Goal: Information Seeking & Learning: Learn about a topic

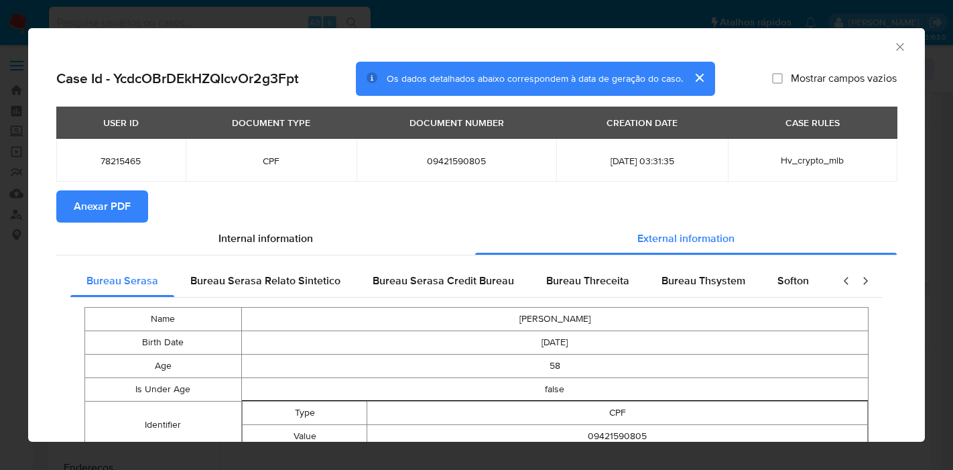
select select "10"
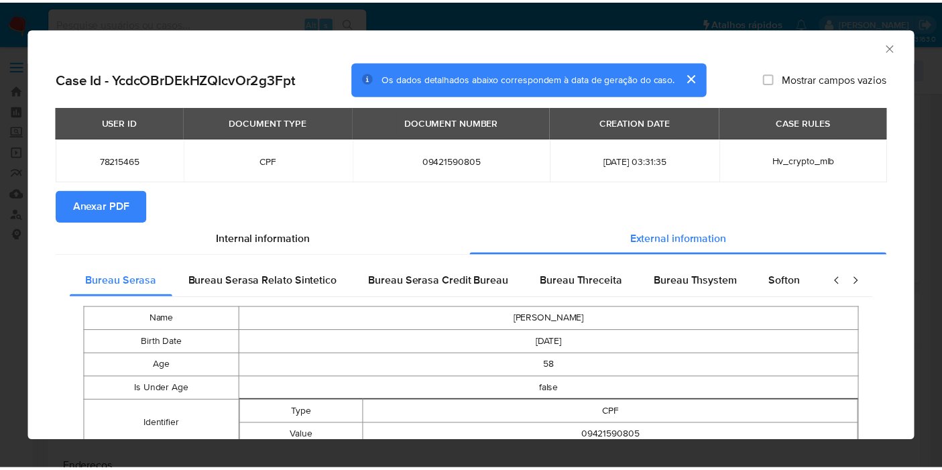
scroll to position [257, 0]
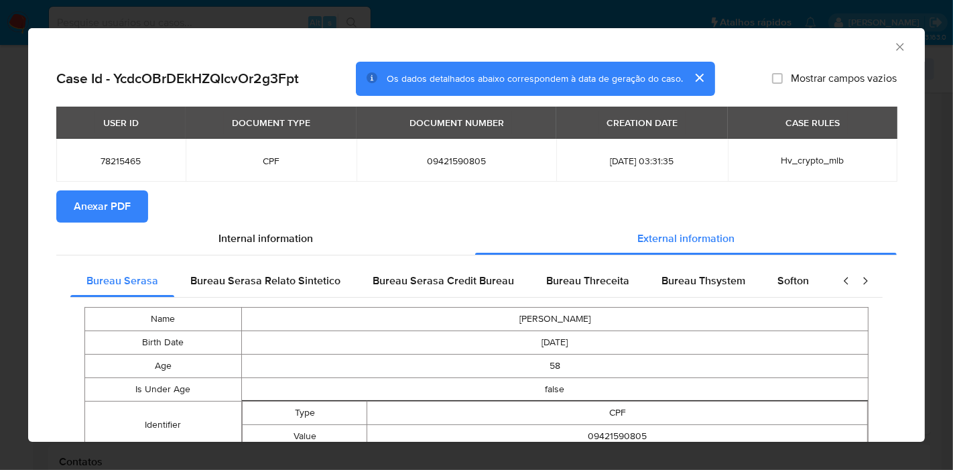
click at [894, 49] on icon "Fechar a janela" at bounding box center [900, 46] width 13 height 13
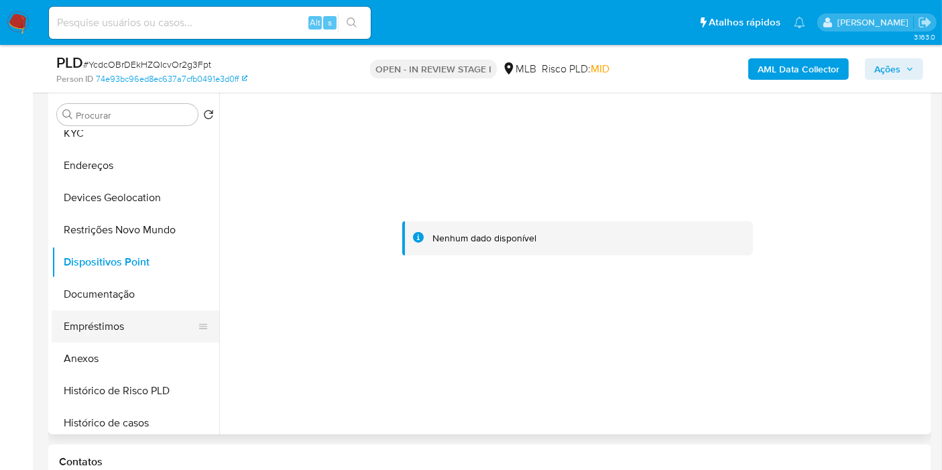
scroll to position [149, 0]
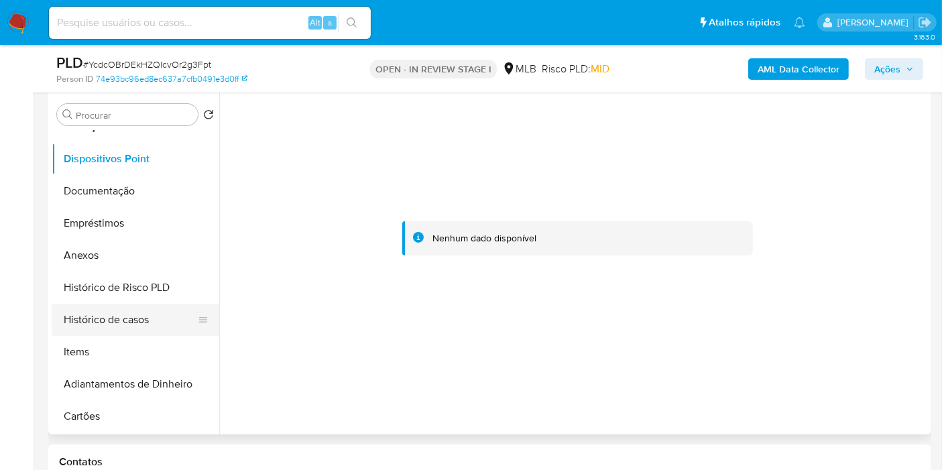
click at [135, 327] on button "Histórico de casos" at bounding box center [130, 320] width 157 height 32
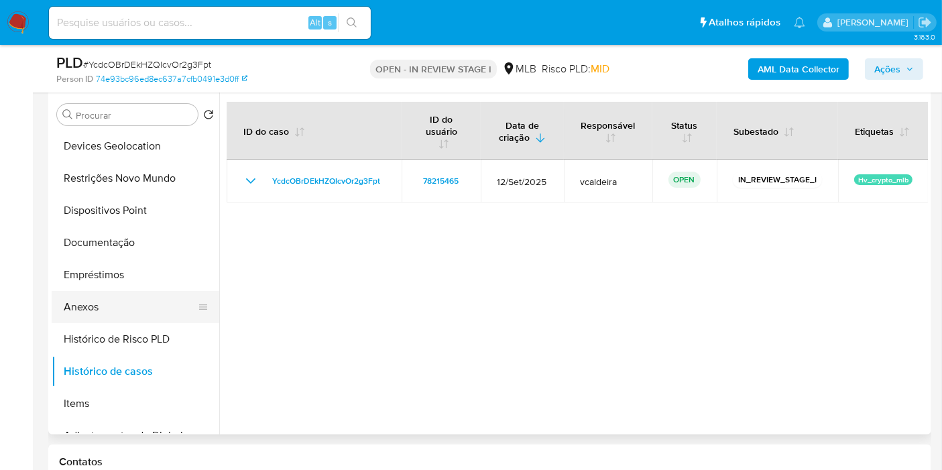
scroll to position [0, 0]
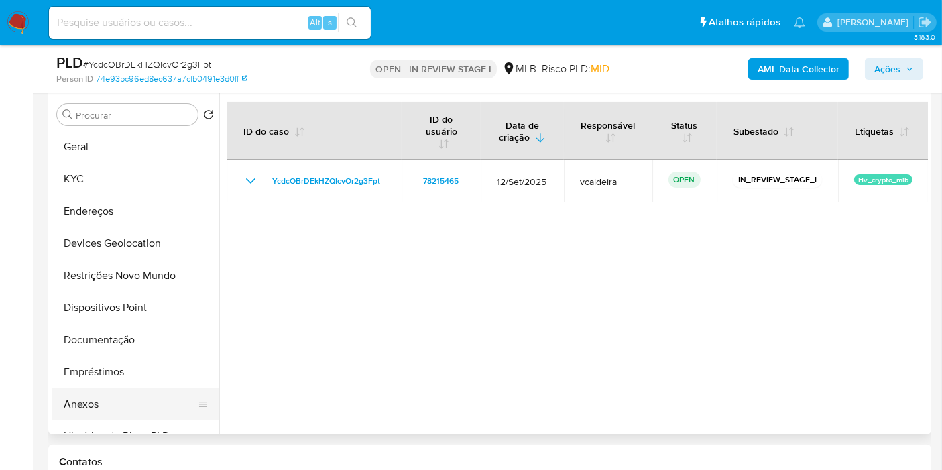
click at [93, 398] on button "Anexos" at bounding box center [130, 404] width 157 height 32
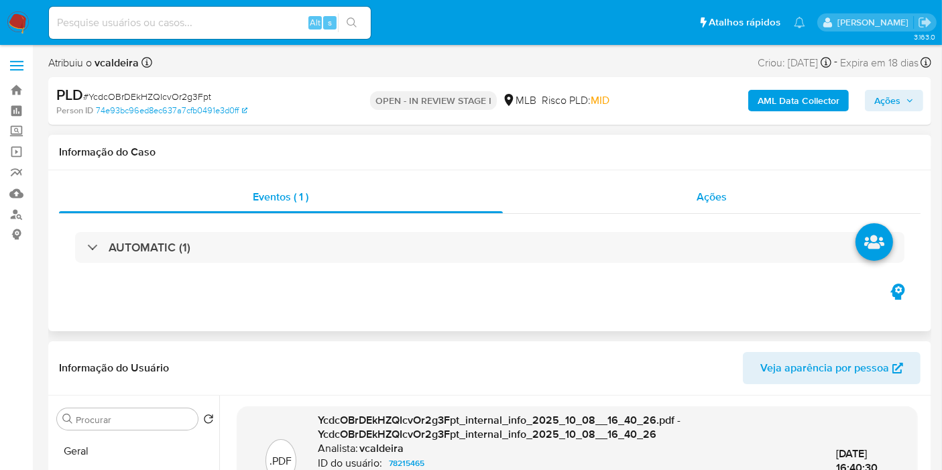
click at [685, 194] on div "Ações" at bounding box center [712, 197] width 418 height 32
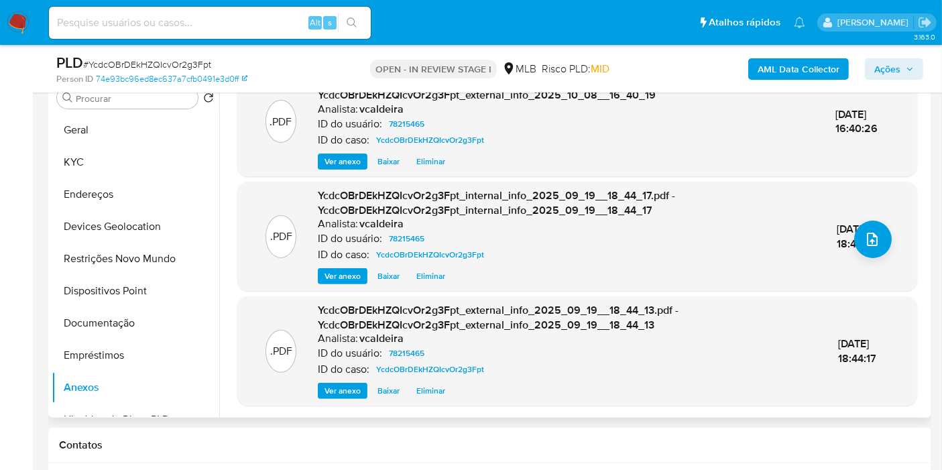
scroll to position [223, 0]
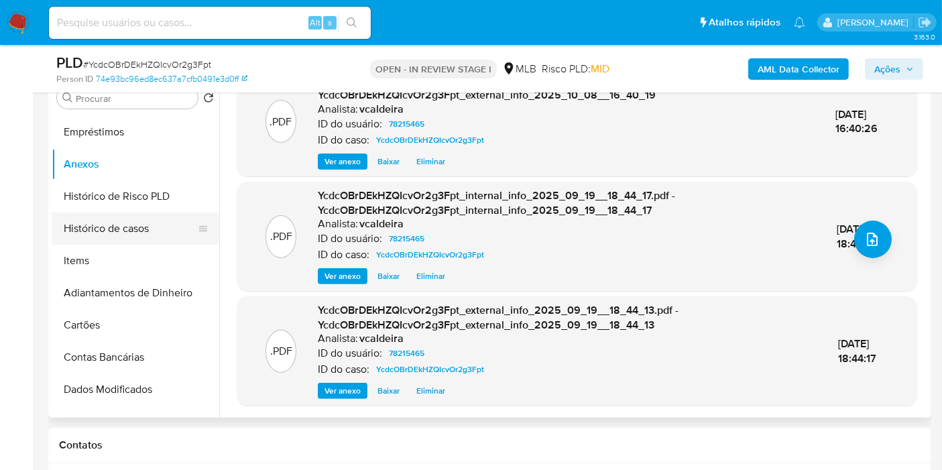
click at [117, 219] on button "Histórico de casos" at bounding box center [130, 229] width 157 height 32
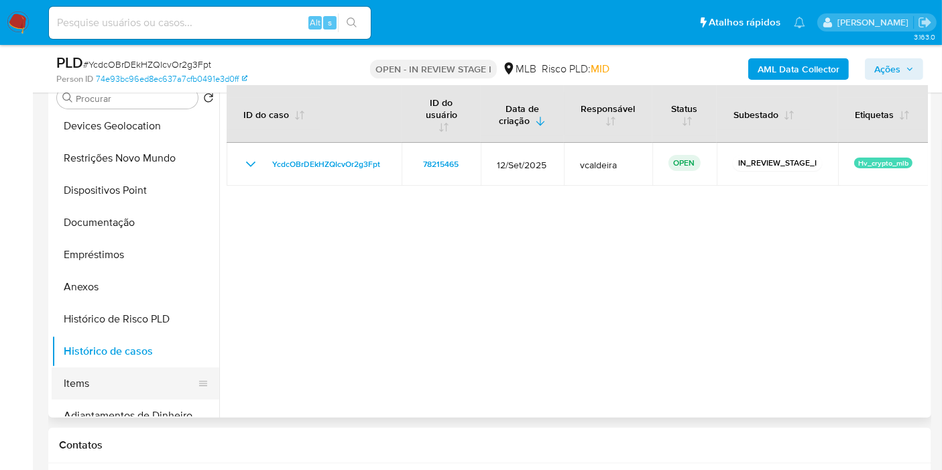
scroll to position [74, 0]
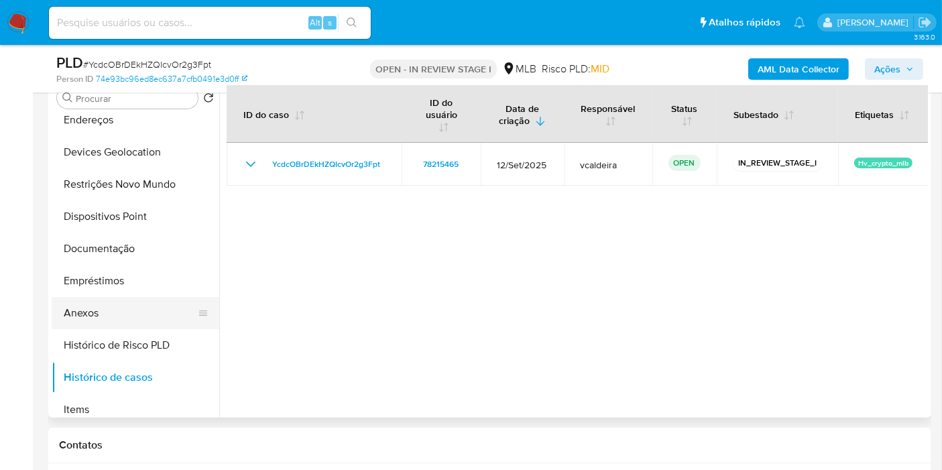
click at [84, 303] on button "Anexos" at bounding box center [130, 313] width 157 height 32
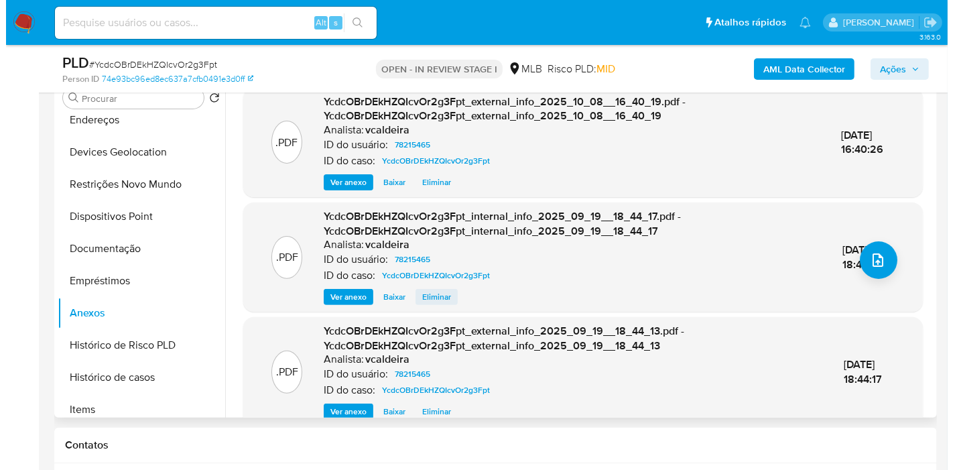
scroll to position [133, 0]
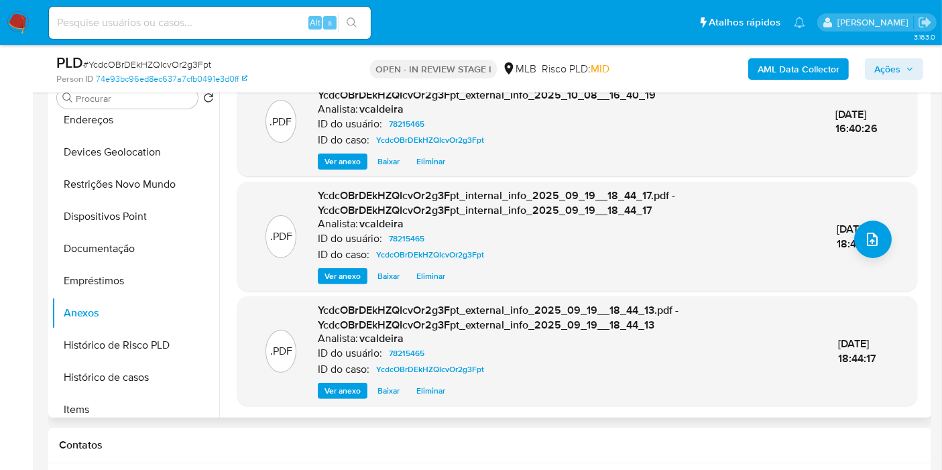
click at [428, 390] on span "Eliminar" at bounding box center [430, 390] width 29 height 13
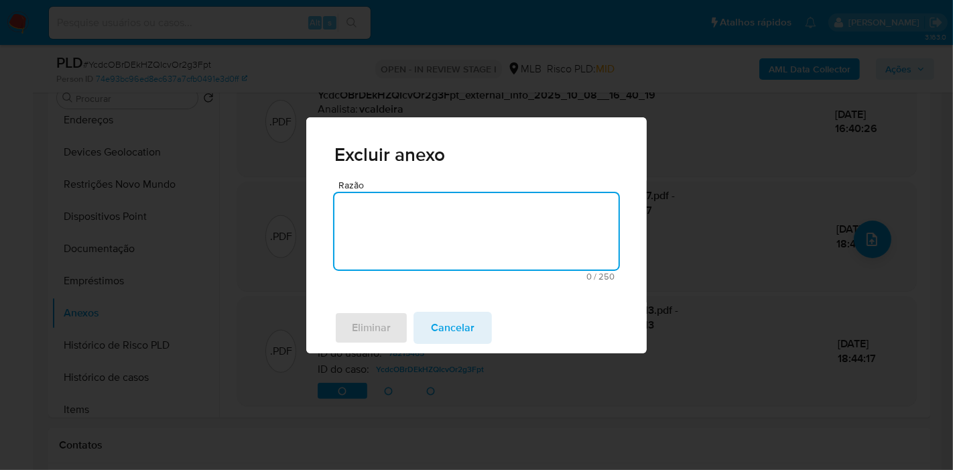
click at [419, 257] on textarea "Razão" at bounding box center [477, 231] width 284 height 76
click at [379, 325] on span "Eliminar" at bounding box center [371, 328] width 39 height 30
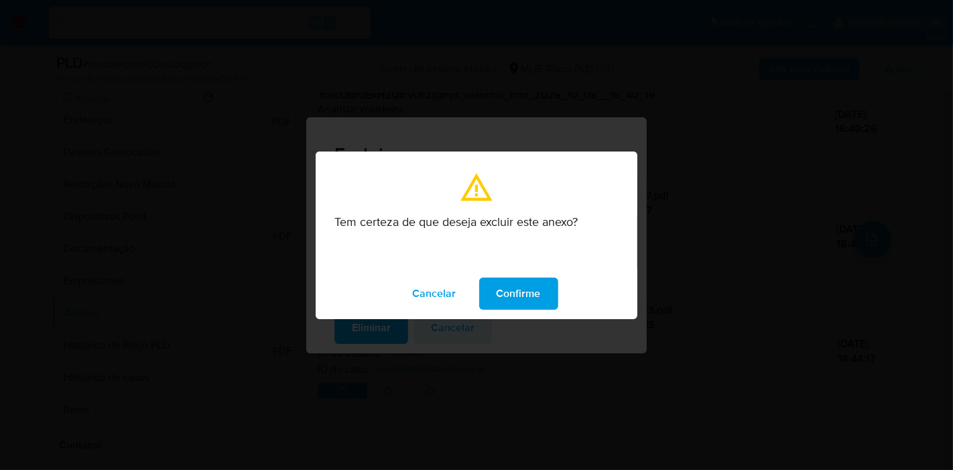
click at [441, 296] on span "Cancelar" at bounding box center [435, 294] width 44 height 30
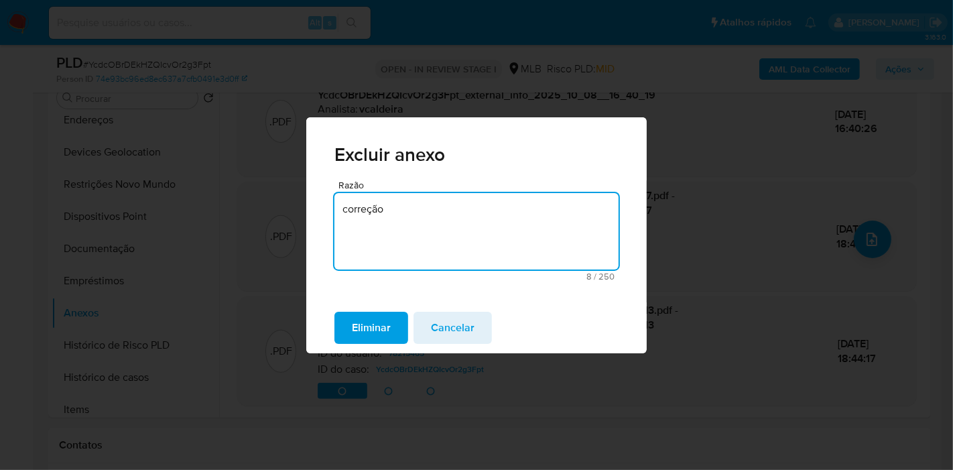
drag, startPoint x: 400, startPoint y: 214, endPoint x: 289, endPoint y: 206, distance: 111.6
click at [289, 206] on div "Excluir anexo Razão correção 8 / 250 242 caracteres restantes Eliminar Cancelar" at bounding box center [476, 235] width 953 height 470
click at [353, 210] on textarea "autalização" at bounding box center [477, 231] width 284 height 76
click at [371, 210] on textarea "atualização" at bounding box center [477, 231] width 284 height 76
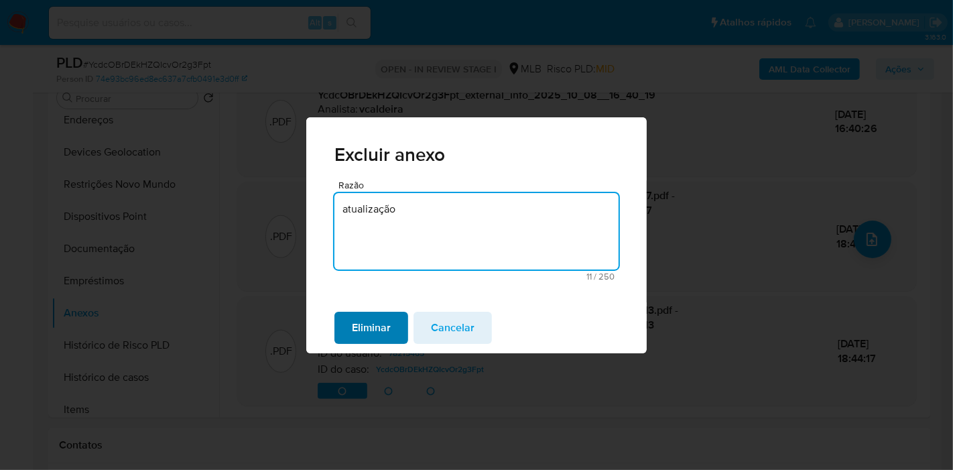
type textarea "atualização"
click at [383, 333] on span "Eliminar" at bounding box center [371, 328] width 39 height 30
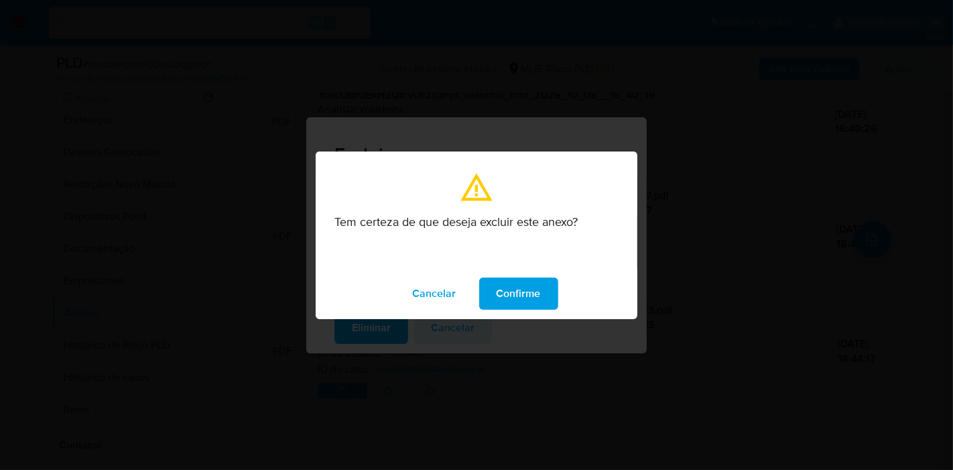
click at [504, 294] on span "Confirme" at bounding box center [519, 294] width 44 height 30
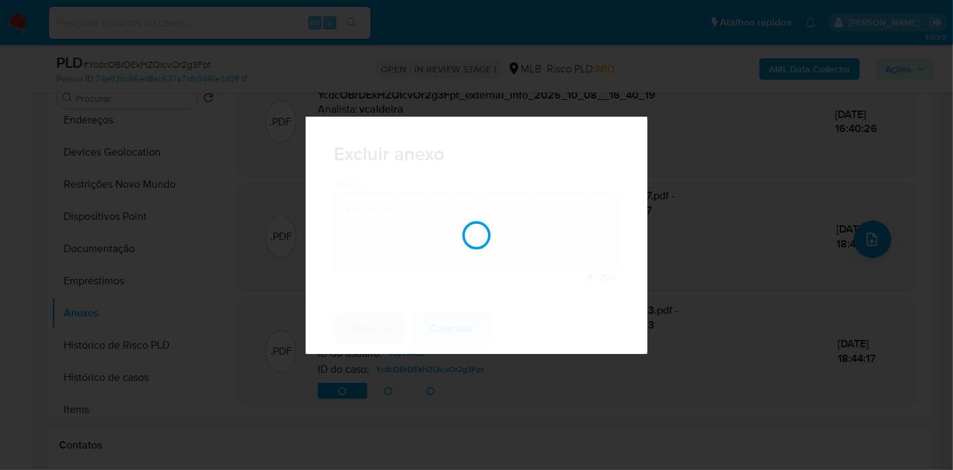
scroll to position [131, 0]
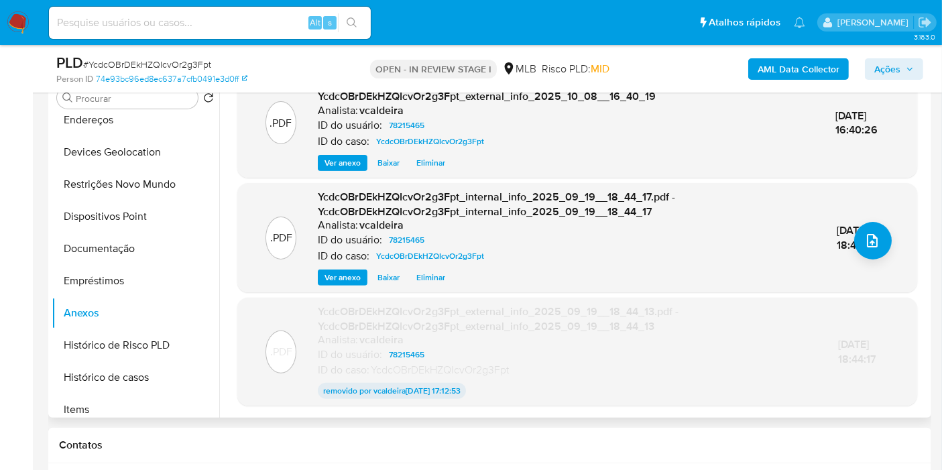
click at [427, 280] on span "Eliminar" at bounding box center [430, 277] width 29 height 13
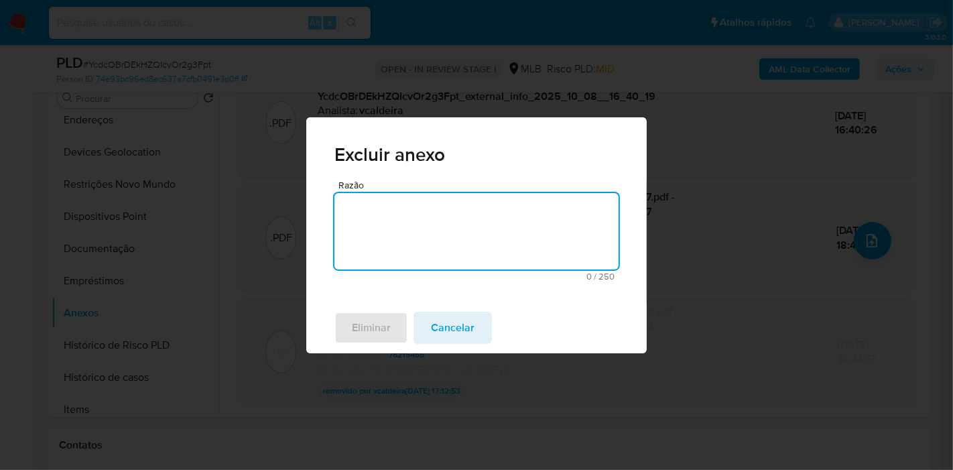
click at [447, 235] on textarea "Razão" at bounding box center [477, 231] width 284 height 76
paste textarea "atualização"
type textarea "atualização"
click at [381, 332] on span "Eliminar" at bounding box center [371, 328] width 39 height 30
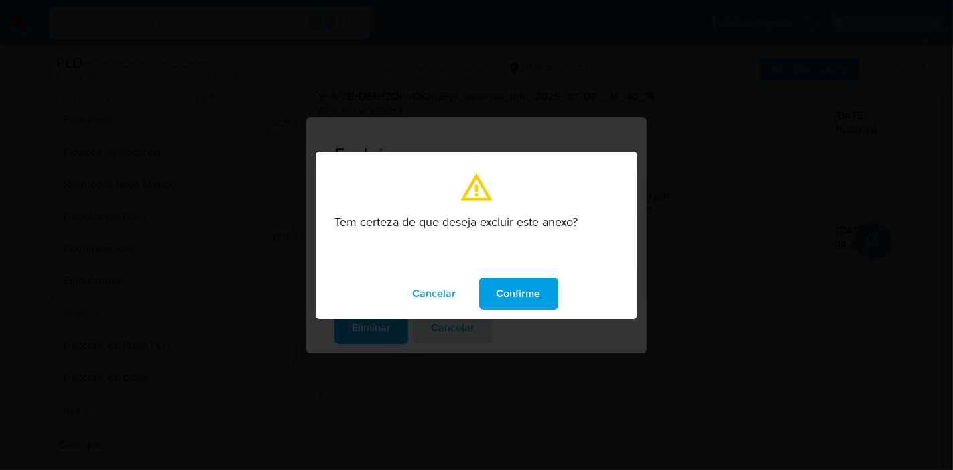
click at [540, 289] on button "Confirme" at bounding box center [518, 294] width 79 height 32
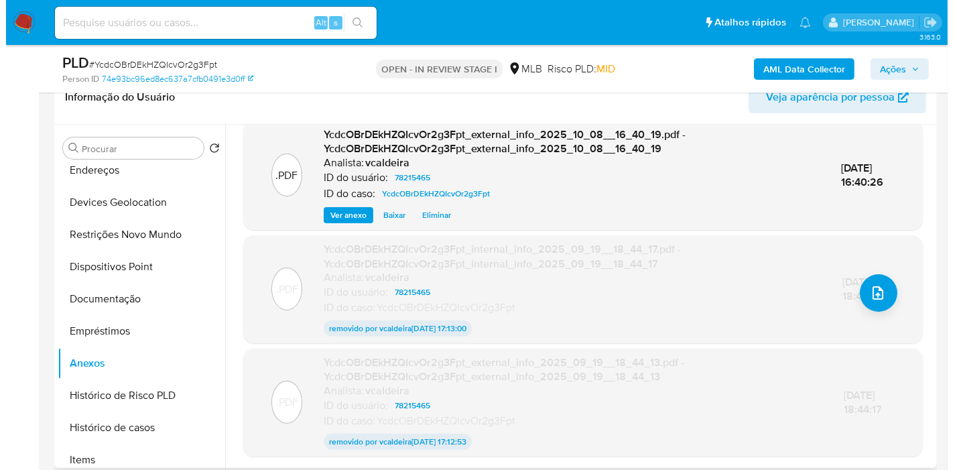
scroll to position [298, 0]
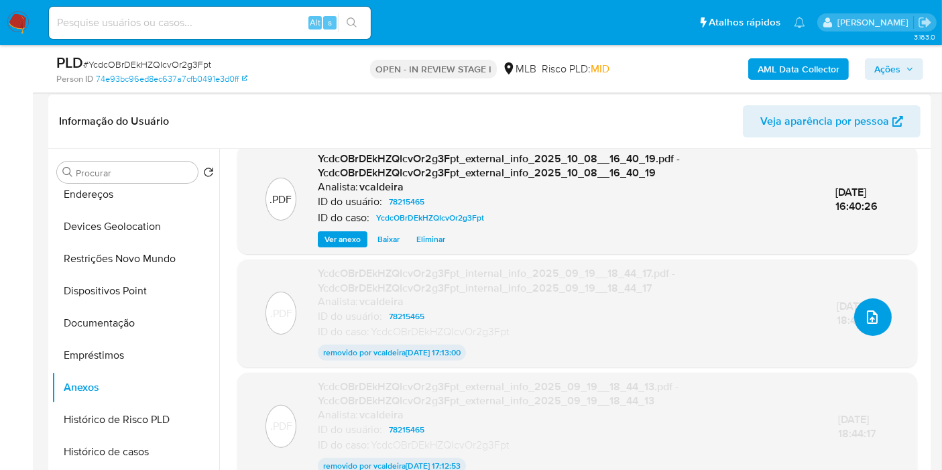
click at [874, 315] on icon "upload-file" at bounding box center [872, 317] width 16 height 16
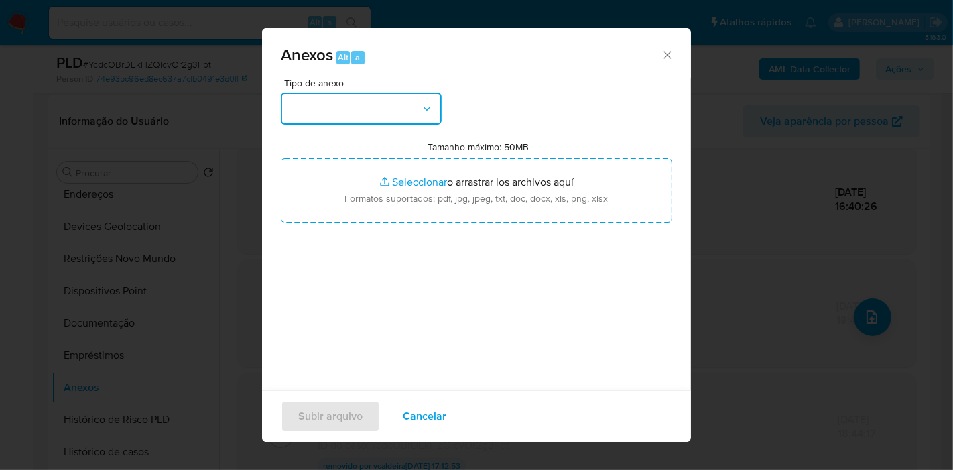
drag, startPoint x: 383, startPoint y: 93, endPoint x: 383, endPoint y: 121, distance: 28.2
click at [385, 93] on button "button" at bounding box center [361, 109] width 161 height 32
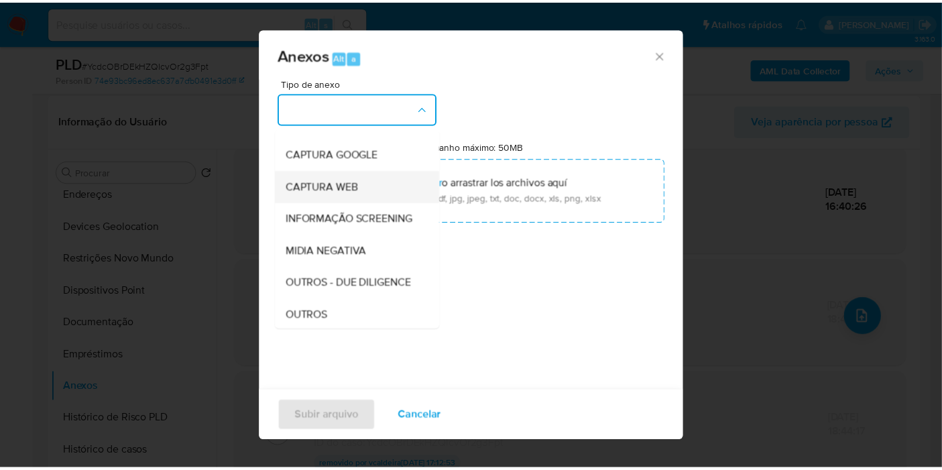
scroll to position [149, 0]
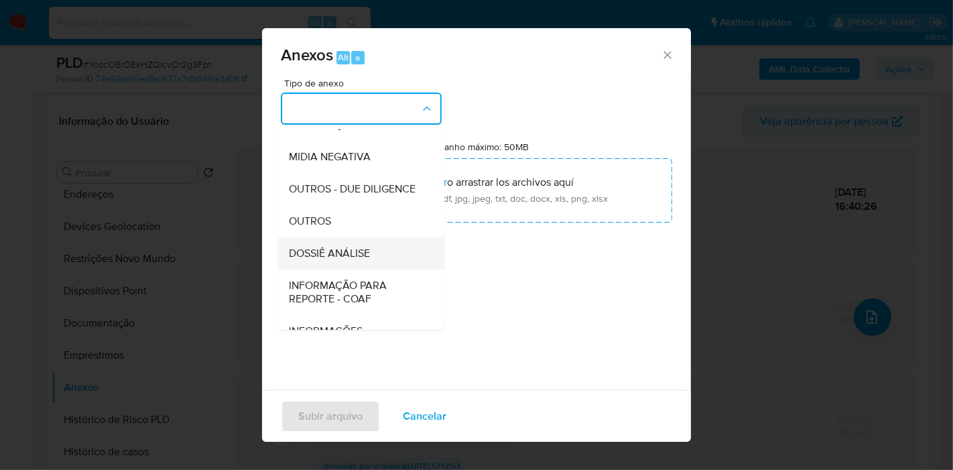
click at [333, 270] on div "DOSSIÊ ANÁLISE" at bounding box center [357, 253] width 137 height 32
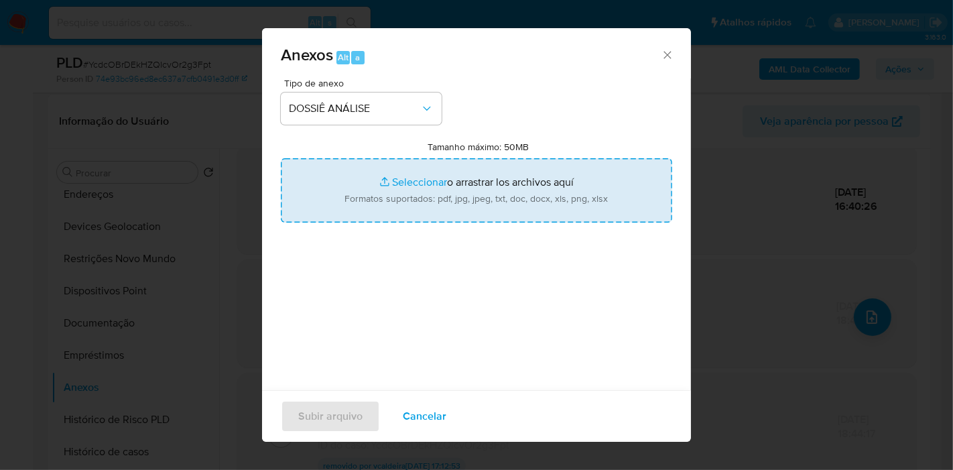
click at [390, 204] on input "Tamanho máximo: 50MB Seleccionar archivos" at bounding box center [477, 190] width 392 height 64
type input "C:\fakepath\SAR - YcdcOBrDEkHZQIcvOr2g3Fpt - CPF 09421590805 - SIDNEI OLIVEIRA …"
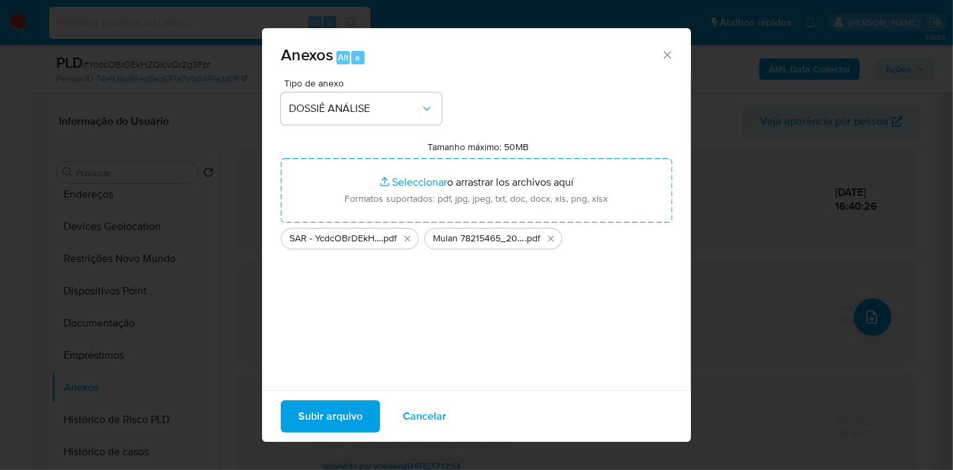
click at [345, 425] on span "Subir arquivo" at bounding box center [330, 417] width 64 height 30
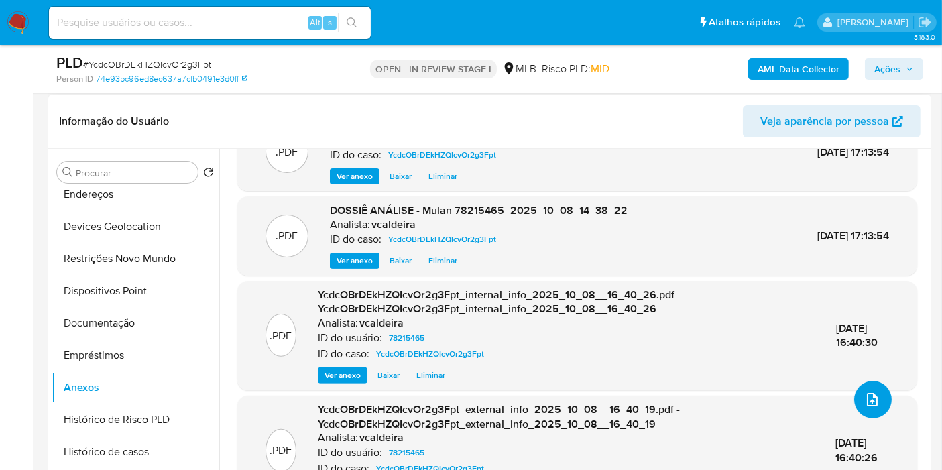
scroll to position [0, 0]
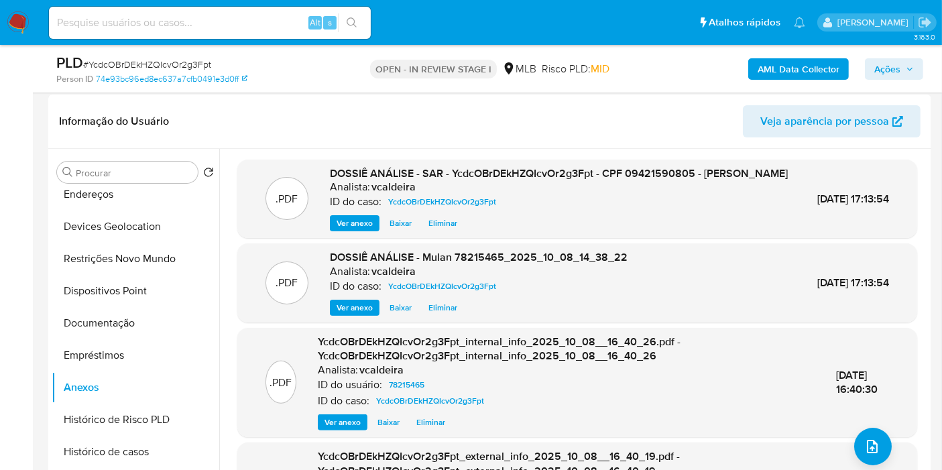
click at [872, 72] on button "Ações" at bounding box center [894, 68] width 58 height 21
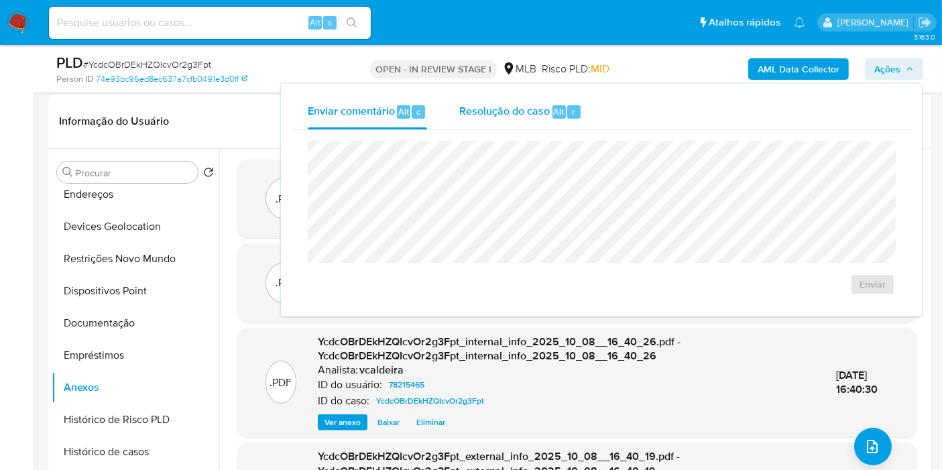
click at [522, 125] on div "Resolução do caso Alt r" at bounding box center [520, 112] width 123 height 35
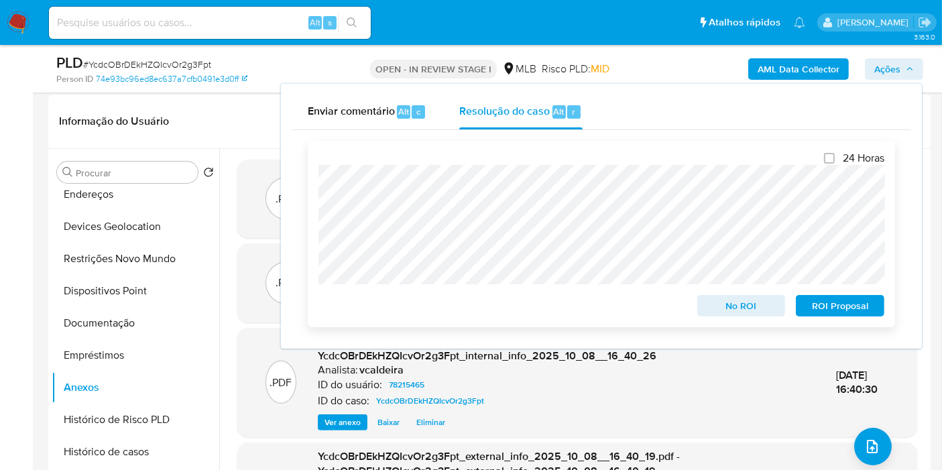
click at [835, 310] on span "ROI Proposal" at bounding box center [840, 305] width 70 height 19
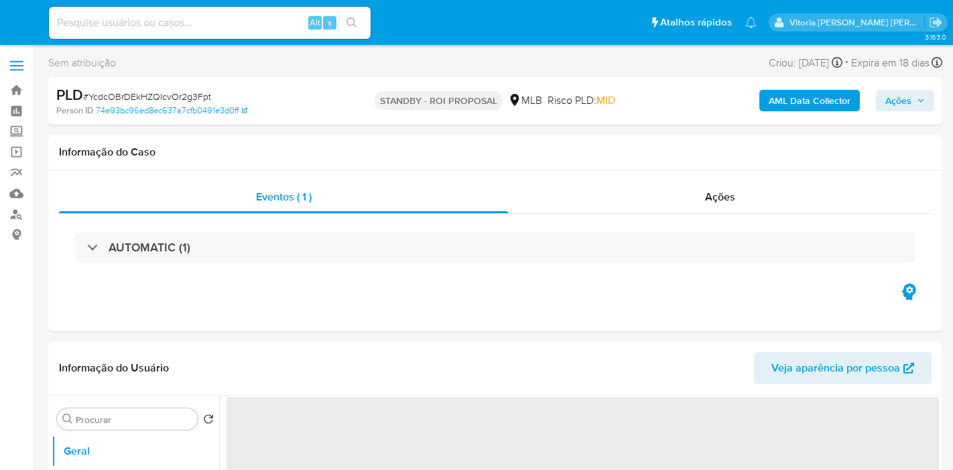
select select "10"
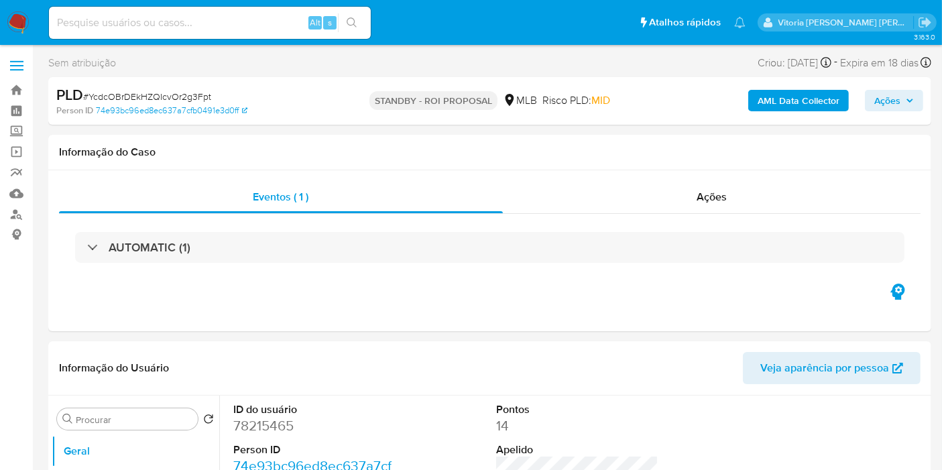
click at [184, 23] on input at bounding box center [210, 22] width 322 height 17
paste input "lsQGk4sdTBIzdfACCN9RM1oJ"
type input "lsQGk4sdTBIzdfACCN9RM1oJ"
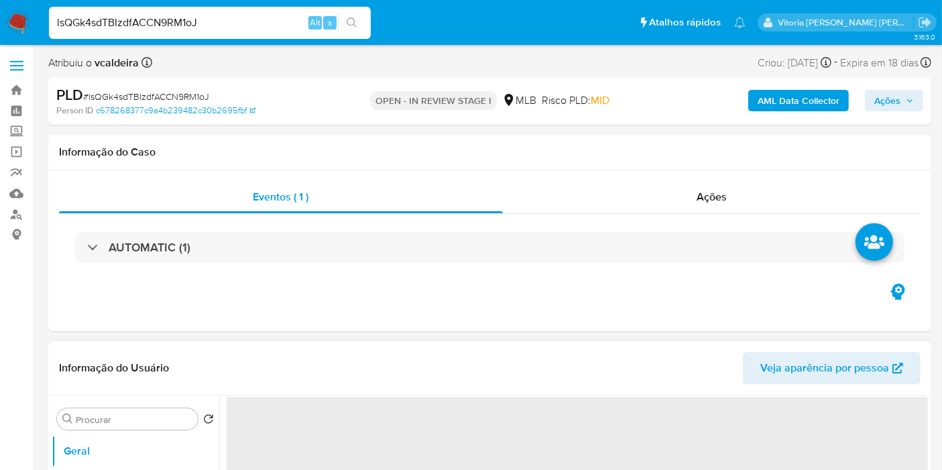
select select "10"
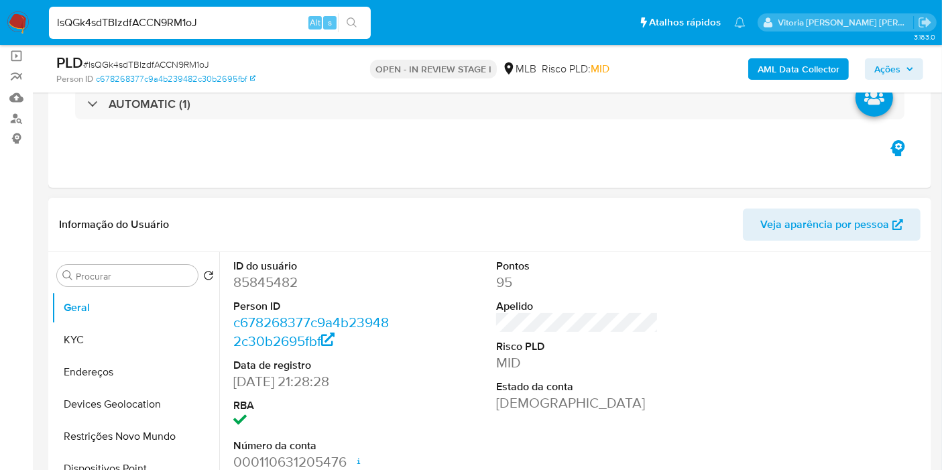
scroll to position [149, 0]
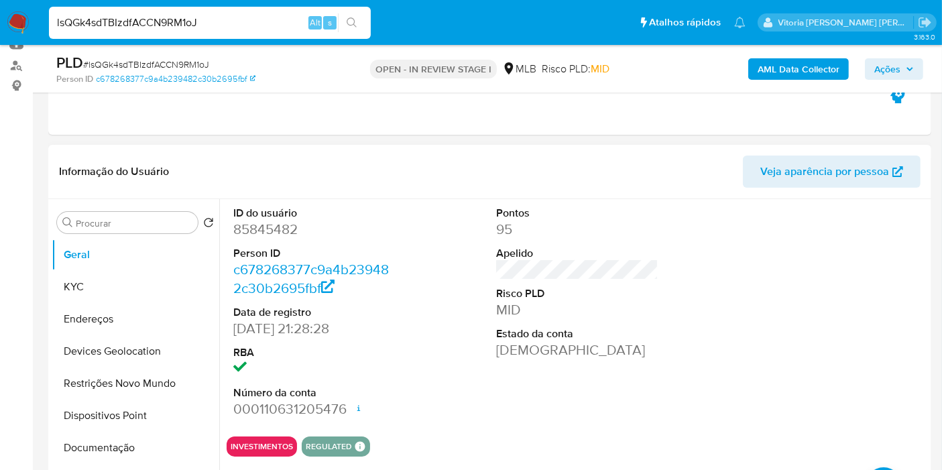
click at [282, 229] on dd "85845482" at bounding box center [314, 229] width 162 height 19
copy dd "85845482"
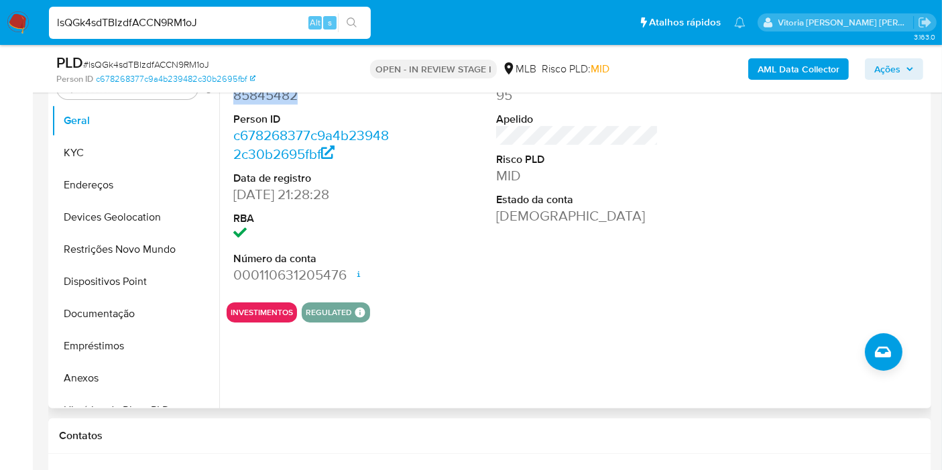
scroll to position [298, 0]
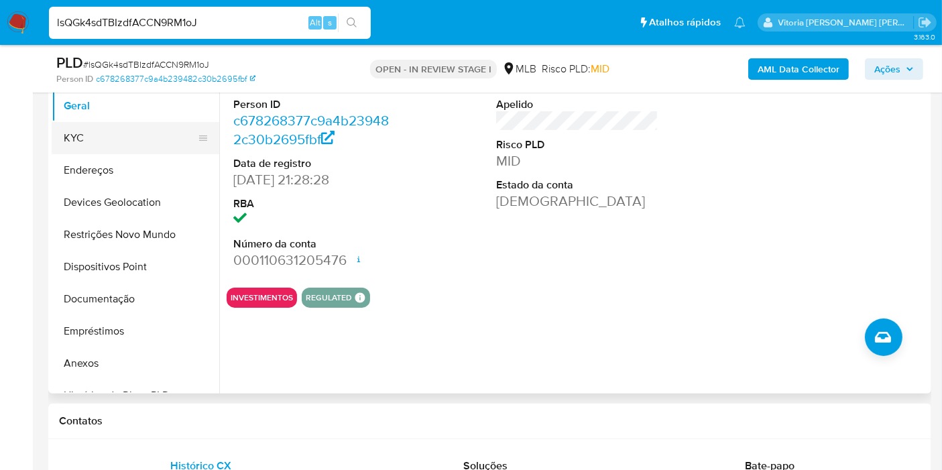
click at [76, 141] on button "KYC" at bounding box center [130, 138] width 157 height 32
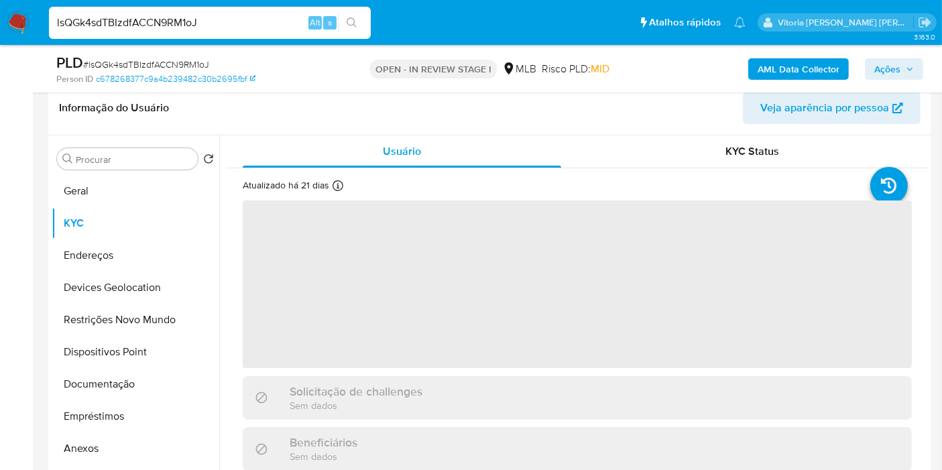
scroll to position [149, 0]
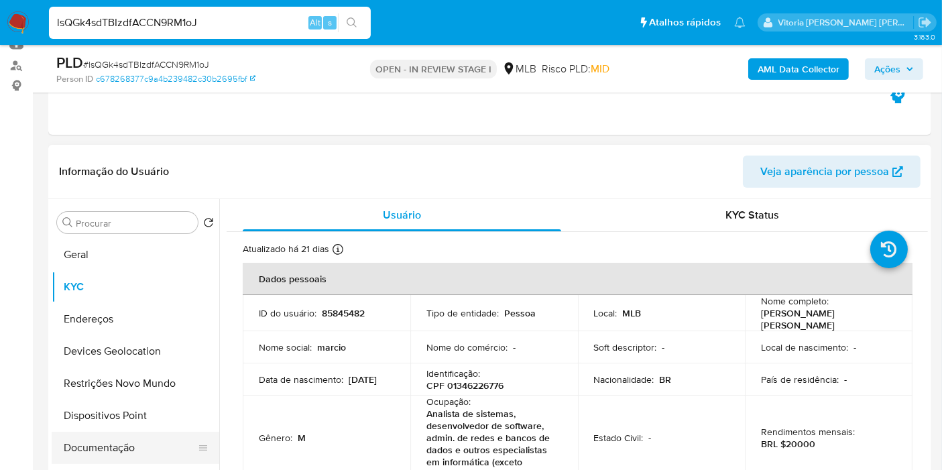
click at [103, 443] on button "Documentação" at bounding box center [130, 448] width 157 height 32
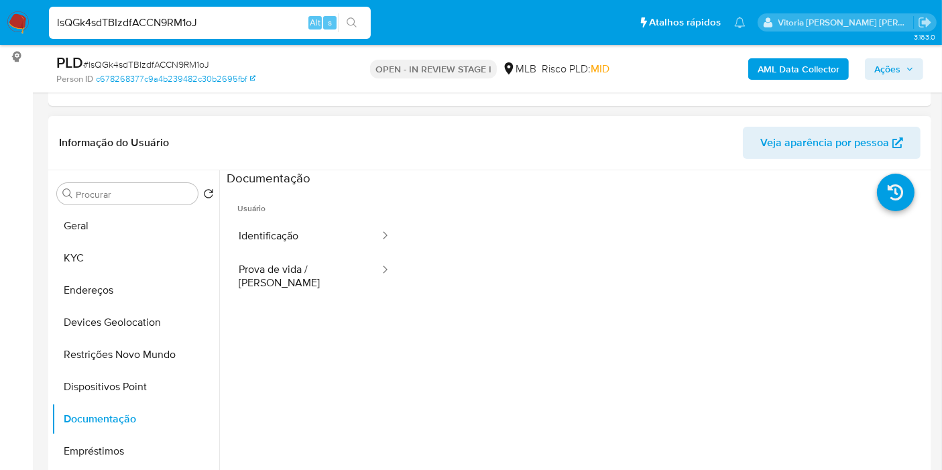
scroll to position [223, 0]
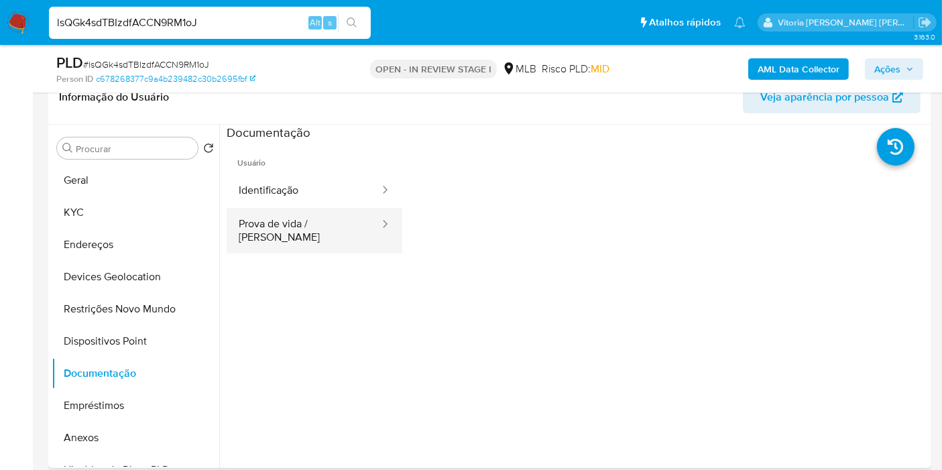
click at [317, 233] on button "Prova de vida / Selfie" at bounding box center [304, 231] width 154 height 46
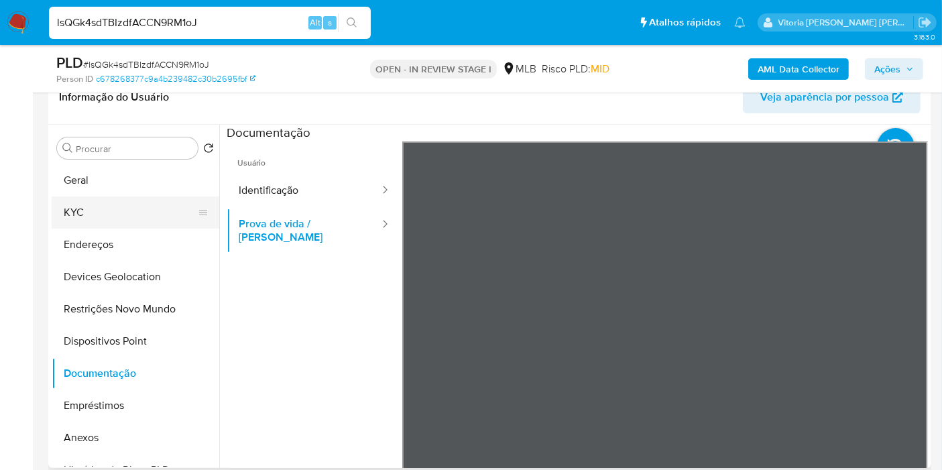
click at [111, 211] on button "KYC" at bounding box center [130, 212] width 157 height 32
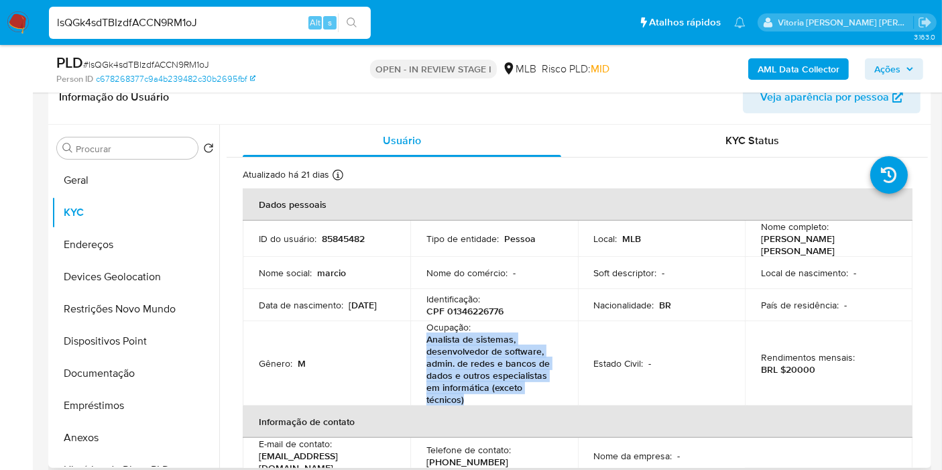
drag, startPoint x: 465, startPoint y: 396, endPoint x: 419, endPoint y: 341, distance: 70.9
click at [419, 341] on td "Ocupação : Analista de sistemas, desenvolvedor de software, admin. de redes e b…" at bounding box center [494, 363] width 168 height 84
copy p "Analista de sistemas, desenvolvedor de software, admin. de redes e bancos de da…"
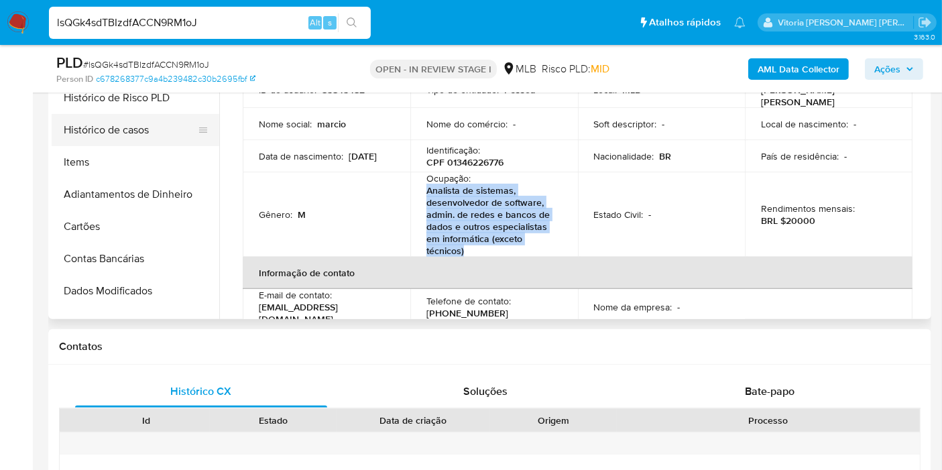
drag, startPoint x: 120, startPoint y: 131, endPoint x: 107, endPoint y: 127, distance: 13.4
click at [120, 131] on button "Histórico de casos" at bounding box center [130, 130] width 157 height 32
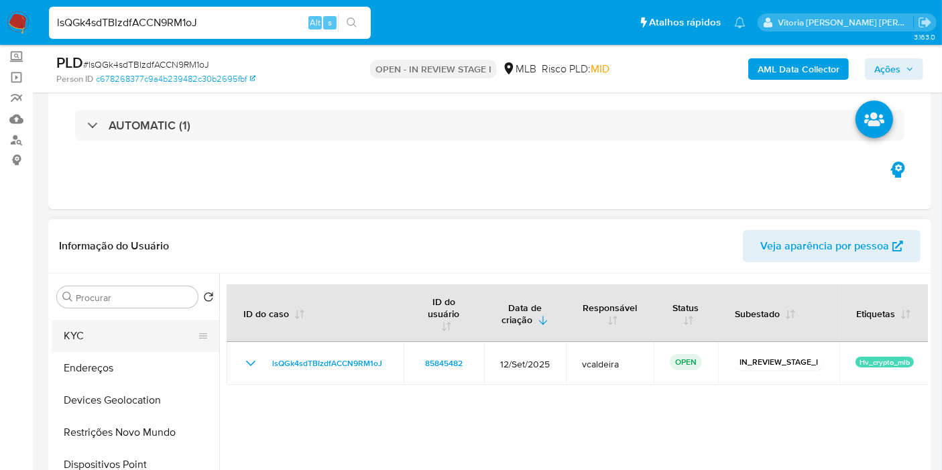
scroll to position [0, 0]
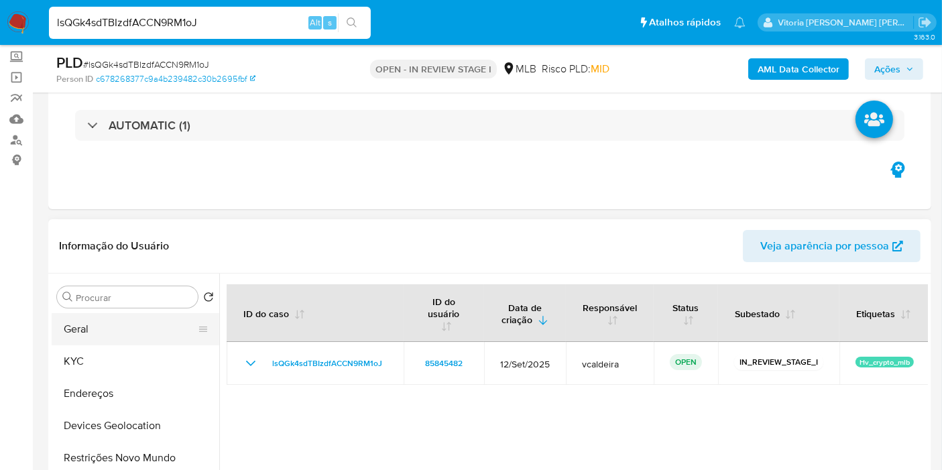
click at [93, 323] on button "Geral" at bounding box center [130, 329] width 157 height 32
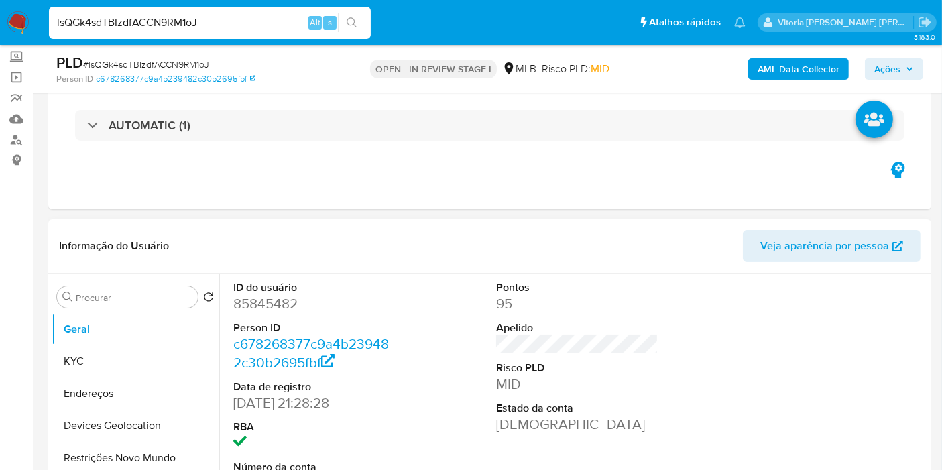
click at [260, 308] on dd "85845482" at bounding box center [314, 303] width 162 height 19
click at [261, 307] on dd "85845482" at bounding box center [314, 303] width 162 height 19
copy dd "85845482"
click at [96, 351] on button "KYC" at bounding box center [130, 361] width 157 height 32
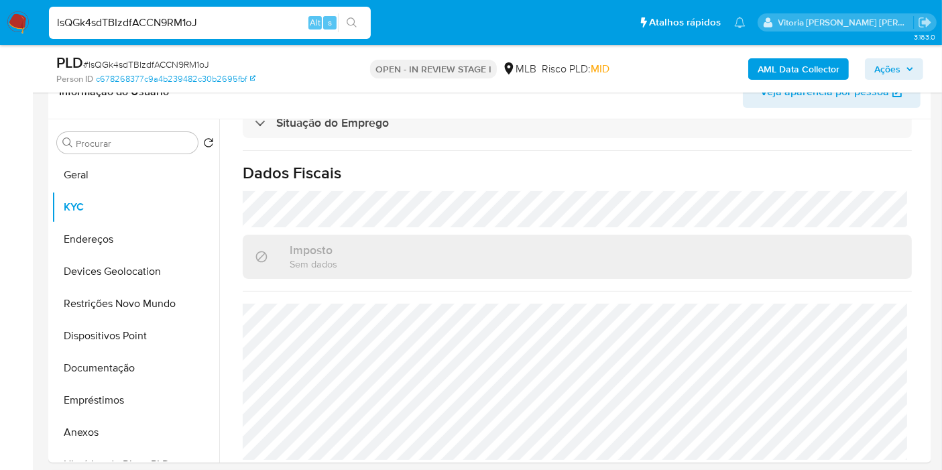
scroll to position [223, 0]
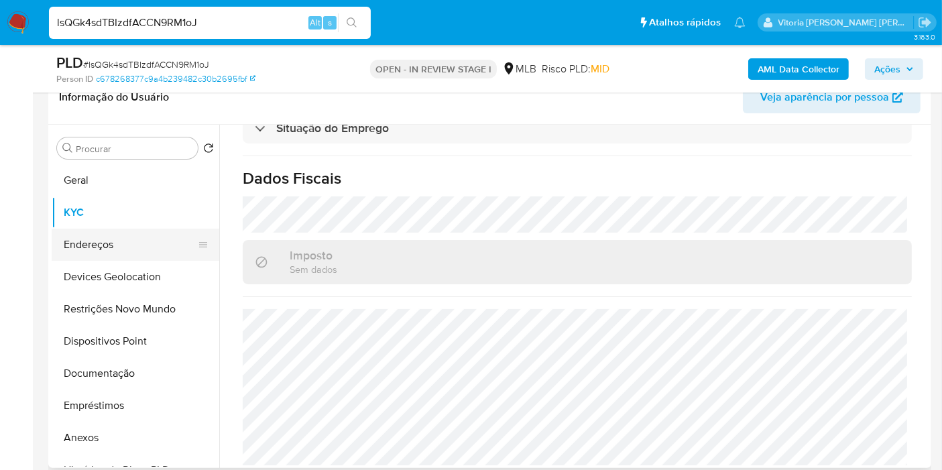
click at [111, 249] on button "Endereços" at bounding box center [130, 245] width 157 height 32
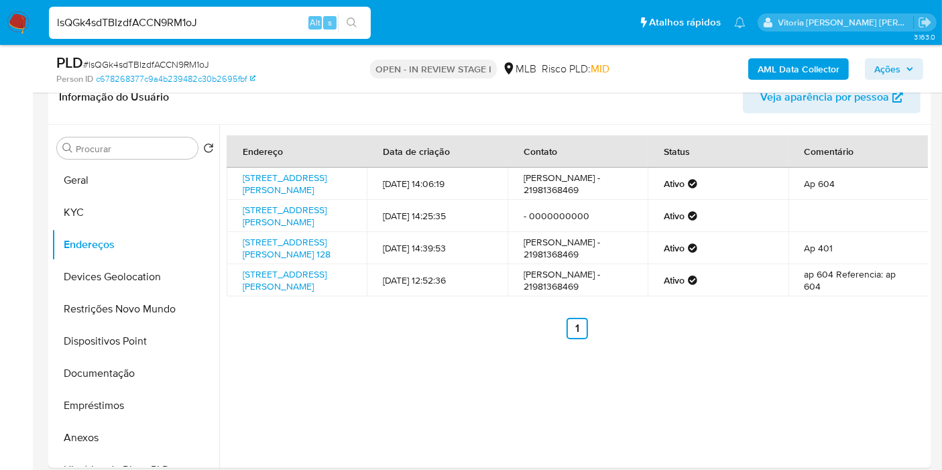
click at [811, 66] on b "AML Data Collector" at bounding box center [799, 68] width 82 height 21
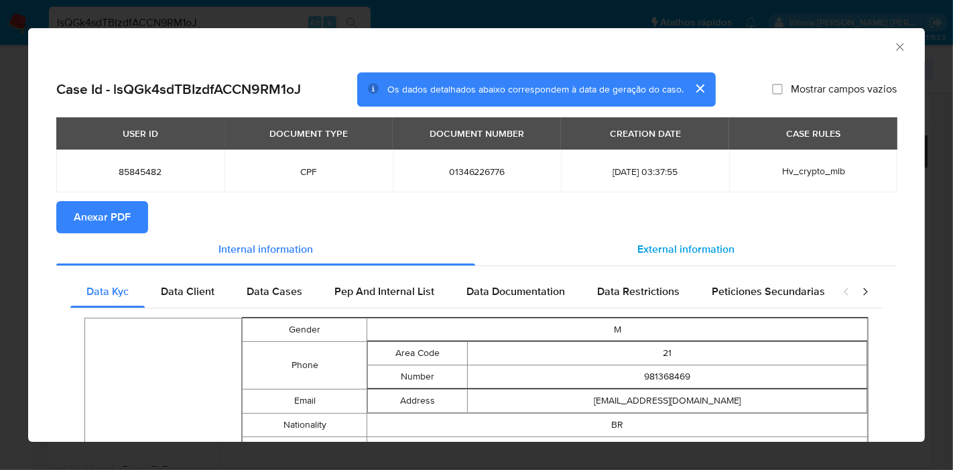
click at [668, 251] on span "External information" at bounding box center [686, 248] width 97 height 15
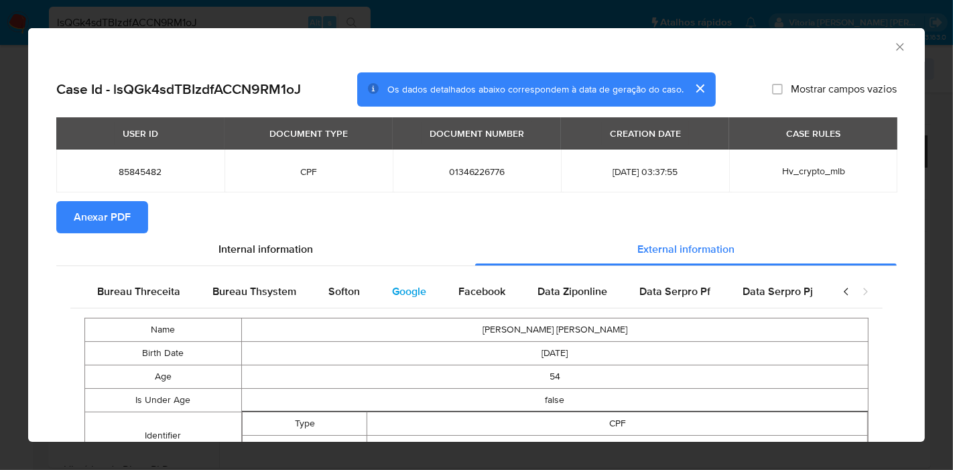
click at [396, 294] on span "Google" at bounding box center [409, 291] width 34 height 15
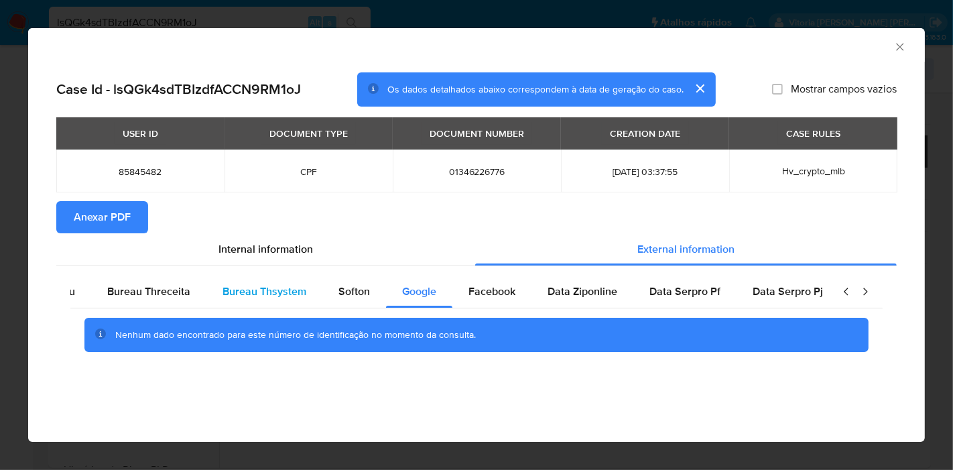
scroll to position [0, 0]
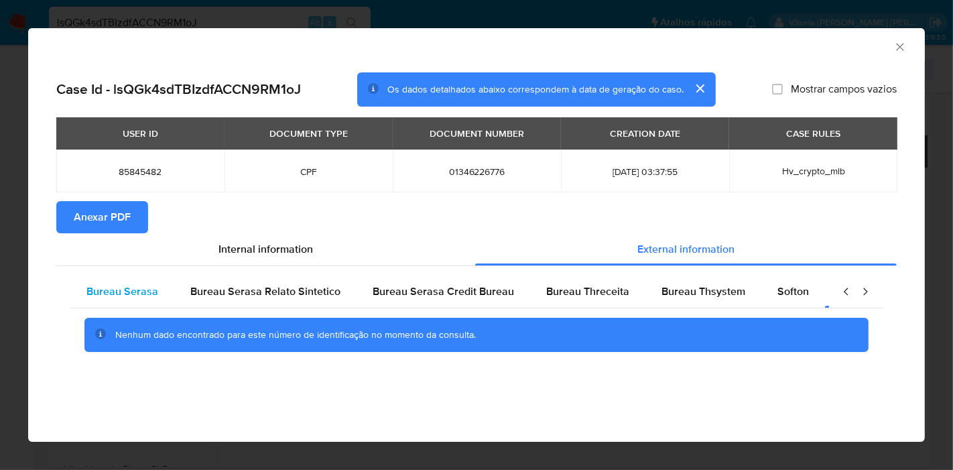
click at [140, 297] on span "Bureau Serasa" at bounding box center [122, 291] width 72 height 15
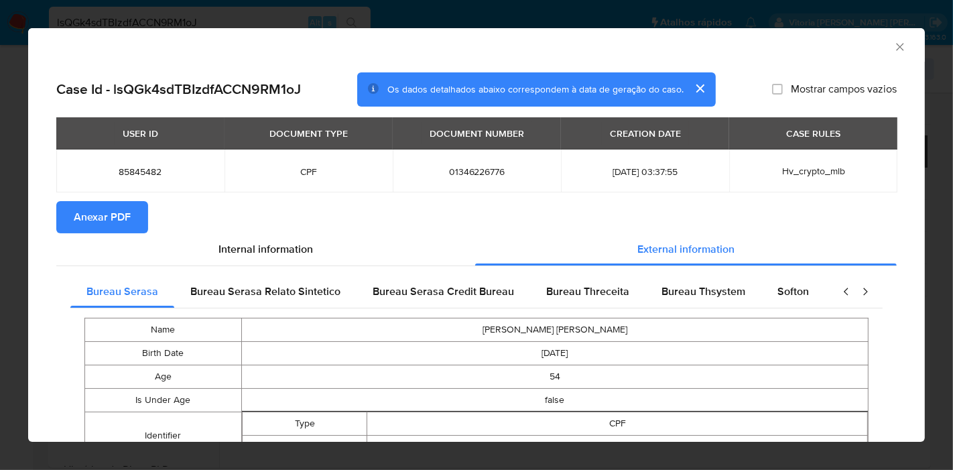
click at [418, 221] on section "Anexar PDF" at bounding box center [476, 217] width 841 height 32
click at [107, 217] on span "Anexar PDF" at bounding box center [102, 217] width 57 height 30
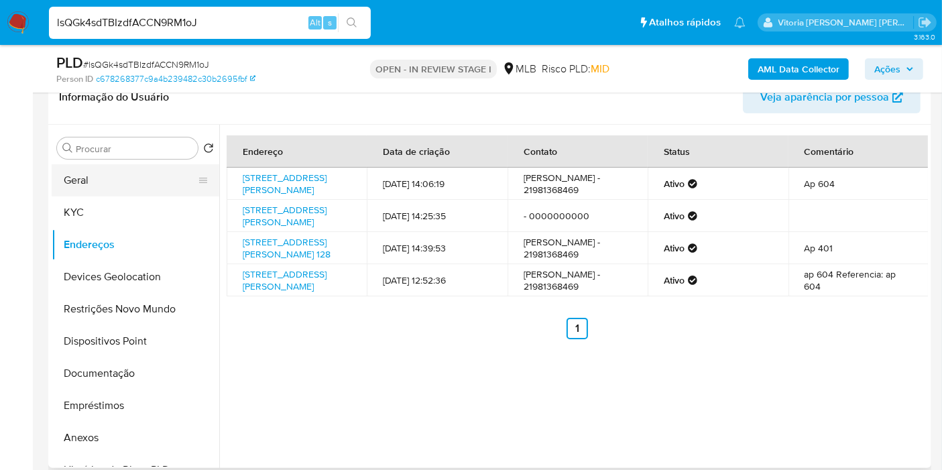
click at [99, 177] on button "Geral" at bounding box center [130, 180] width 157 height 32
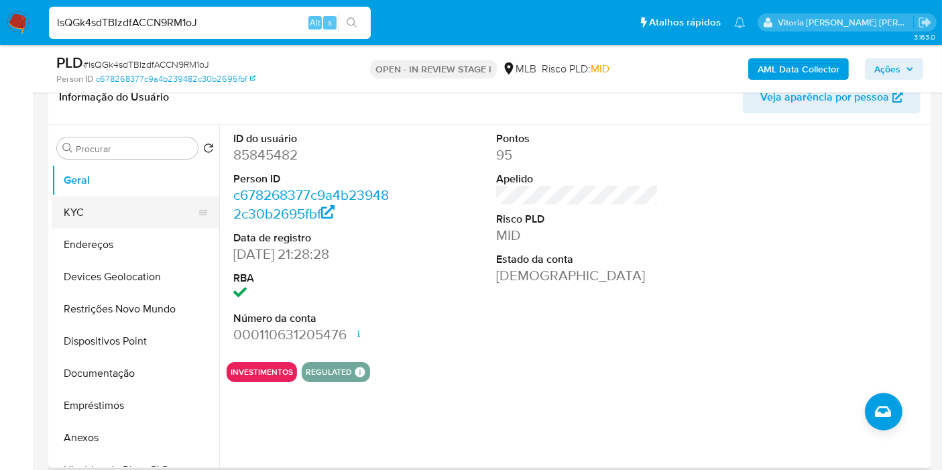
click at [76, 217] on button "KYC" at bounding box center [130, 212] width 157 height 32
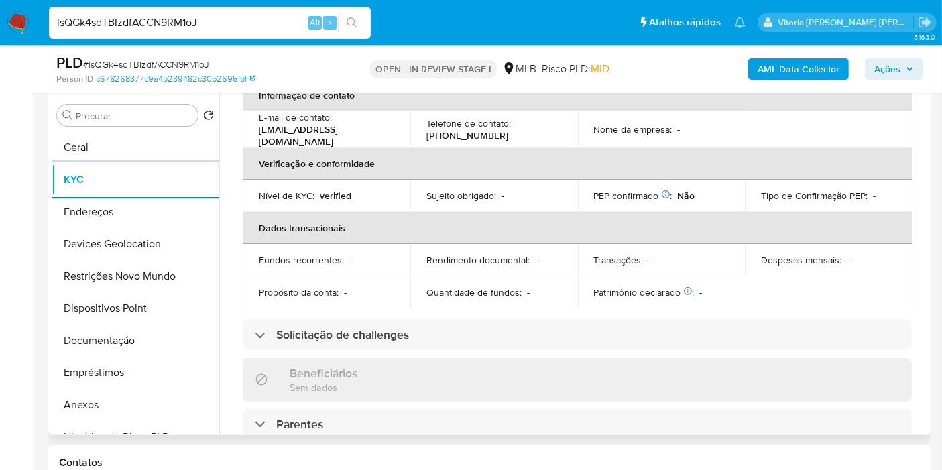
scroll to position [298, 0]
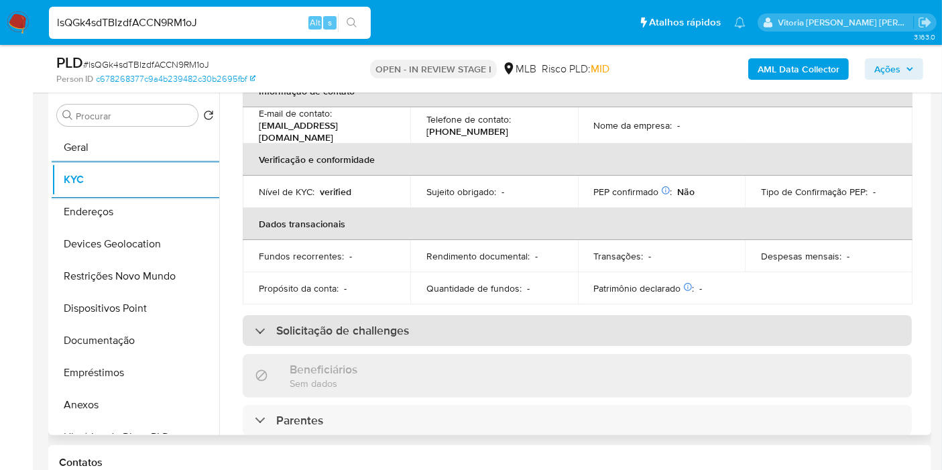
click at [346, 323] on h3 "Solicitação de challenges" at bounding box center [342, 330] width 133 height 15
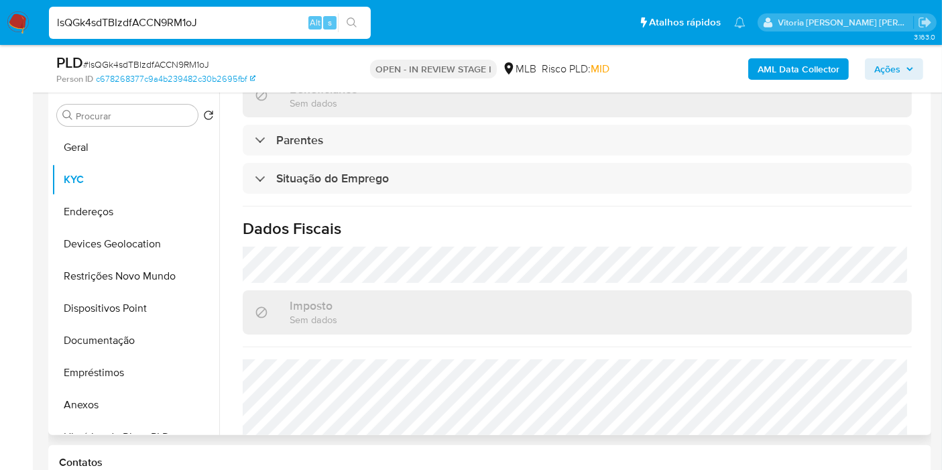
scroll to position [765, 0]
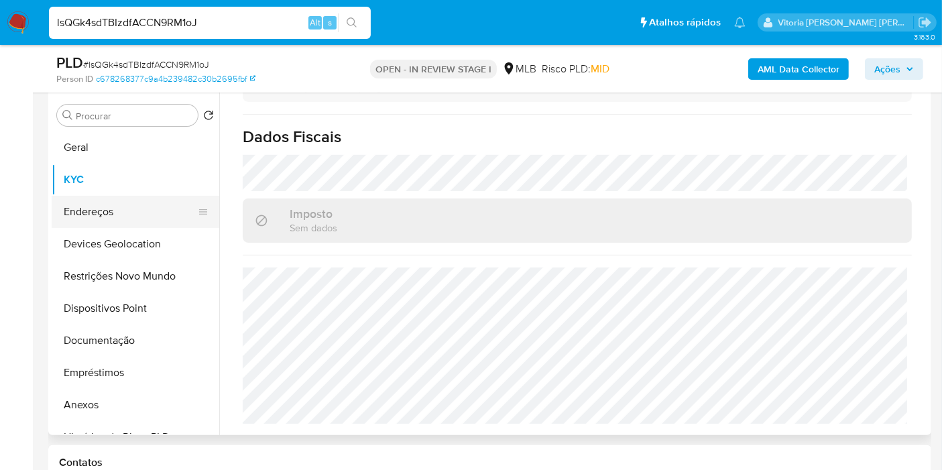
click at [76, 206] on button "Endereços" at bounding box center [130, 212] width 157 height 32
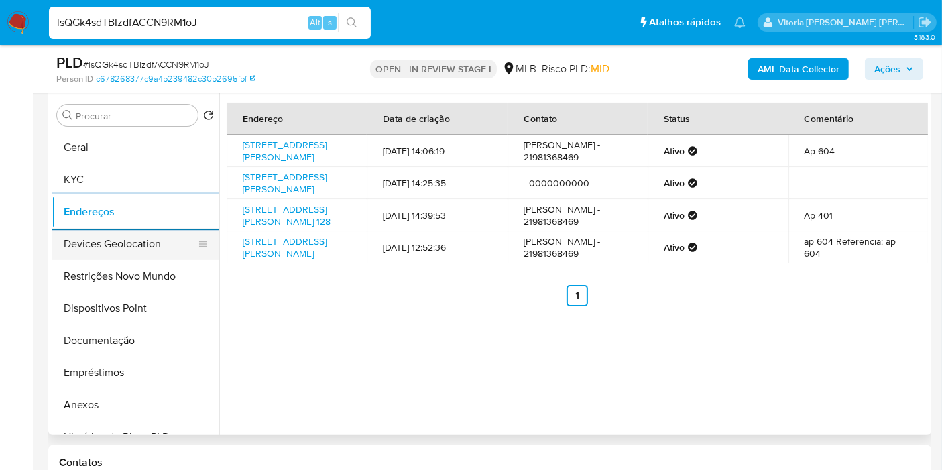
click at [107, 253] on button "Devices Geolocation" at bounding box center [130, 244] width 157 height 32
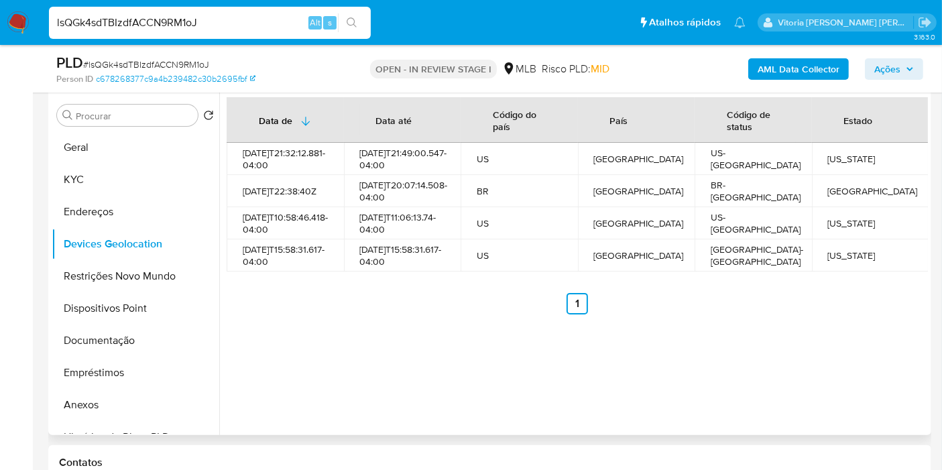
click at [423, 359] on div "Data de Data até Código do país País Código de status Estado 2025-09-18T21:32:1…" at bounding box center [573, 263] width 709 height 343
click at [111, 268] on button "Restrições Novo Mundo" at bounding box center [130, 276] width 157 height 32
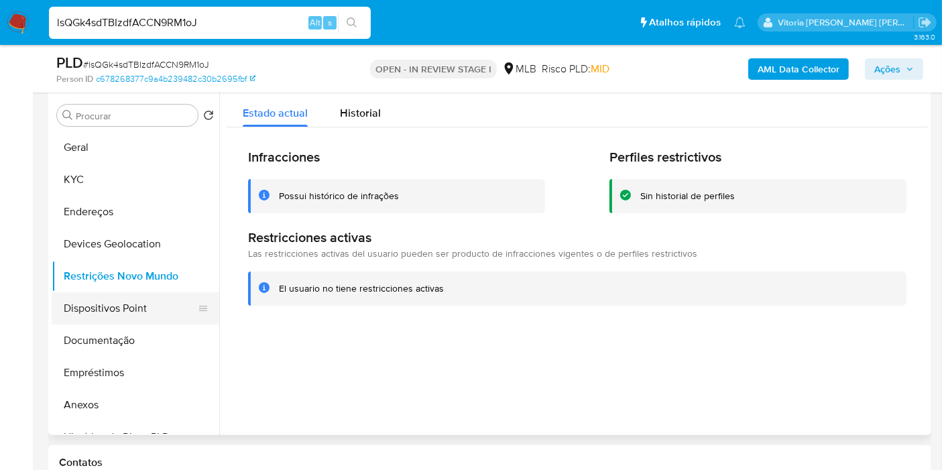
click at [88, 313] on button "Dispositivos Point" at bounding box center [130, 308] width 157 height 32
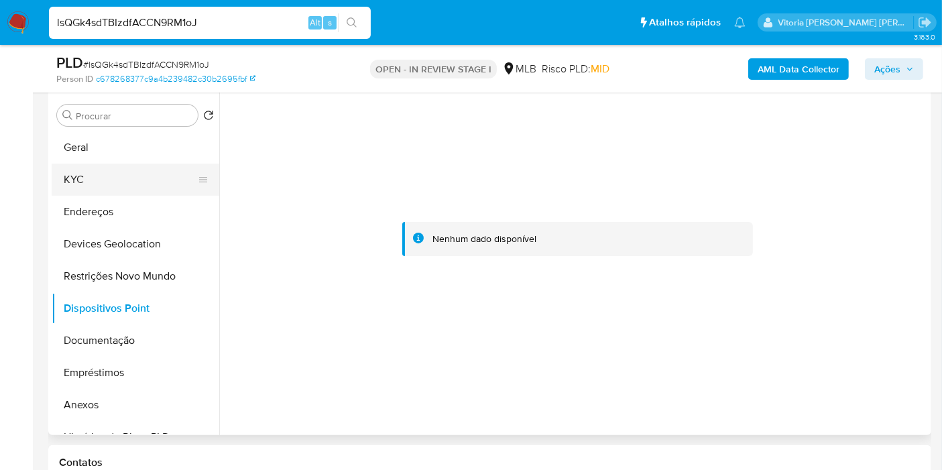
click at [95, 179] on button "KYC" at bounding box center [130, 180] width 157 height 32
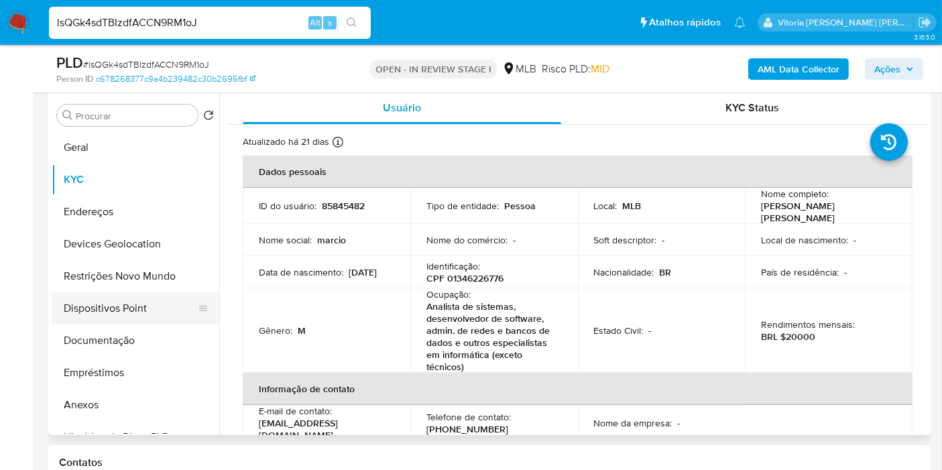
scroll to position [74, 0]
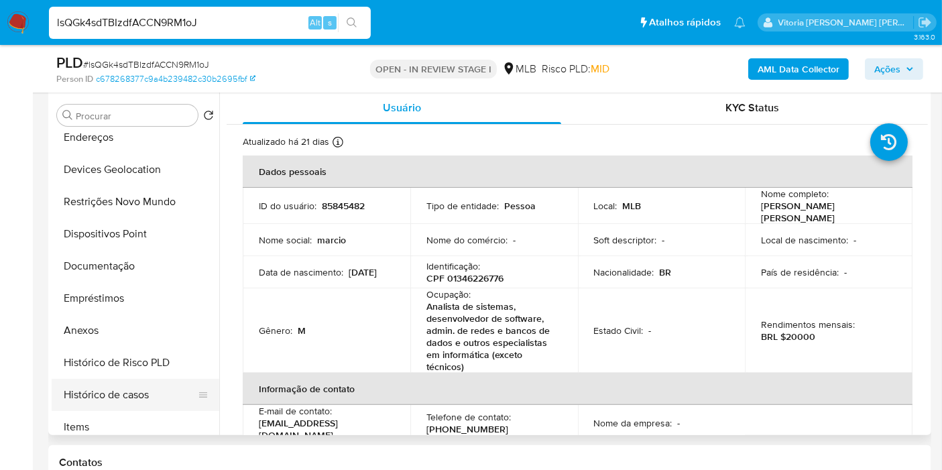
click at [132, 390] on button "Histórico de casos" at bounding box center [130, 395] width 157 height 32
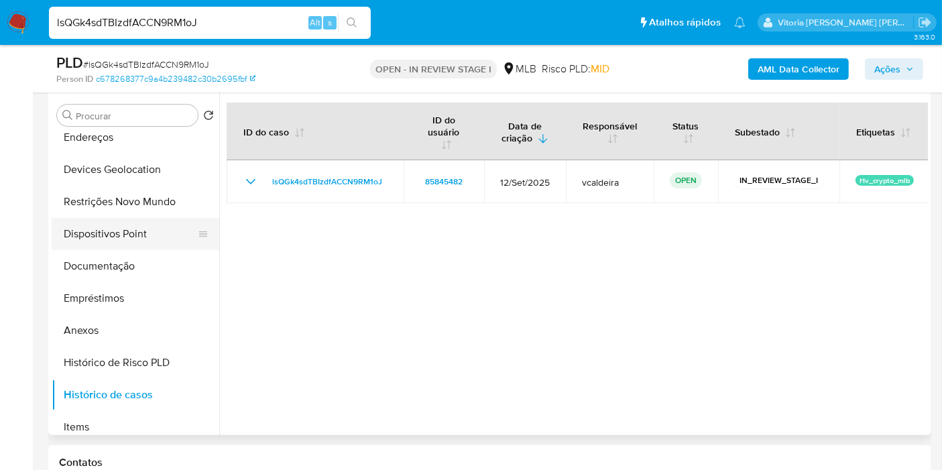
scroll to position [0, 0]
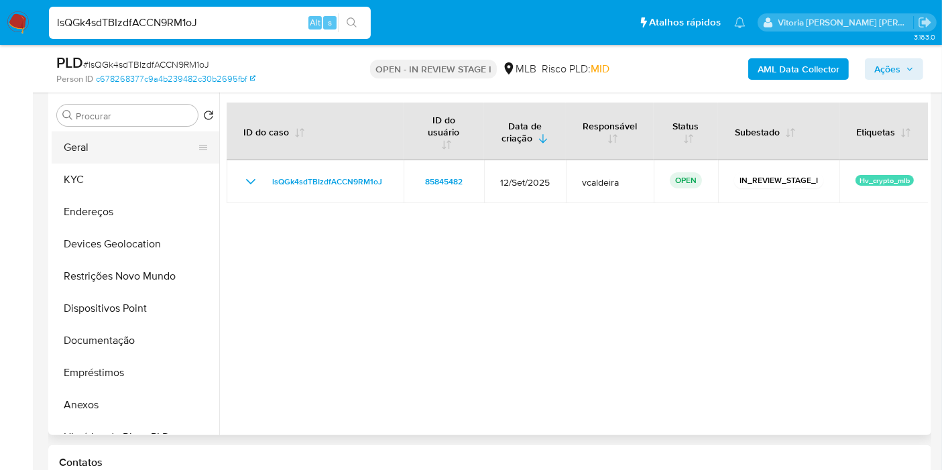
click at [94, 136] on button "Geral" at bounding box center [130, 147] width 157 height 32
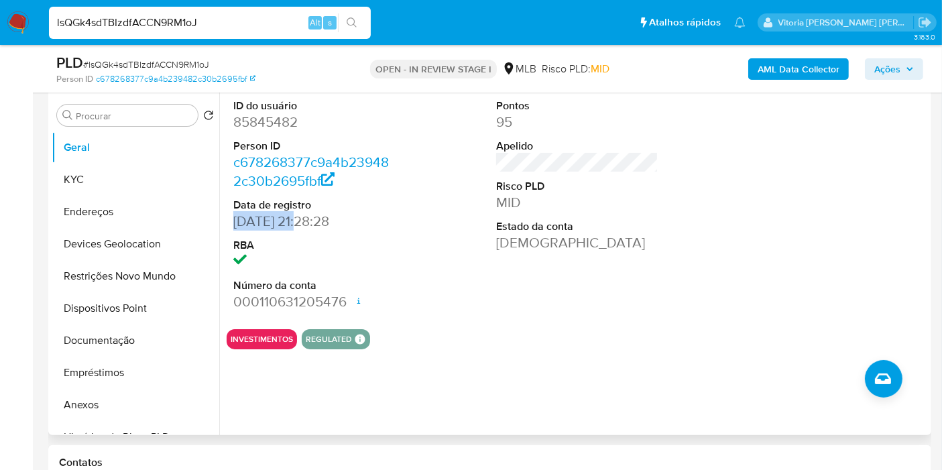
drag, startPoint x: 304, startPoint y: 215, endPoint x: 235, endPoint y: 225, distance: 69.7
click at [235, 225] on dd "03/10/2005 21:28:28" at bounding box center [314, 221] width 162 height 19
copy dd "03/10/2005"
click at [883, 66] on span "Ações" at bounding box center [887, 68] width 26 height 21
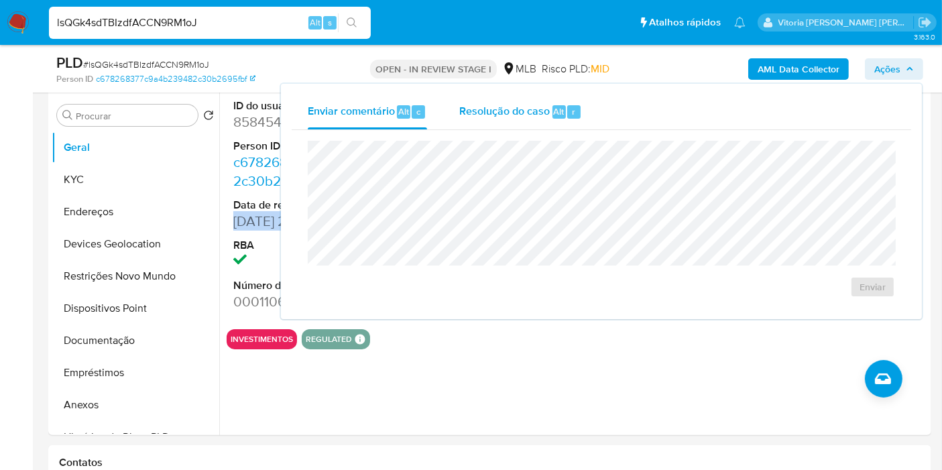
click at [508, 107] on span "Resolução do caso" at bounding box center [504, 110] width 91 height 15
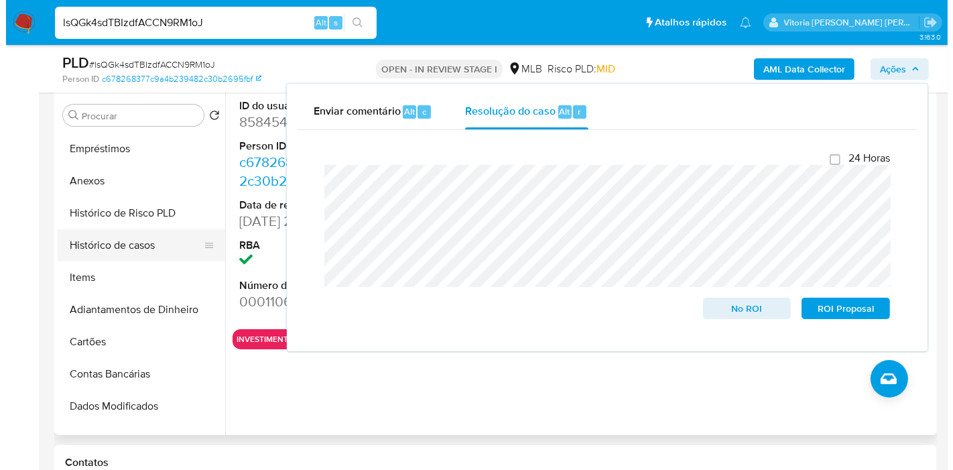
scroll to position [223, 0]
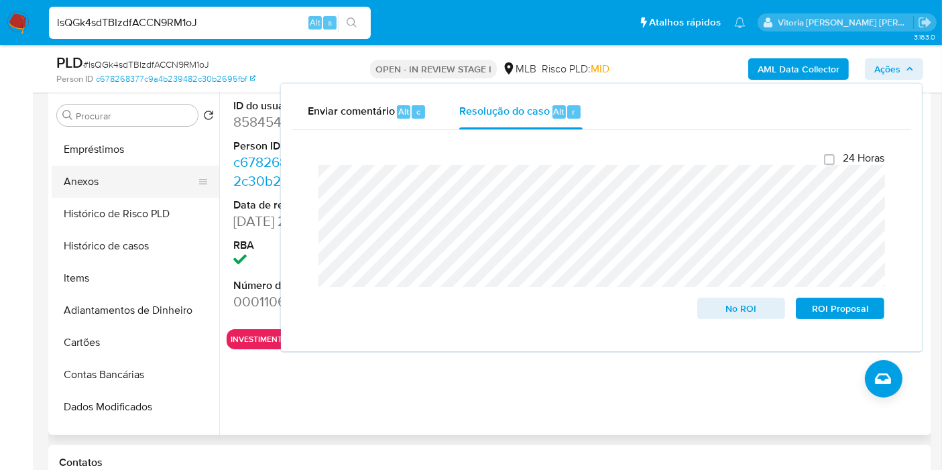
click at [93, 182] on button "Anexos" at bounding box center [130, 182] width 157 height 32
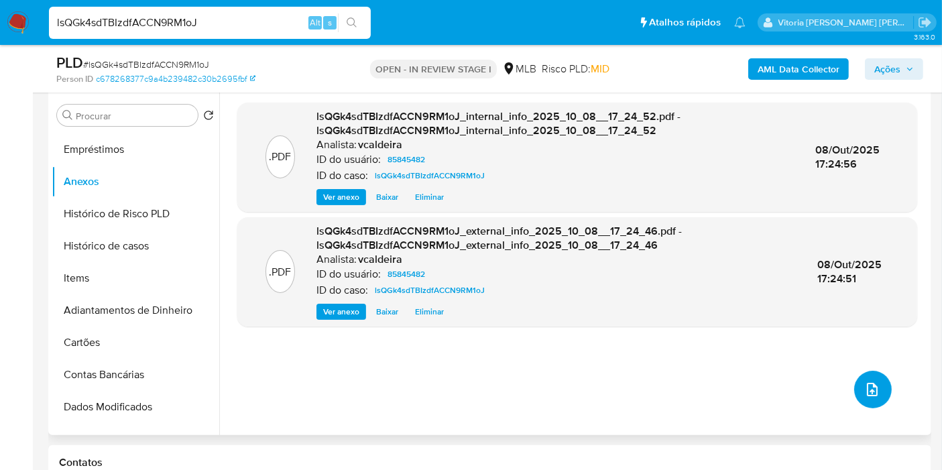
click at [877, 395] on button "upload-file" at bounding box center [873, 390] width 38 height 38
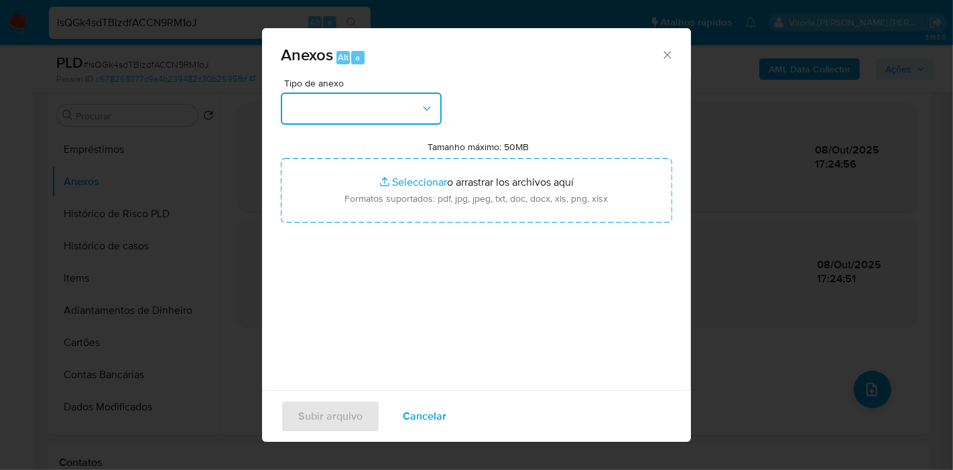
click at [402, 98] on button "button" at bounding box center [361, 109] width 161 height 32
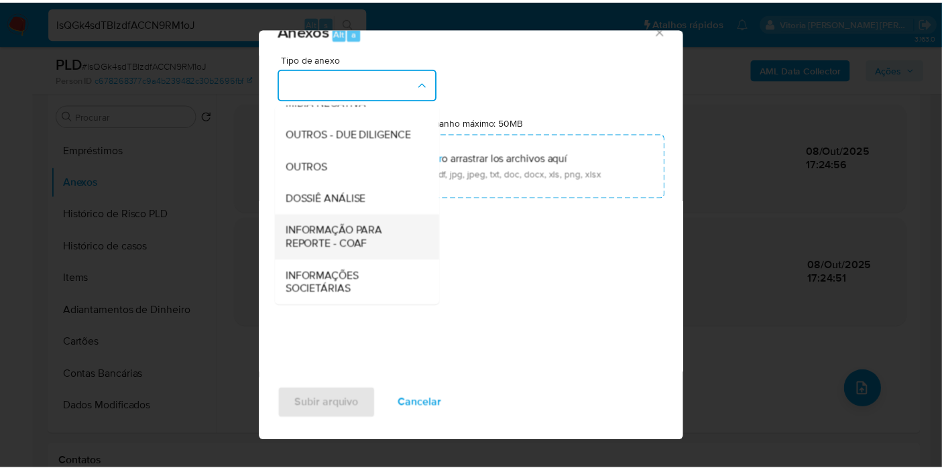
scroll to position [206, 0]
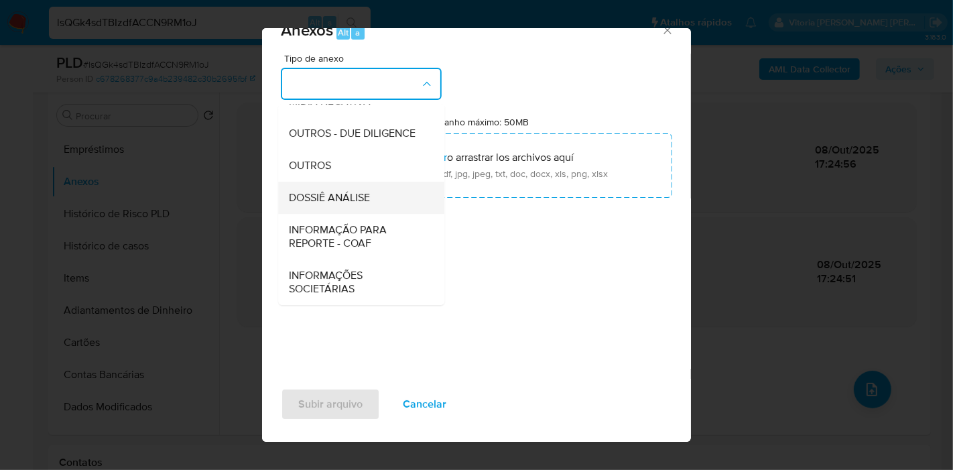
click at [354, 196] on span "DOSSIÊ ANÁLISE" at bounding box center [329, 197] width 81 height 13
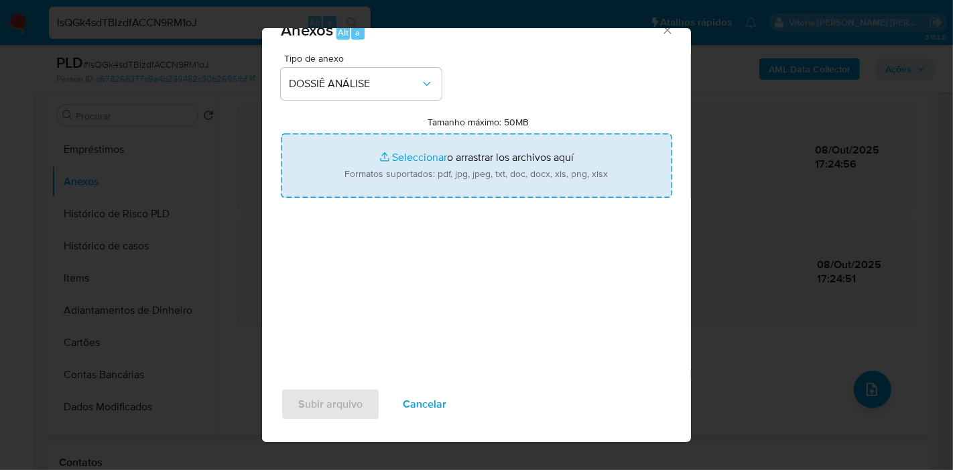
click at [445, 166] on input "Tamanho máximo: 50MB Seleccionar archivos" at bounding box center [477, 165] width 392 height 64
type input "C:\fakepath\DECLÍNIO - Caselog lsQGk4sdTBIzdfACCN9RM1oJ_2025_10_08_14_39_48.pdf"
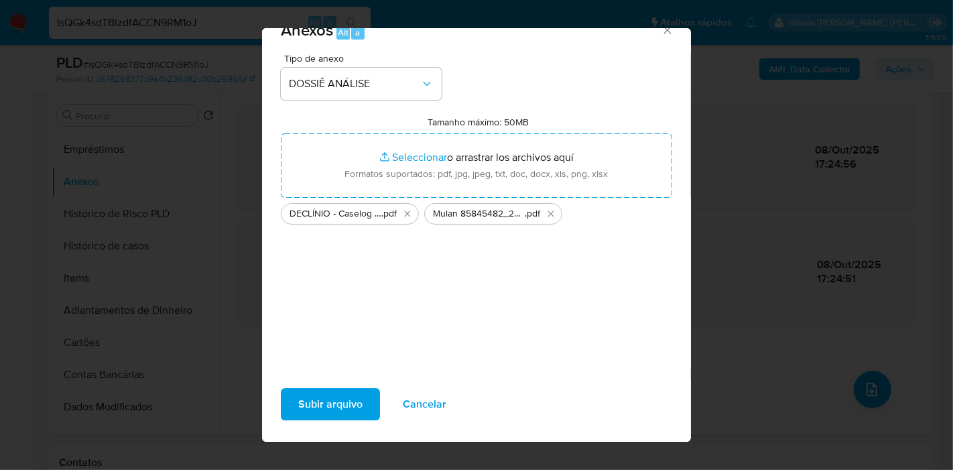
click at [339, 409] on span "Subir arquivo" at bounding box center [330, 405] width 64 height 30
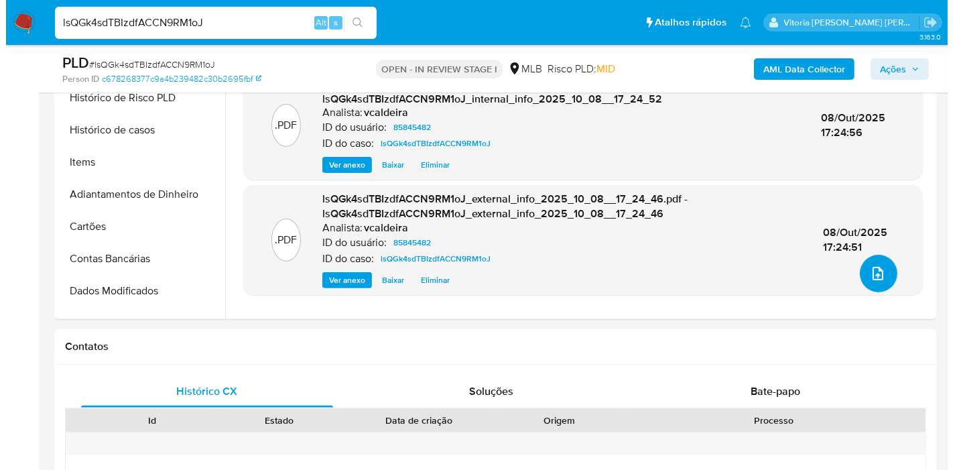
scroll to position [223, 0]
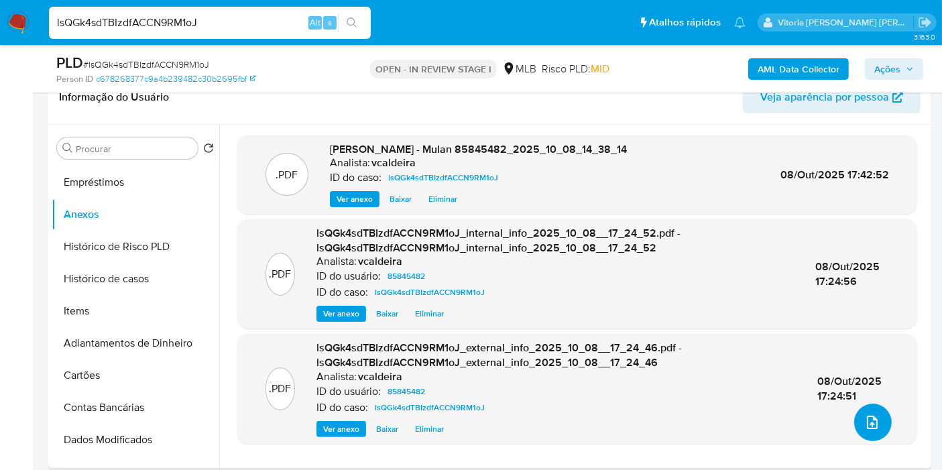
click at [864, 417] on icon "upload-file" at bounding box center [872, 422] width 16 height 16
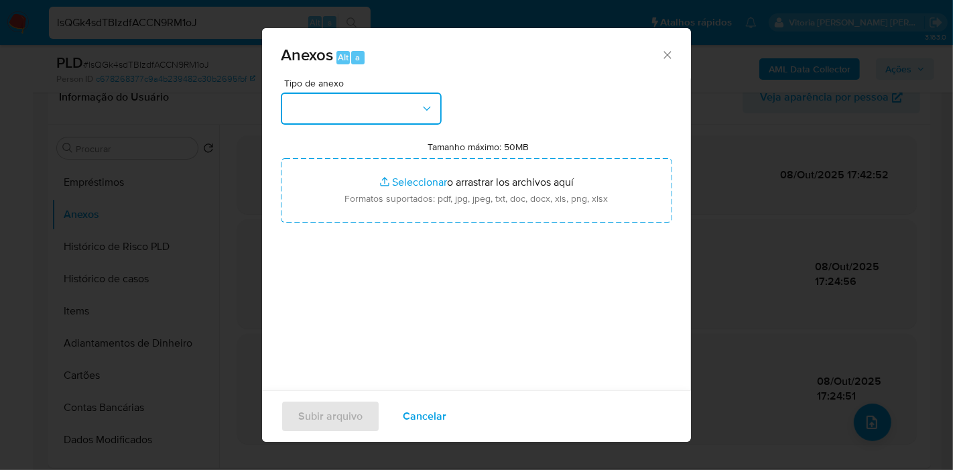
click at [371, 114] on button "button" at bounding box center [361, 109] width 161 height 32
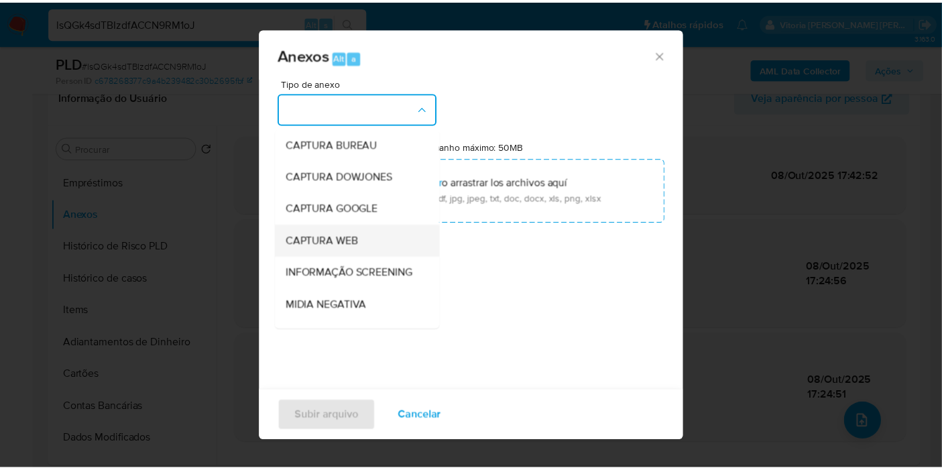
scroll to position [149, 0]
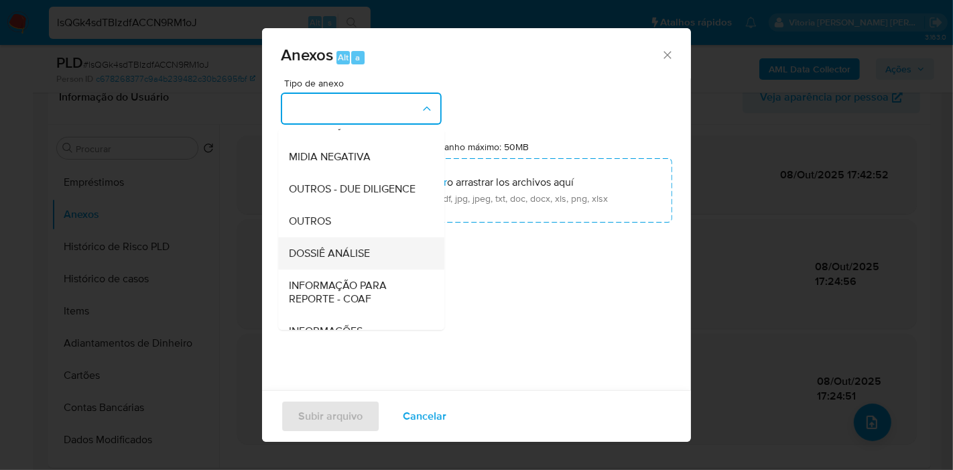
click at [341, 270] on div "DOSSIÊ ANÁLISE" at bounding box center [357, 253] width 137 height 32
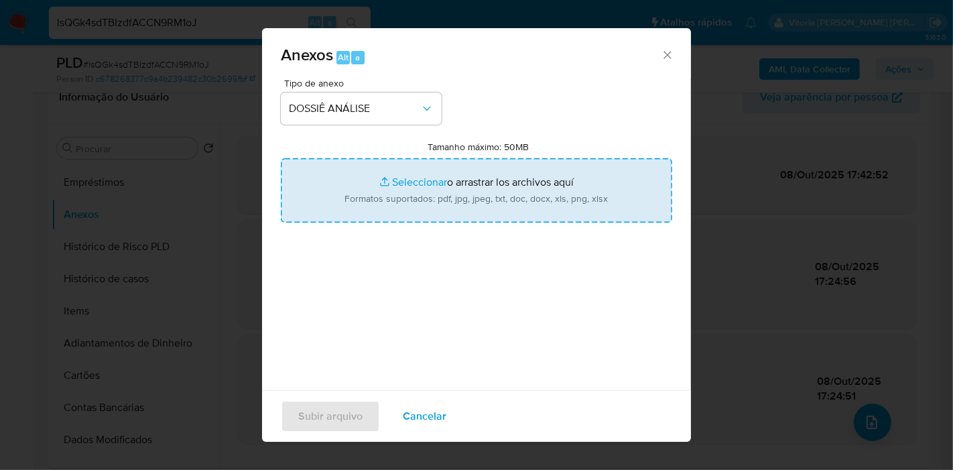
click at [433, 189] on input "Tamanho máximo: 50MB Seleccionar archivos" at bounding box center [477, 190] width 392 height 64
type input "C:\fakepath\DECLÍNIO - Caselog lsQGk4sdTBIzdfACCN9RM1oJ_2025_10_08_14_39_48.pdf"
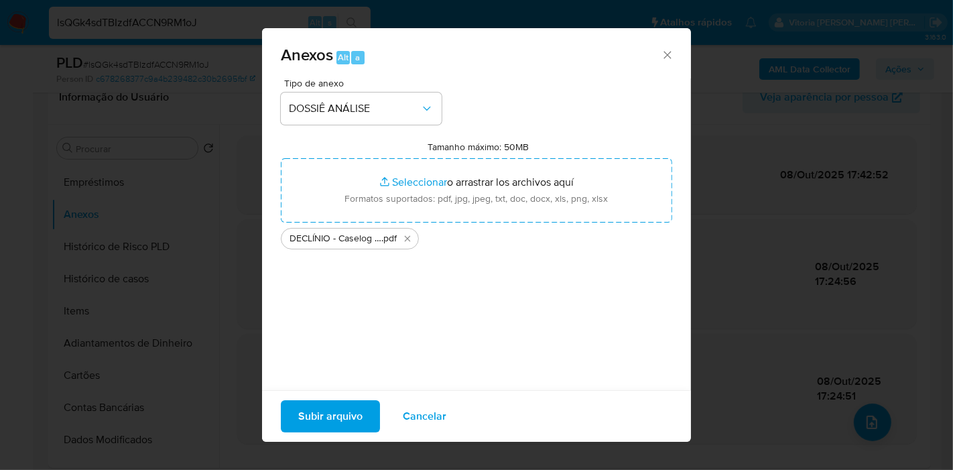
click at [330, 426] on span "Subir arquivo" at bounding box center [330, 417] width 64 height 30
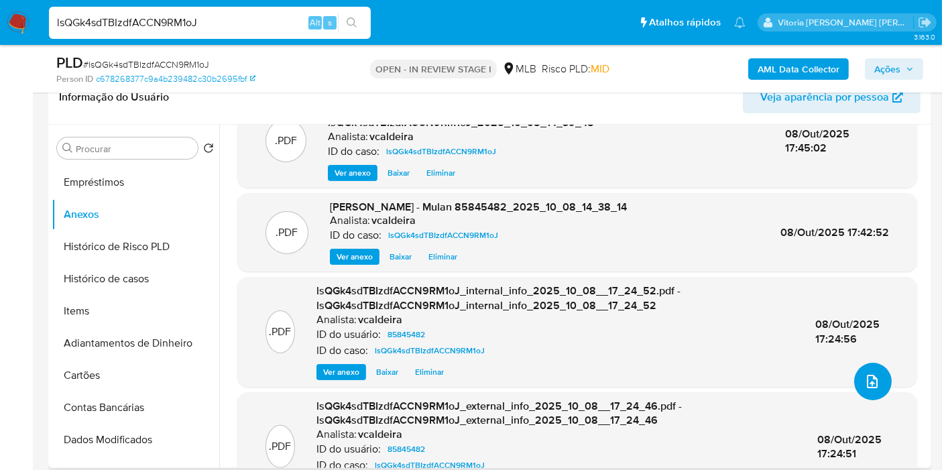
scroll to position [0, 0]
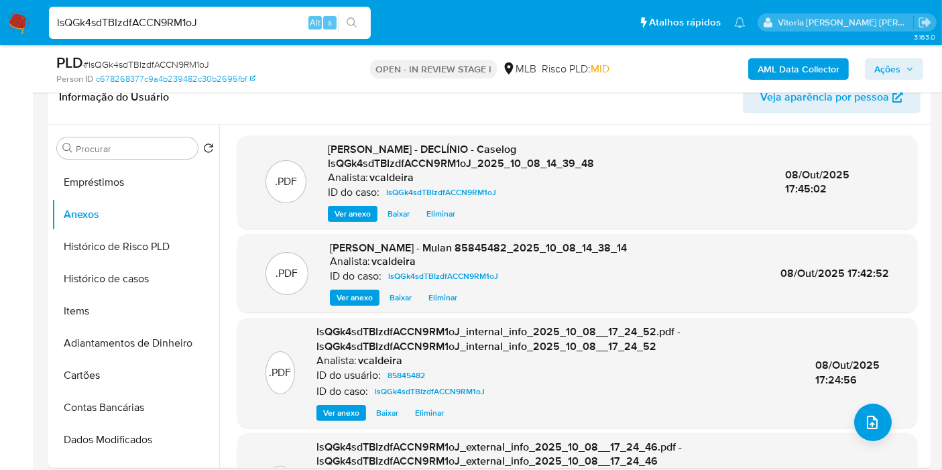
click at [890, 70] on span "Ações" at bounding box center [887, 68] width 26 height 21
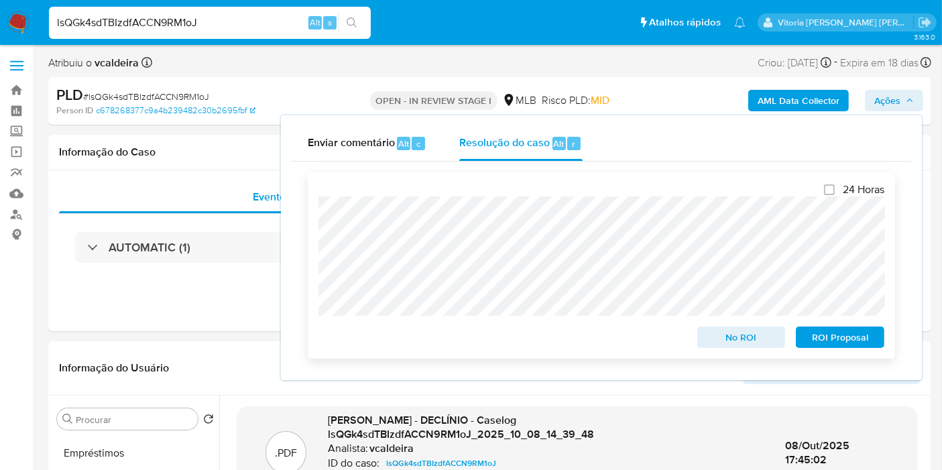
click at [747, 339] on span "No ROI" at bounding box center [742, 337] width 70 height 19
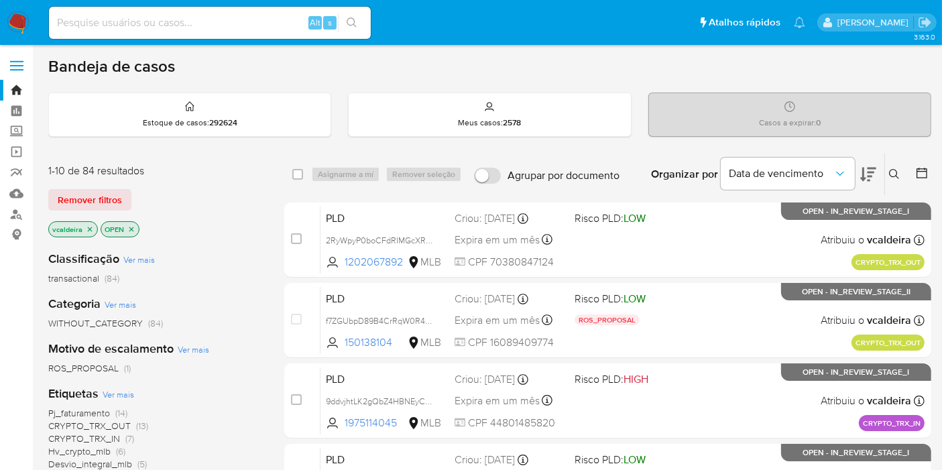
click at [145, 32] on div "Alt s" at bounding box center [210, 23] width 322 height 32
click at [144, 21] on input at bounding box center [210, 22] width 322 height 17
paste input "yO0kAPApfUjEs0Y2iD0eM0hh"
type input "yO0kAPApfUjEs0Y2iD0eM0hh"
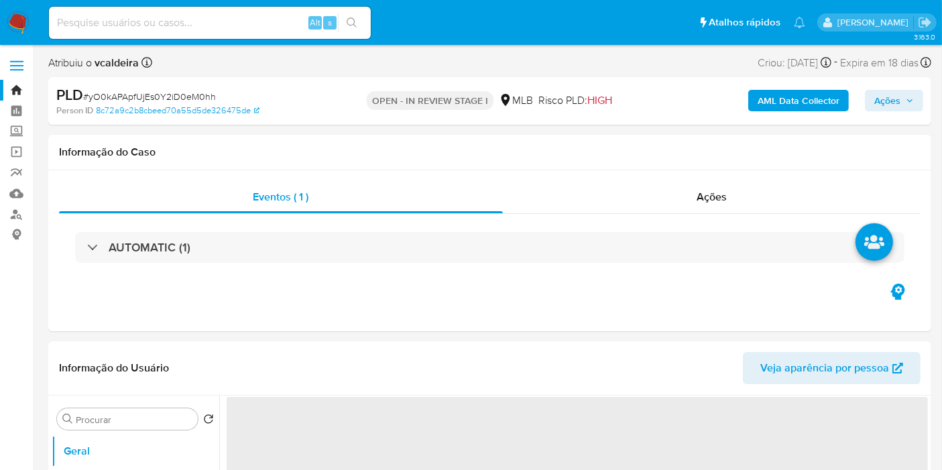
select select "10"
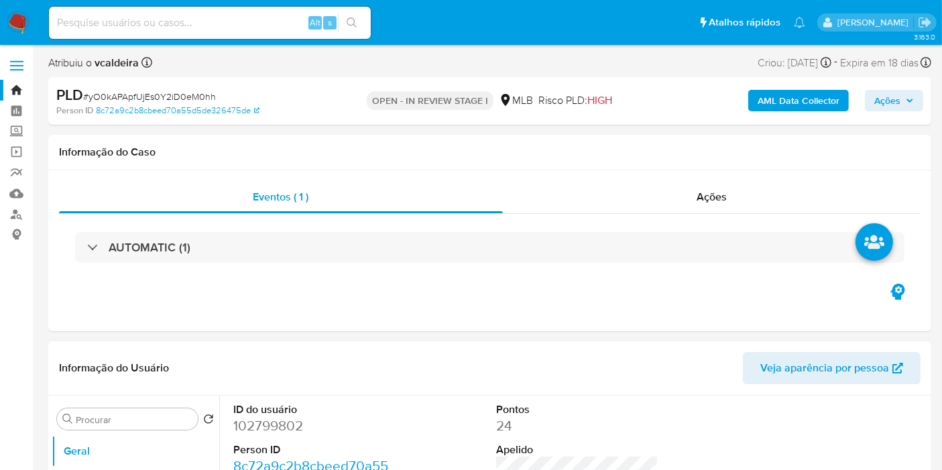
click at [256, 430] on dd "102799802" at bounding box center [314, 425] width 162 height 19
copy dd "102799802"
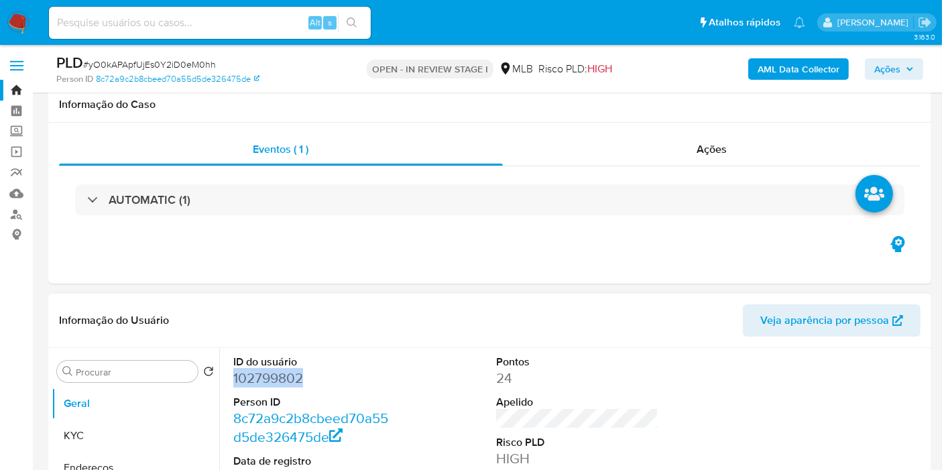
scroll to position [149, 0]
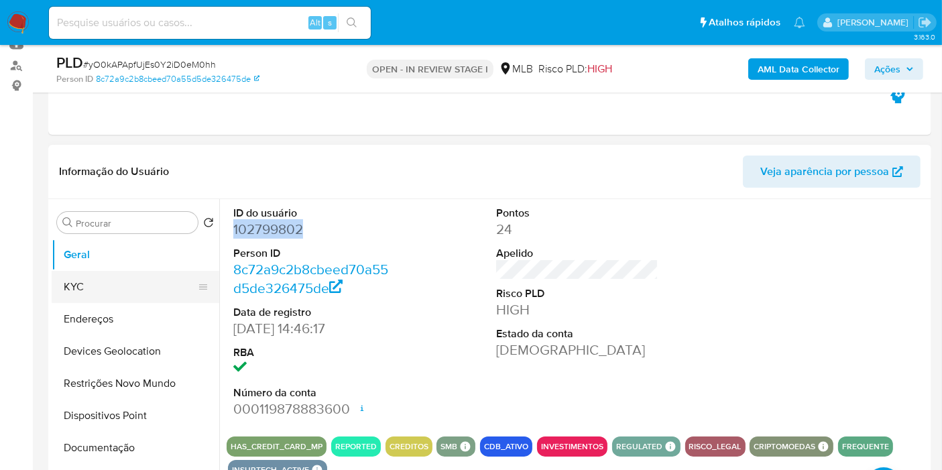
click at [82, 282] on button "KYC" at bounding box center [130, 287] width 157 height 32
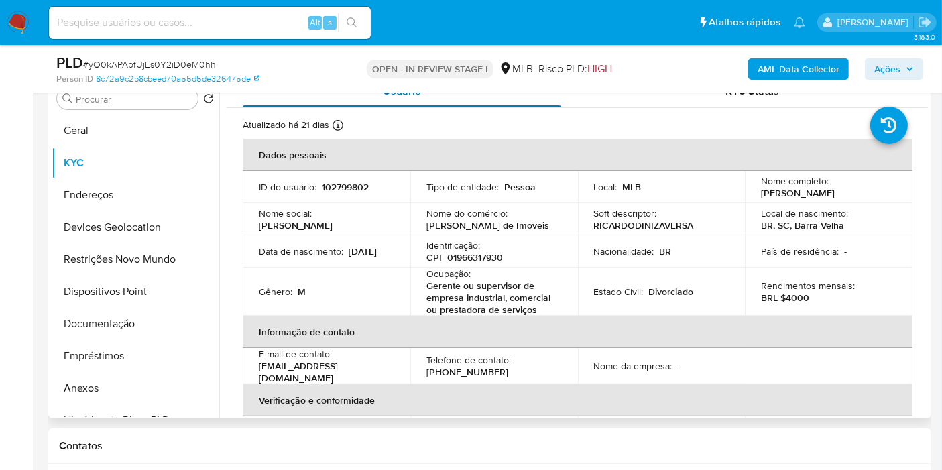
scroll to position [223, 0]
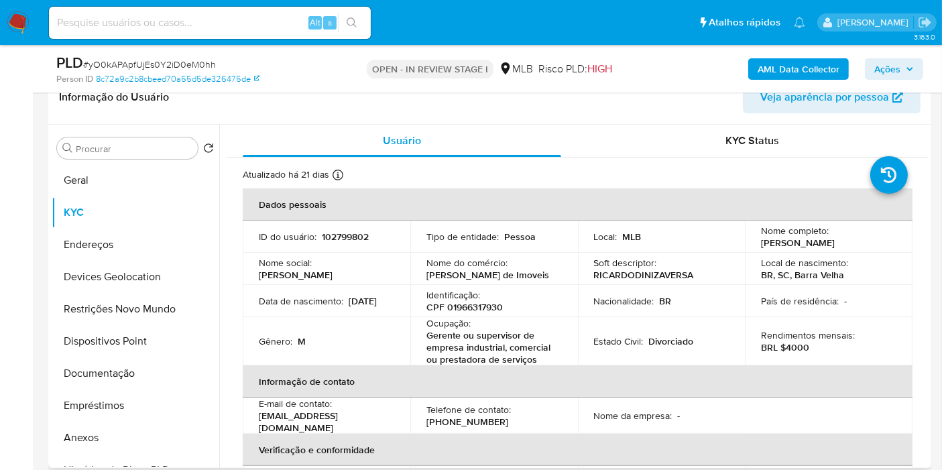
click at [327, 241] on p "102799802" at bounding box center [345, 237] width 47 height 12
copy p "102799802"
click at [99, 171] on button "Geral" at bounding box center [130, 180] width 157 height 32
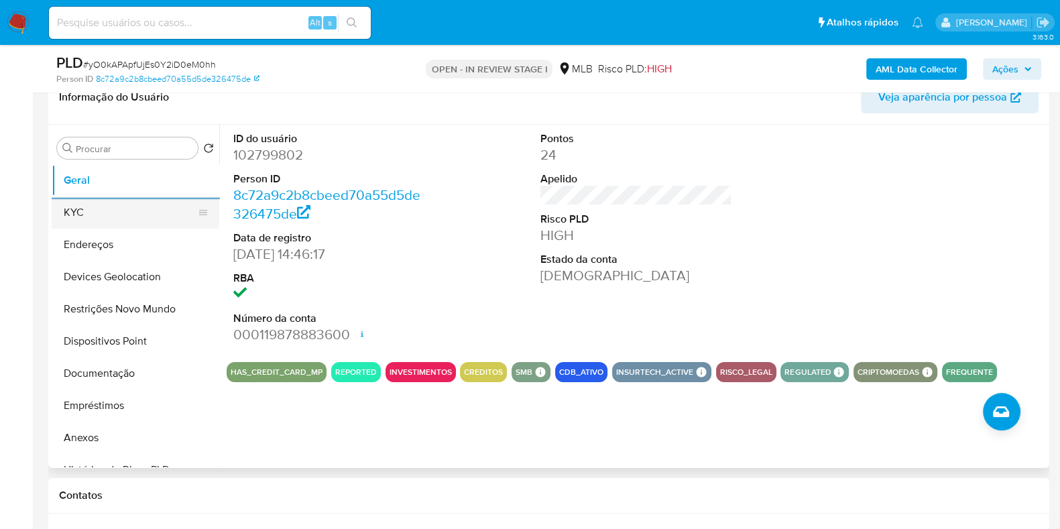
click at [91, 221] on button "KYC" at bounding box center [130, 212] width 157 height 32
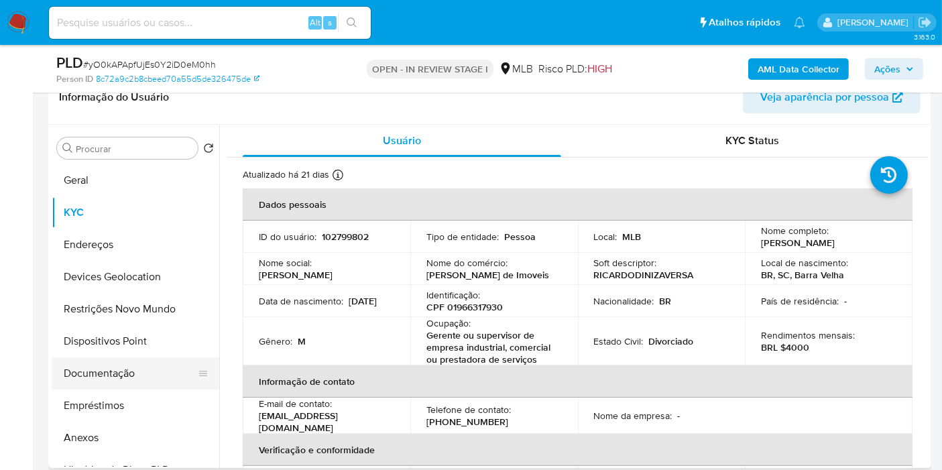
click at [100, 380] on button "Documentação" at bounding box center [130, 373] width 157 height 32
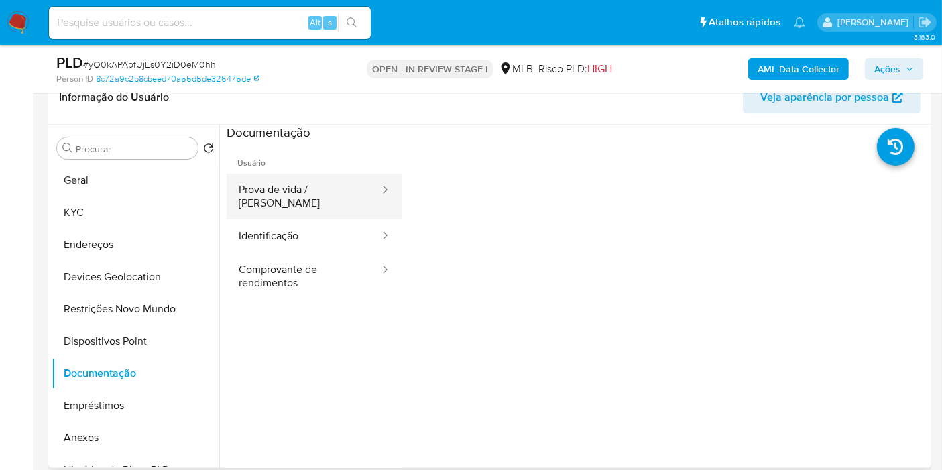
click at [302, 195] on button "Prova de vida / Selfie" at bounding box center [304, 197] width 154 height 46
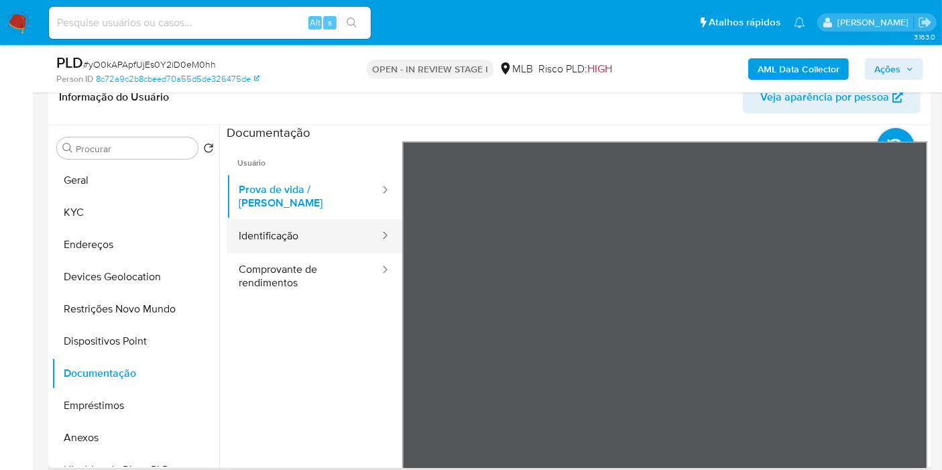
click at [308, 225] on button "Identificação" at bounding box center [304, 236] width 154 height 34
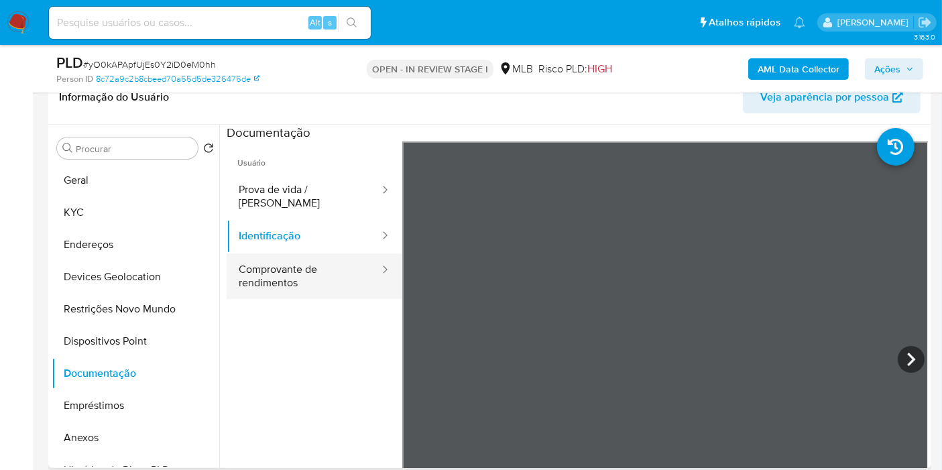
click at [287, 267] on button "Comprovante de rendimentos" at bounding box center [304, 276] width 154 height 46
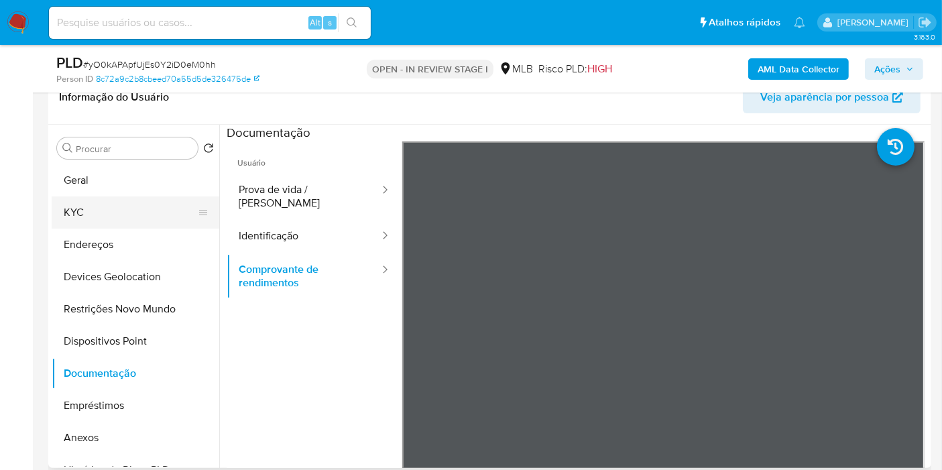
click at [74, 203] on button "KYC" at bounding box center [130, 212] width 157 height 32
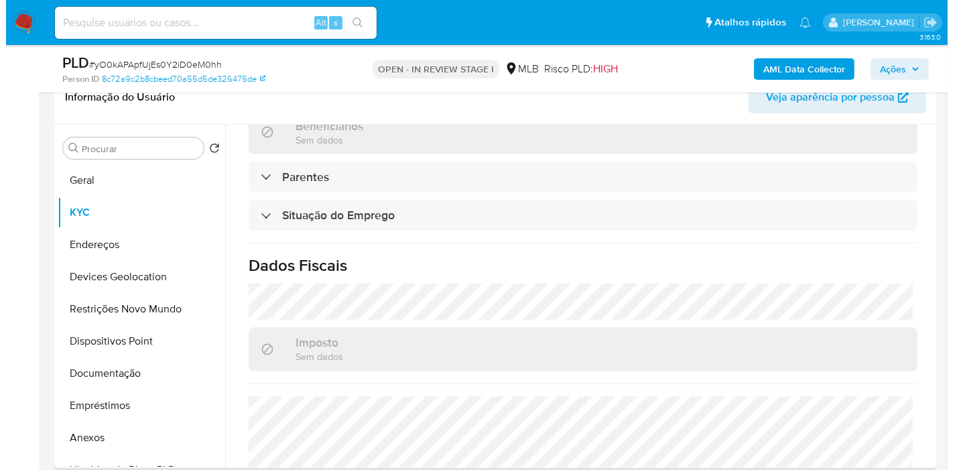
scroll to position [625, 0]
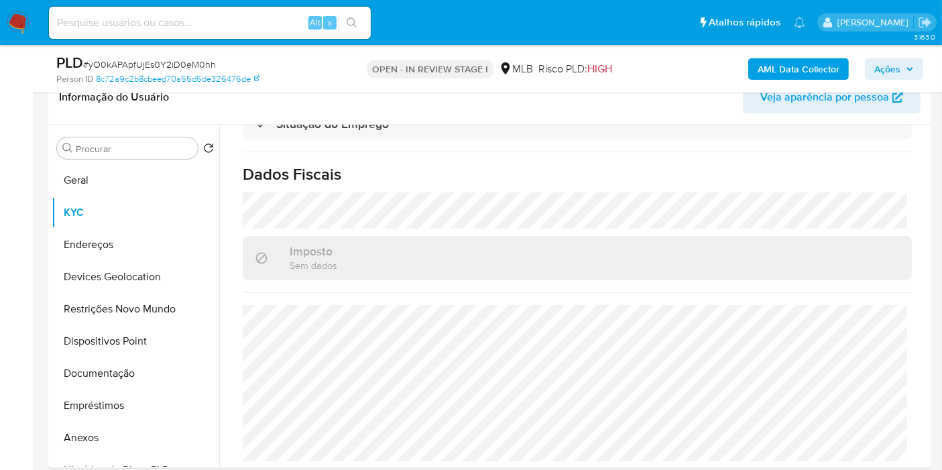
click at [767, 70] on b "AML Data Collector" at bounding box center [799, 68] width 82 height 21
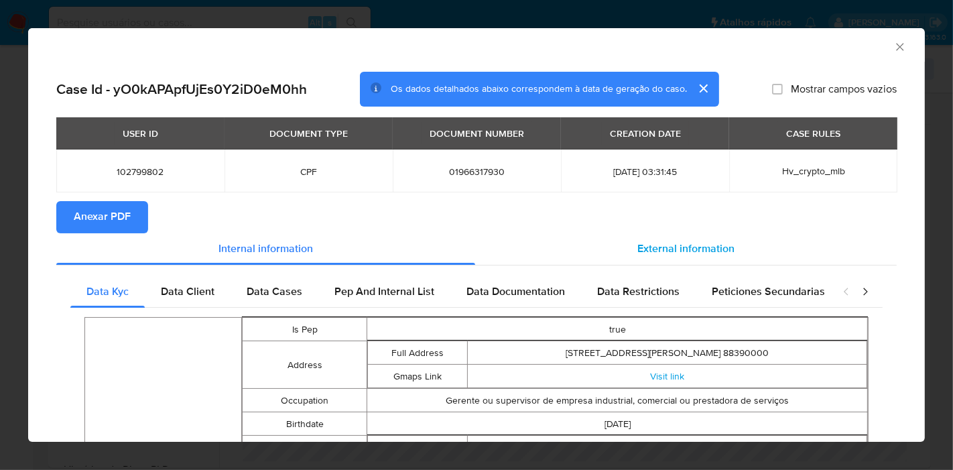
click at [697, 247] on span "External information" at bounding box center [686, 248] width 97 height 15
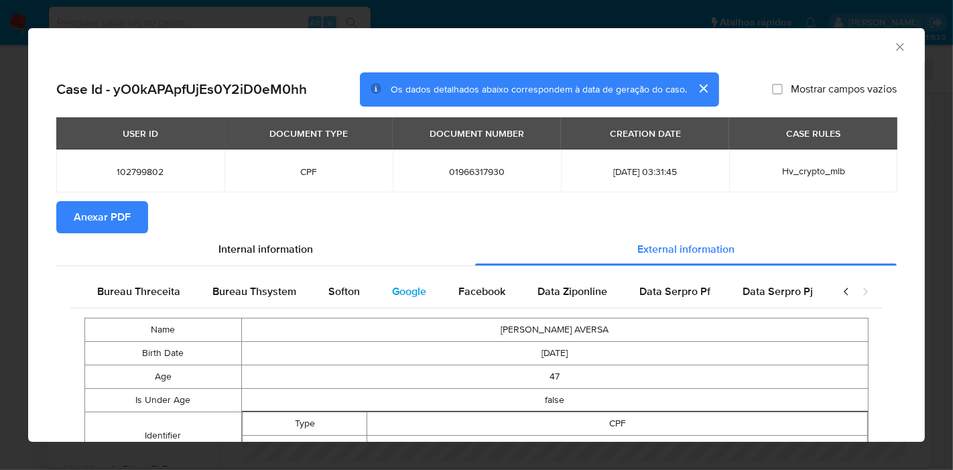
click at [392, 288] on span "Google" at bounding box center [409, 291] width 34 height 15
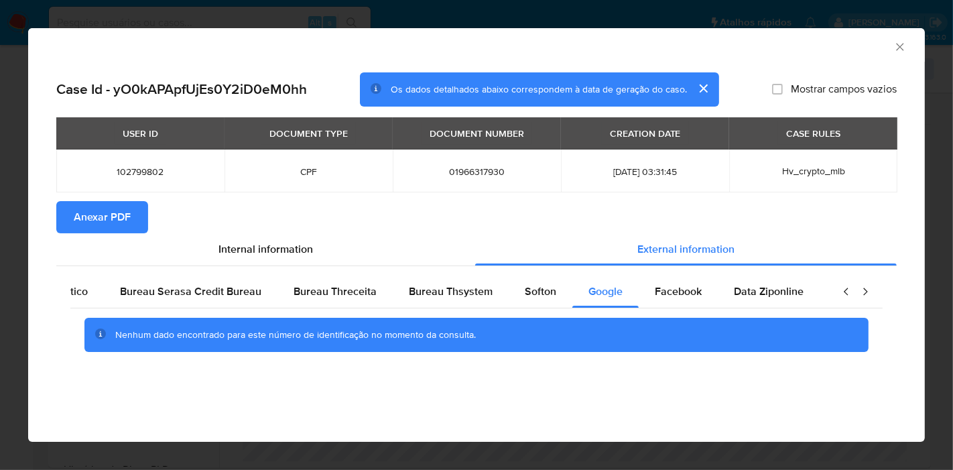
scroll to position [0, 0]
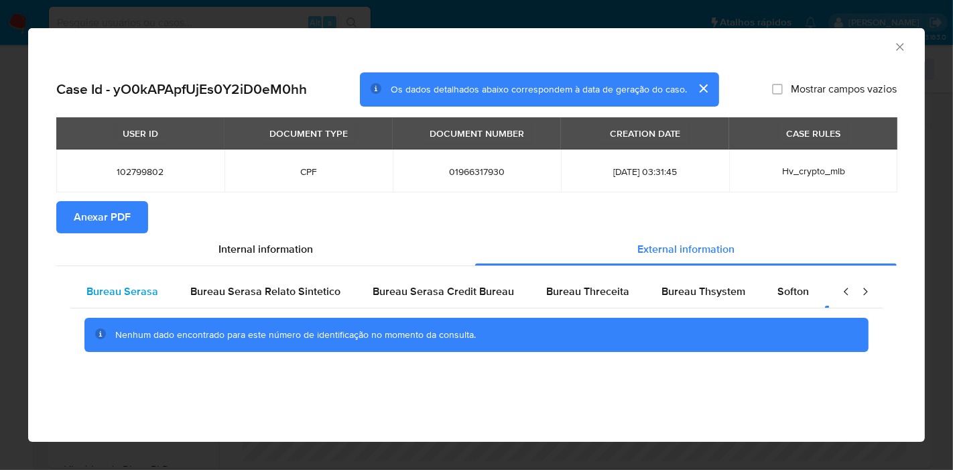
click at [121, 293] on span "Bureau Serasa" at bounding box center [122, 291] width 72 height 15
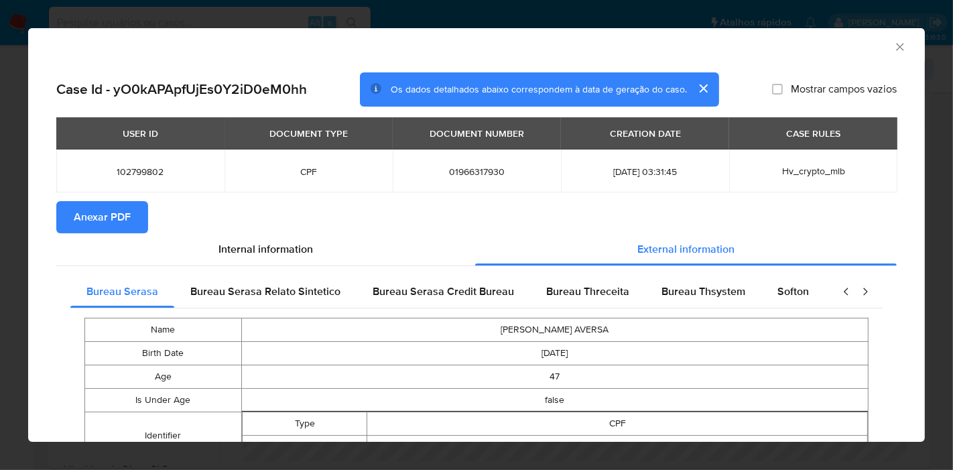
click at [95, 221] on span "Anexar PDF" at bounding box center [102, 217] width 57 height 30
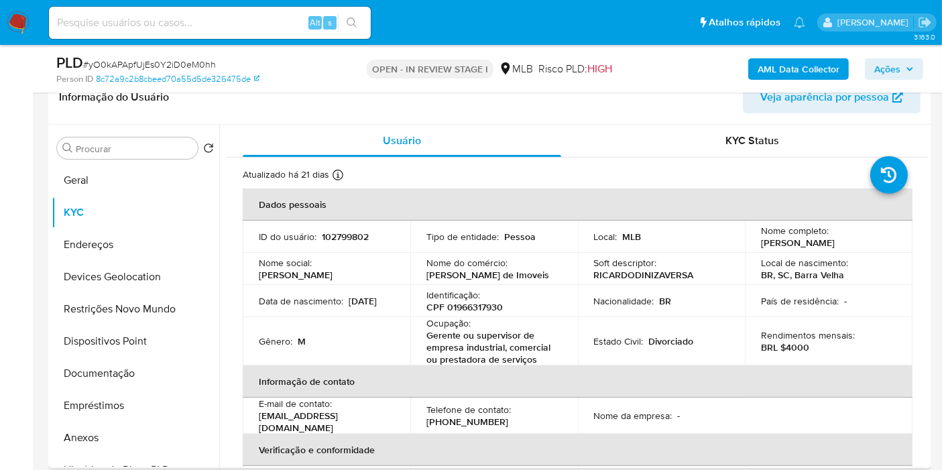
click at [341, 235] on p "102799802" at bounding box center [345, 237] width 47 height 12
copy p "102799802"
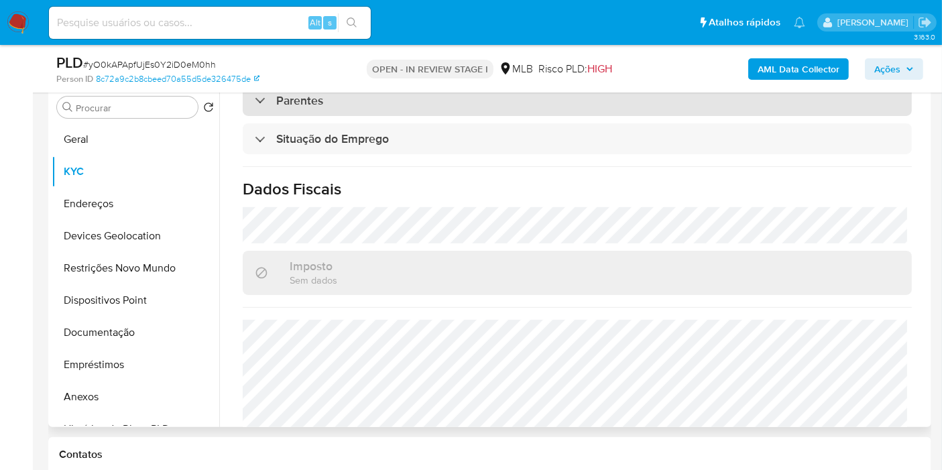
scroll to position [550, 0]
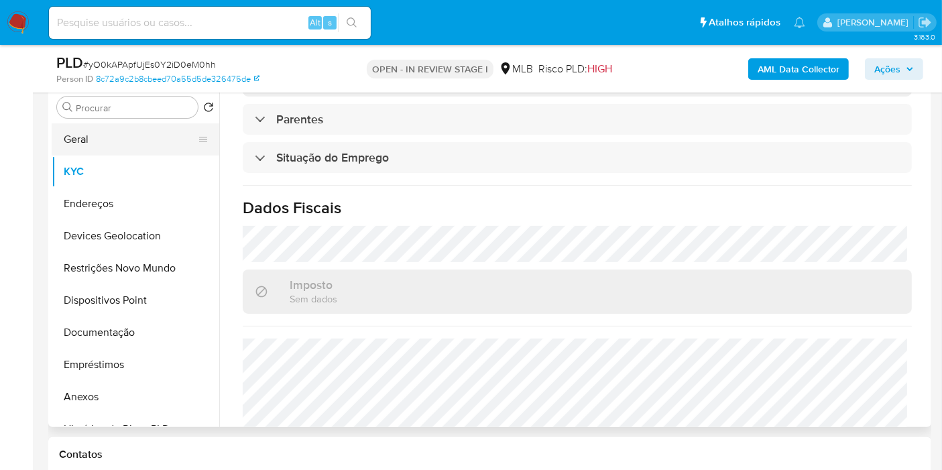
click at [90, 138] on button "Geral" at bounding box center [130, 139] width 157 height 32
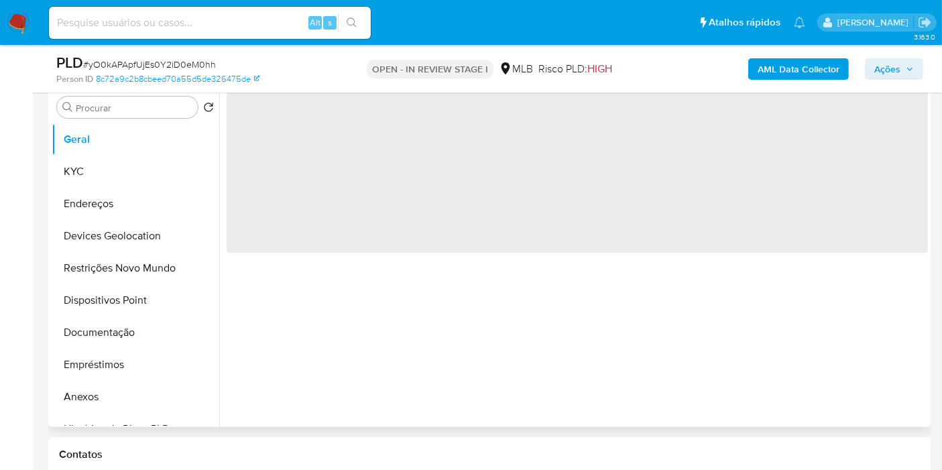
scroll to position [0, 0]
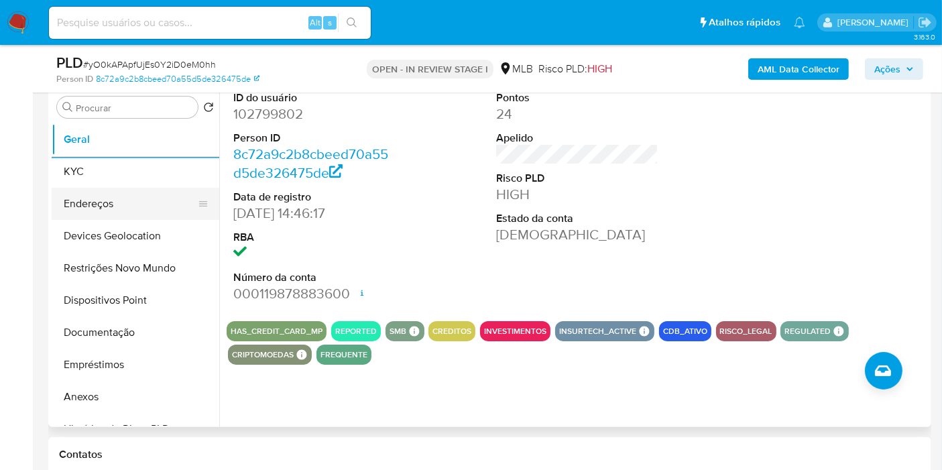
click at [82, 196] on button "Endereços" at bounding box center [130, 204] width 157 height 32
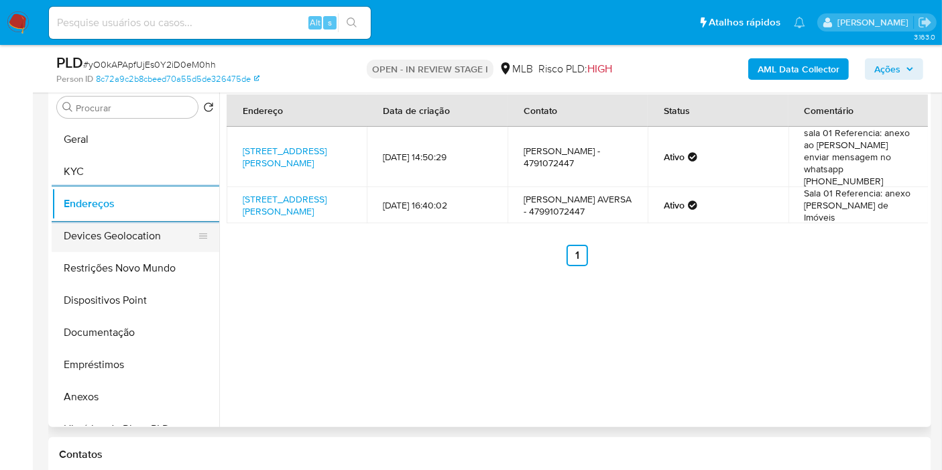
click at [86, 238] on button "Devices Geolocation" at bounding box center [130, 236] width 157 height 32
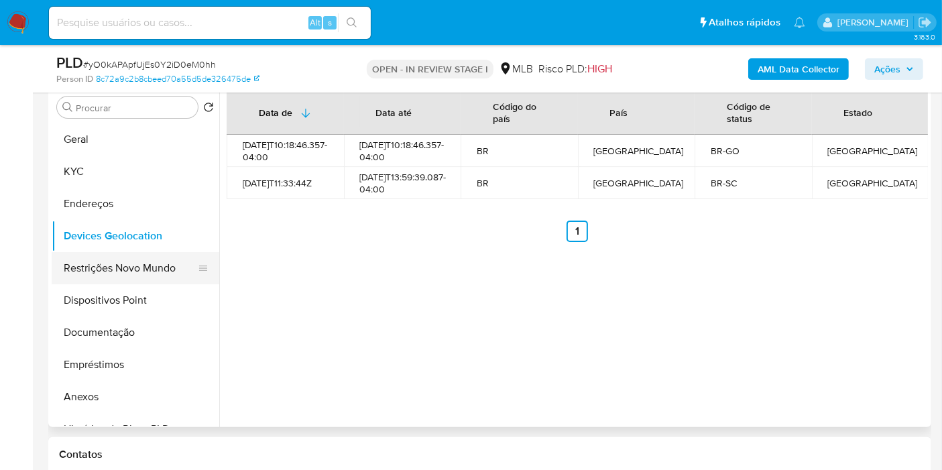
click at [75, 261] on button "Restrições Novo Mundo" at bounding box center [130, 268] width 157 height 32
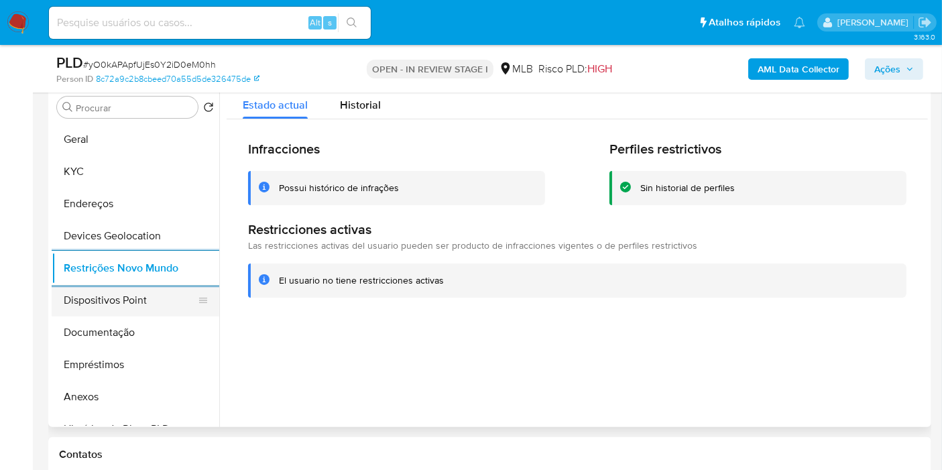
click at [116, 305] on button "Dispositivos Point" at bounding box center [130, 300] width 157 height 32
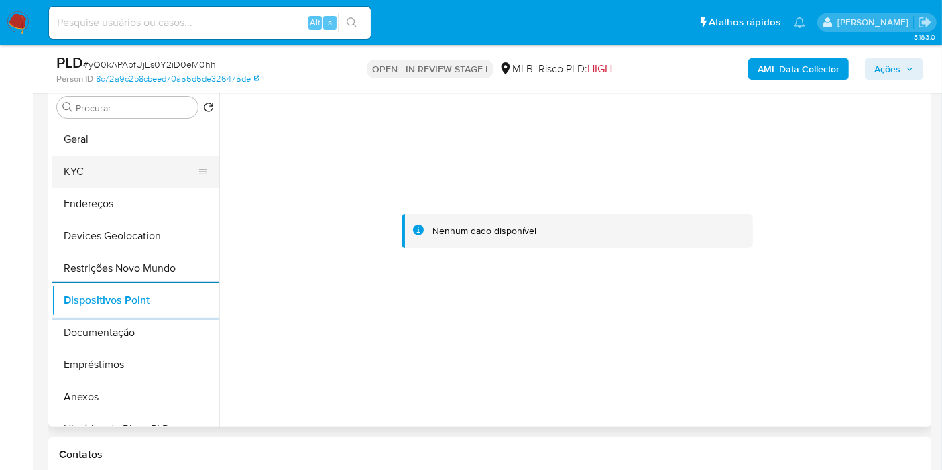
click at [71, 164] on button "KYC" at bounding box center [130, 172] width 157 height 32
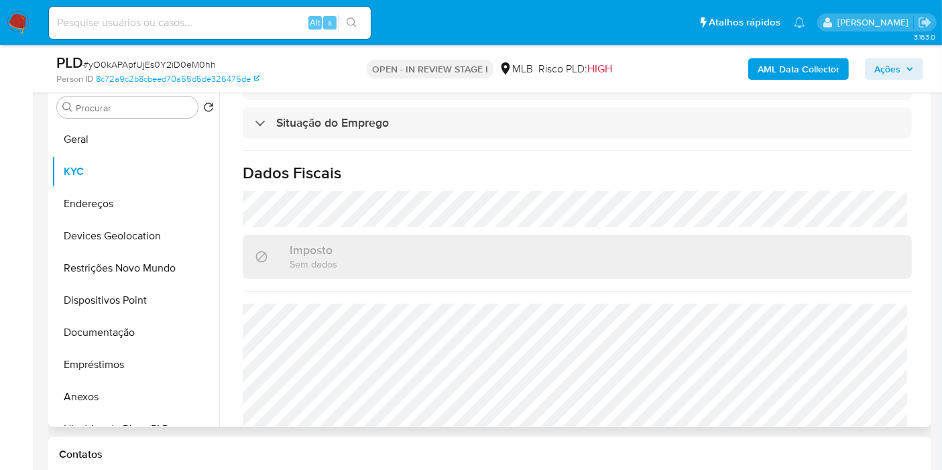
scroll to position [625, 0]
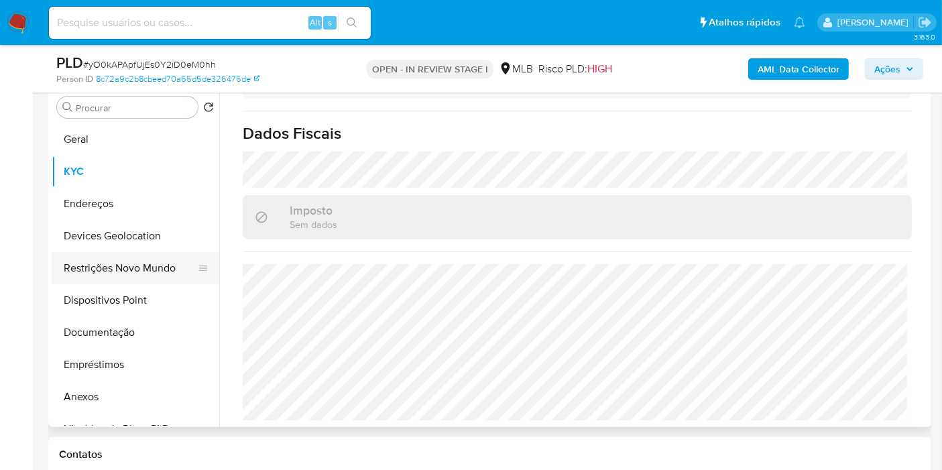
click at [80, 267] on button "Restrições Novo Mundo" at bounding box center [130, 268] width 157 height 32
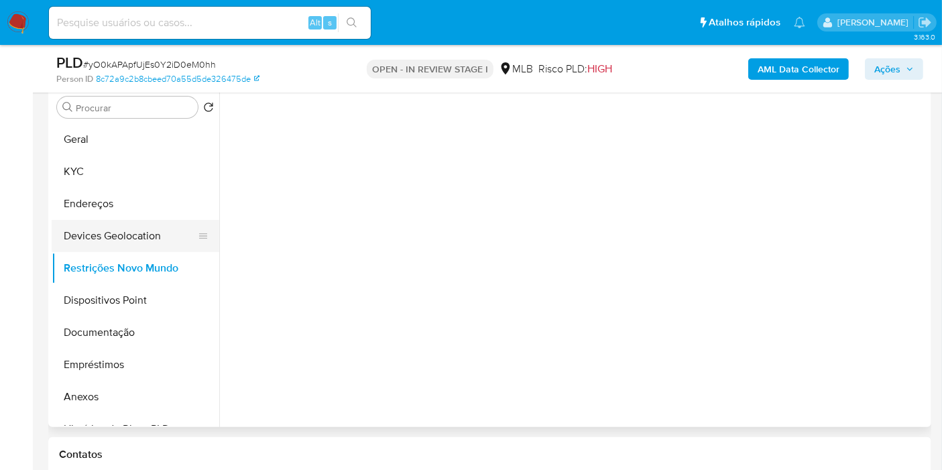
scroll to position [0, 0]
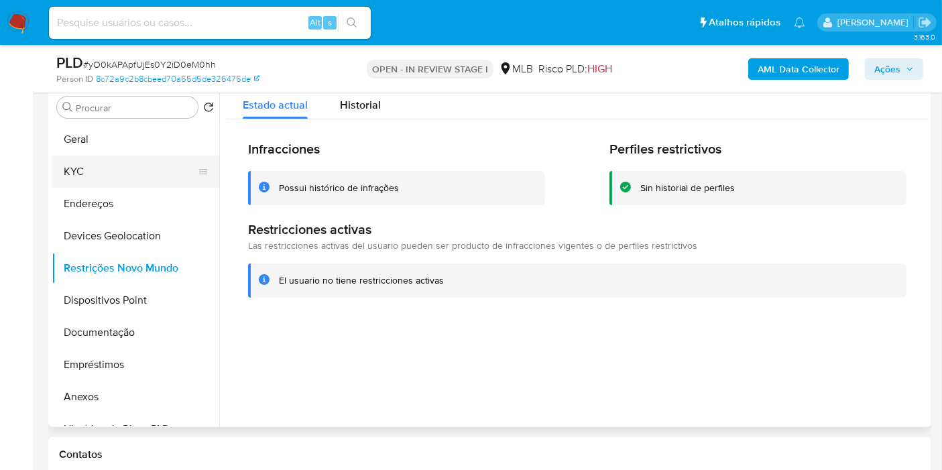
click at [117, 175] on button "KYC" at bounding box center [130, 172] width 157 height 32
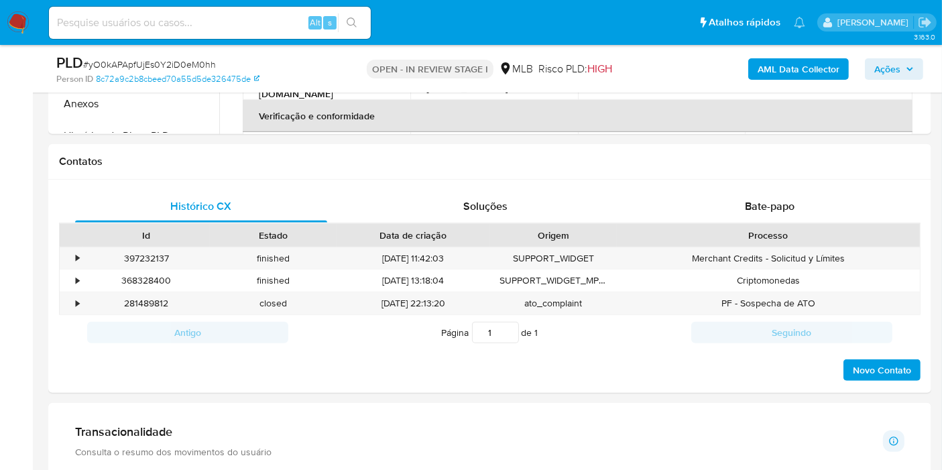
scroll to position [785, 0]
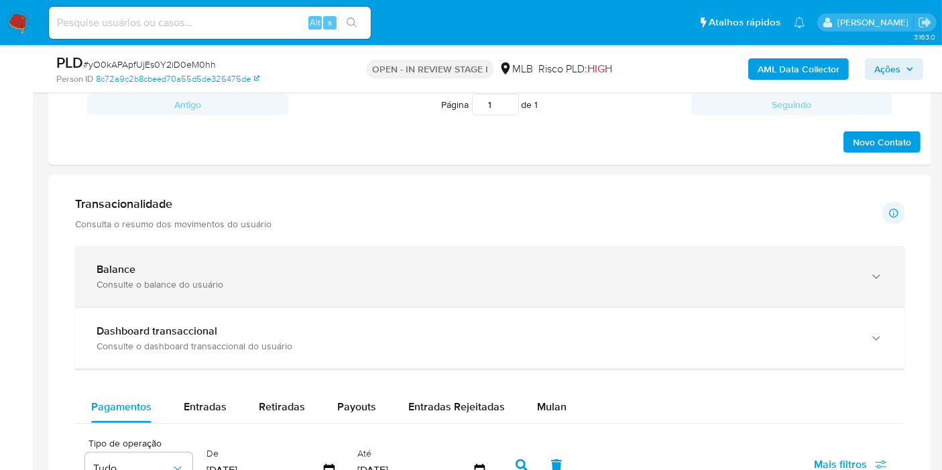
click at [180, 284] on div "Consulte o balance do usuário" at bounding box center [477, 284] width 760 height 12
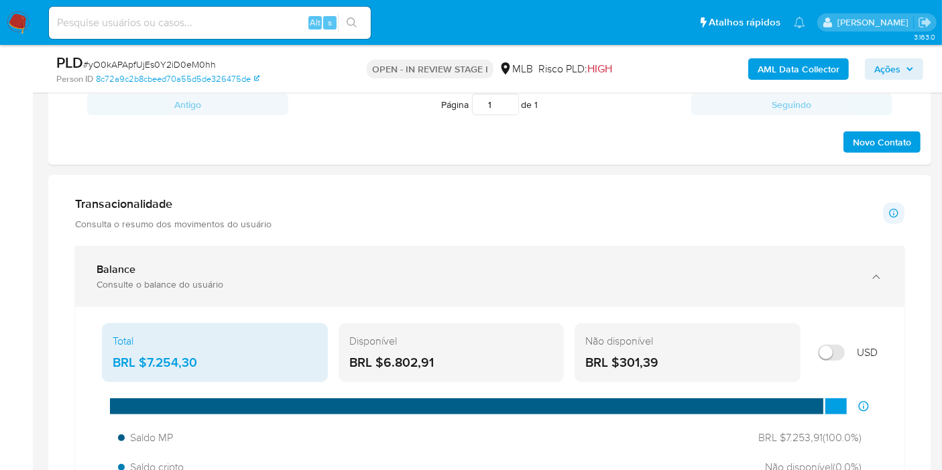
click at [180, 282] on div "Consulte o balance do usuário" at bounding box center [477, 284] width 760 height 12
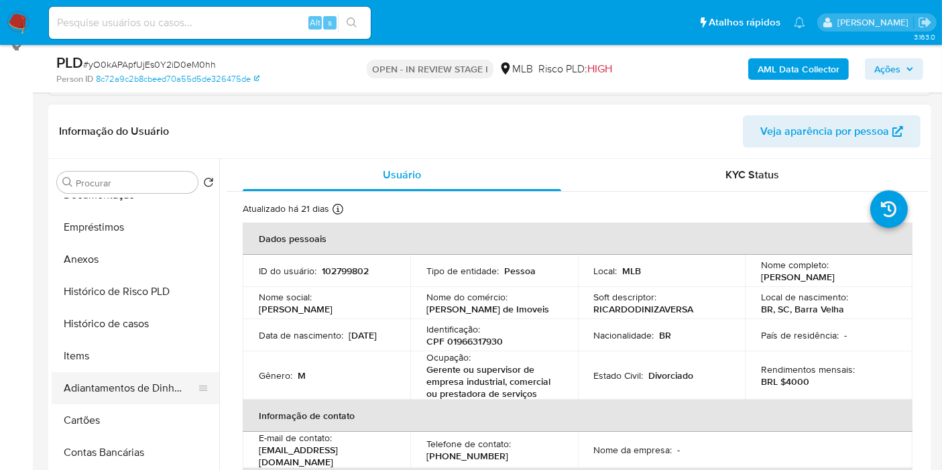
scroll to position [298, 0]
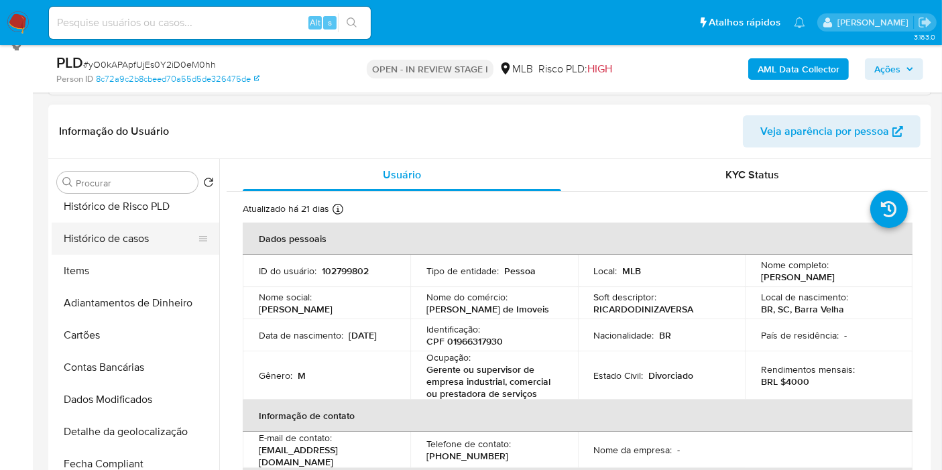
click at [130, 235] on button "Histórico de casos" at bounding box center [130, 239] width 157 height 32
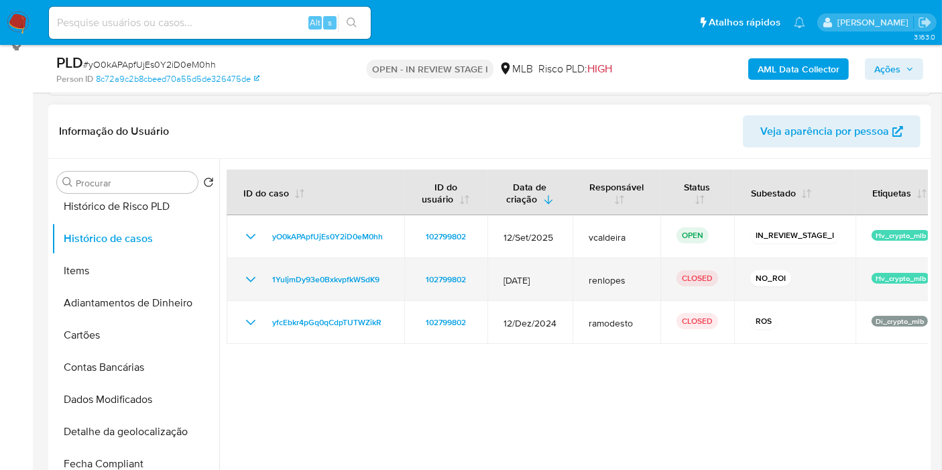
click at [249, 278] on icon "Mostrar/Ocultar" at bounding box center [251, 280] width 16 height 16
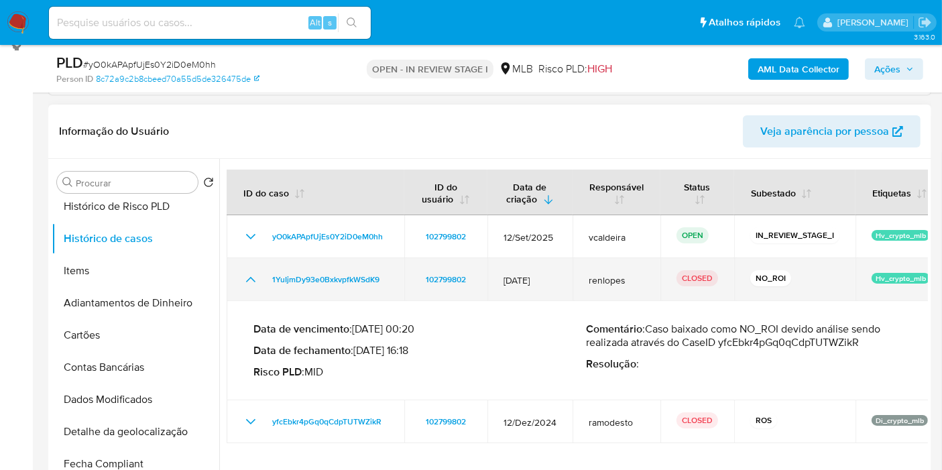
click at [249, 278] on icon "Mostrar/Ocultar" at bounding box center [251, 280] width 16 height 16
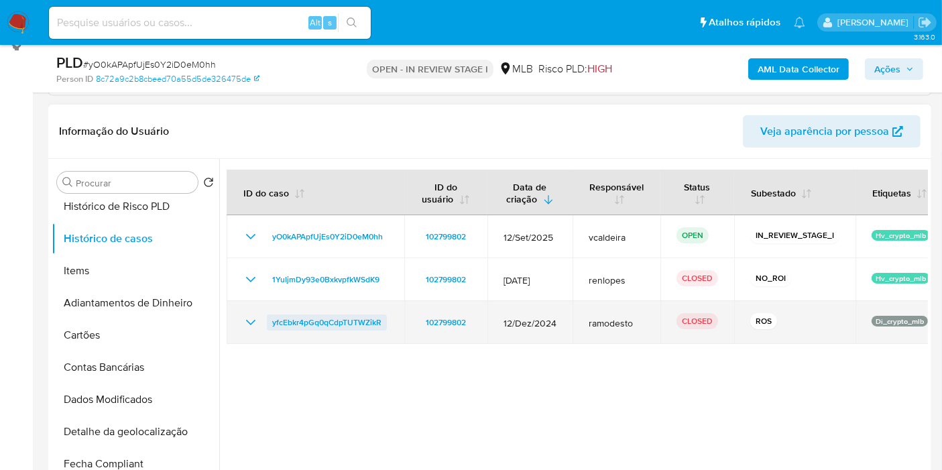
click at [300, 323] on span "yfcEbkr4pGq0qCdpTUTWZikR" at bounding box center [326, 322] width 109 height 16
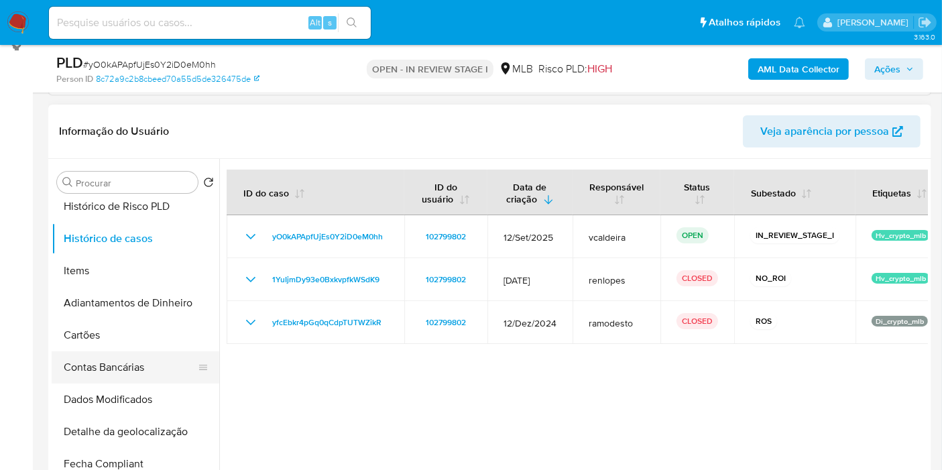
scroll to position [447, 0]
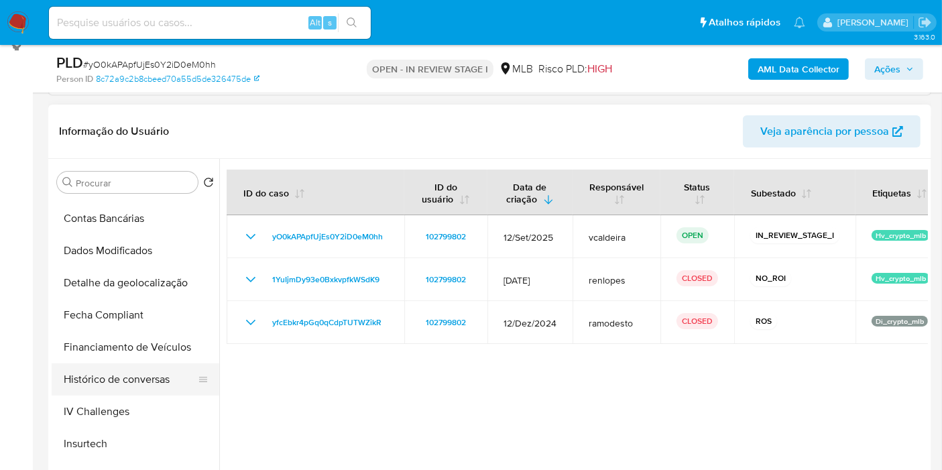
click at [101, 378] on button "Histórico de conversas" at bounding box center [130, 379] width 157 height 32
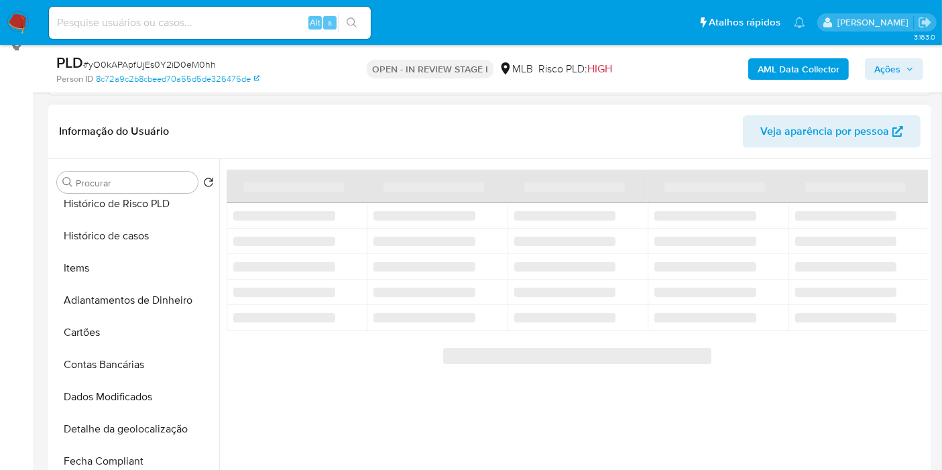
scroll to position [298, 0]
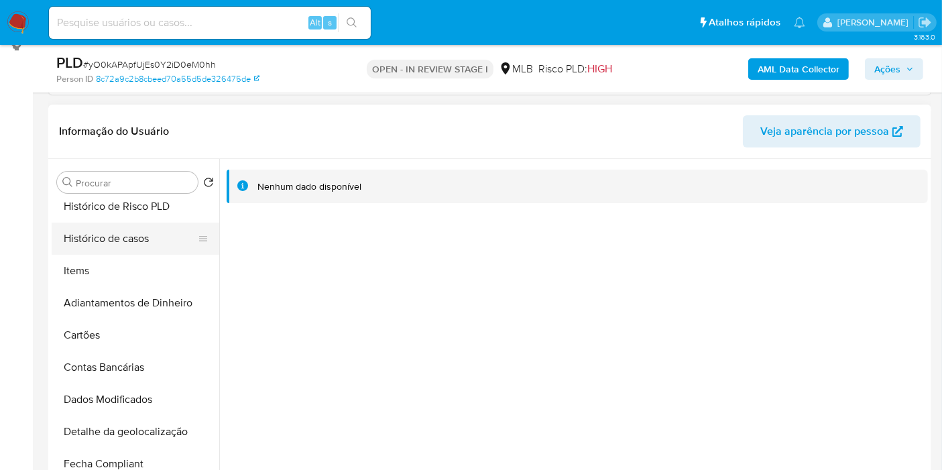
click at [124, 244] on button "Histórico de casos" at bounding box center [130, 239] width 157 height 32
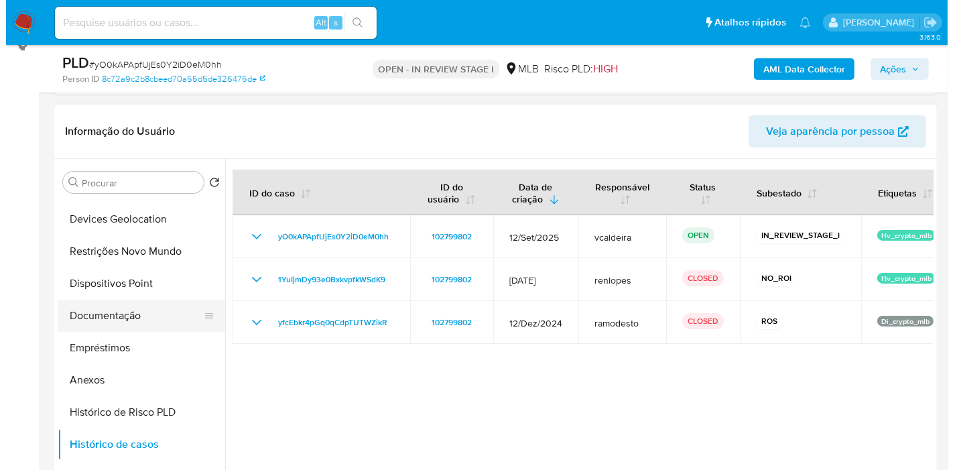
scroll to position [74, 0]
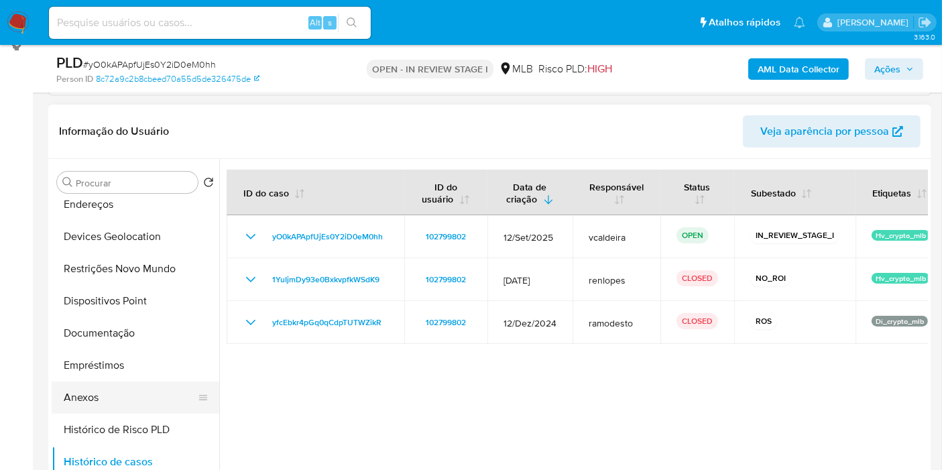
click at [94, 401] on button "Anexos" at bounding box center [130, 398] width 157 height 32
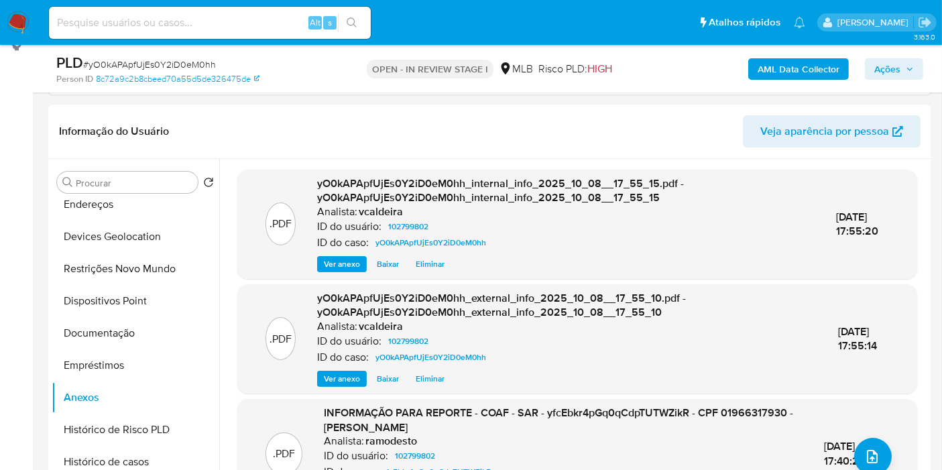
click at [881, 64] on span "Ações" at bounding box center [887, 68] width 26 height 21
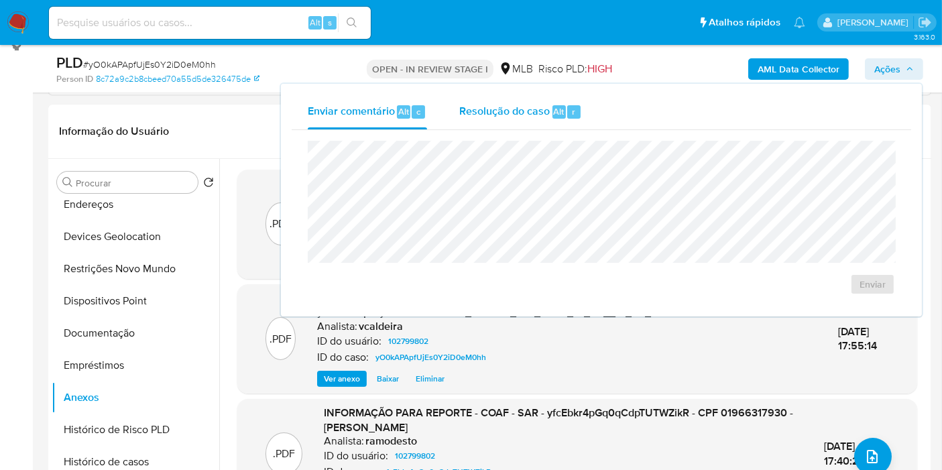
click at [506, 114] on span "Resolução do caso" at bounding box center [504, 110] width 91 height 15
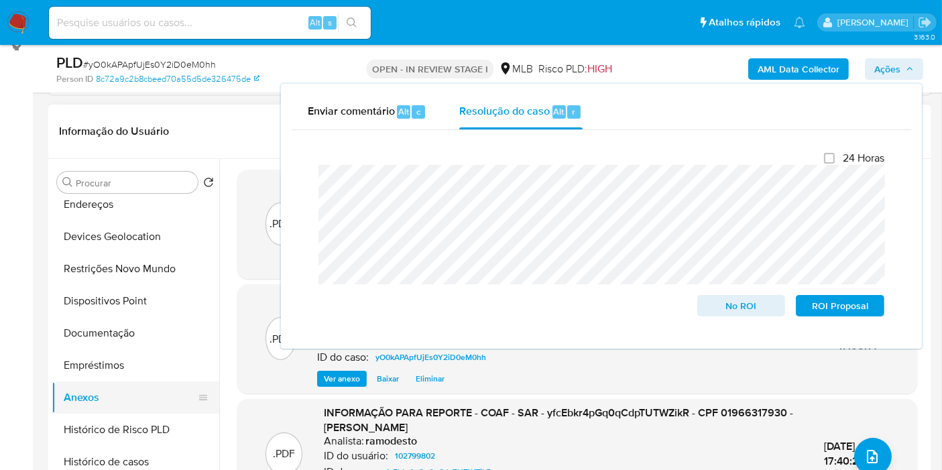
click at [93, 397] on button "Anexos" at bounding box center [130, 398] width 157 height 32
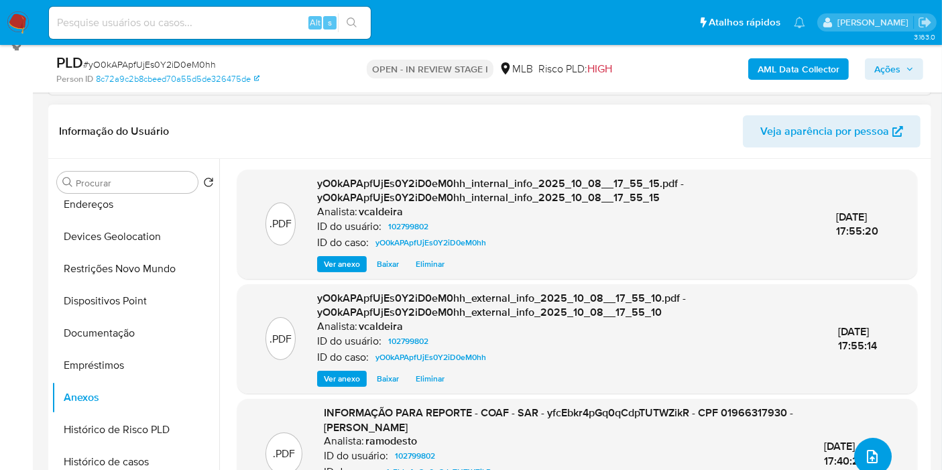
click at [876, 456] on button "upload-file" at bounding box center [873, 457] width 38 height 38
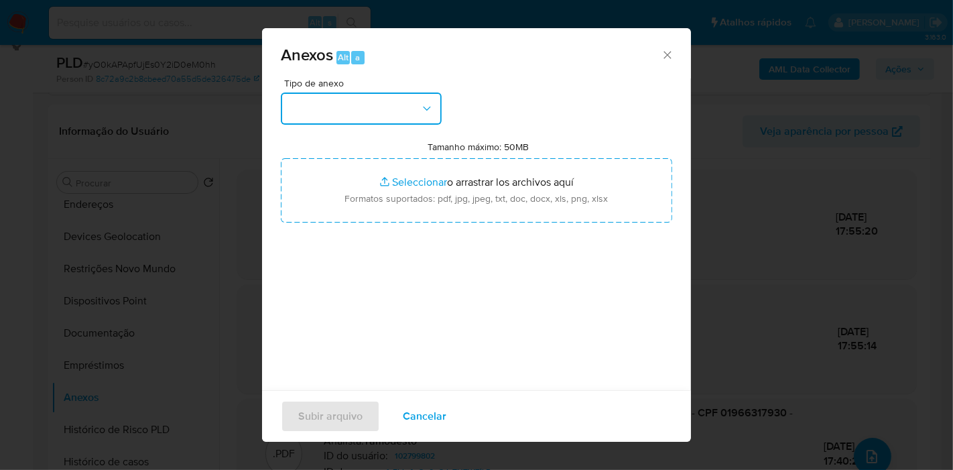
click at [426, 119] on button "button" at bounding box center [361, 109] width 161 height 32
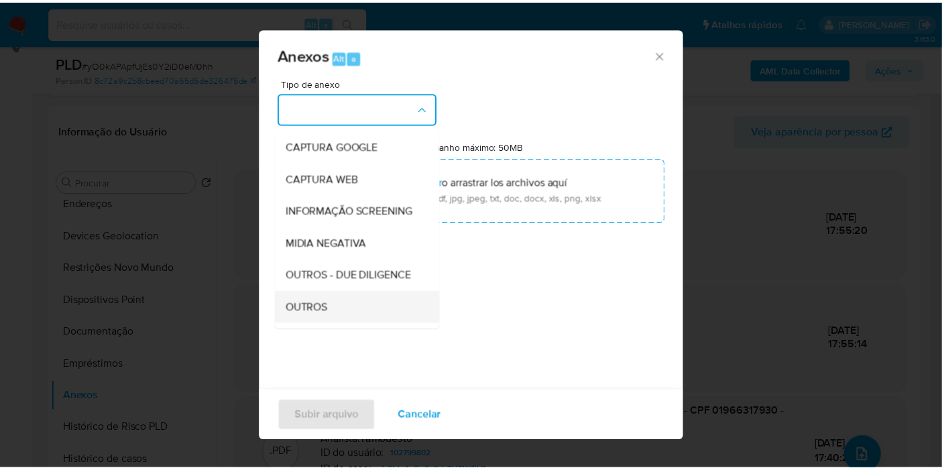
scroll to position [149, 0]
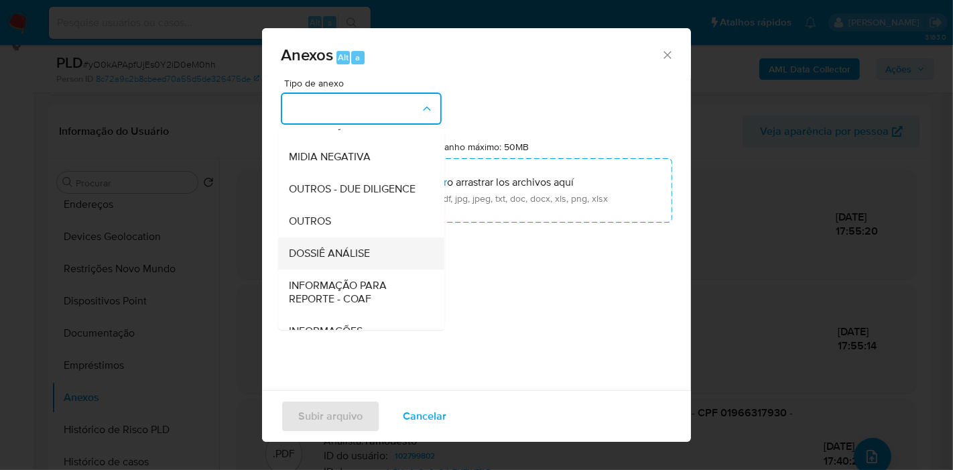
click at [347, 260] on span "DOSSIÊ ANÁLISE" at bounding box center [329, 253] width 81 height 13
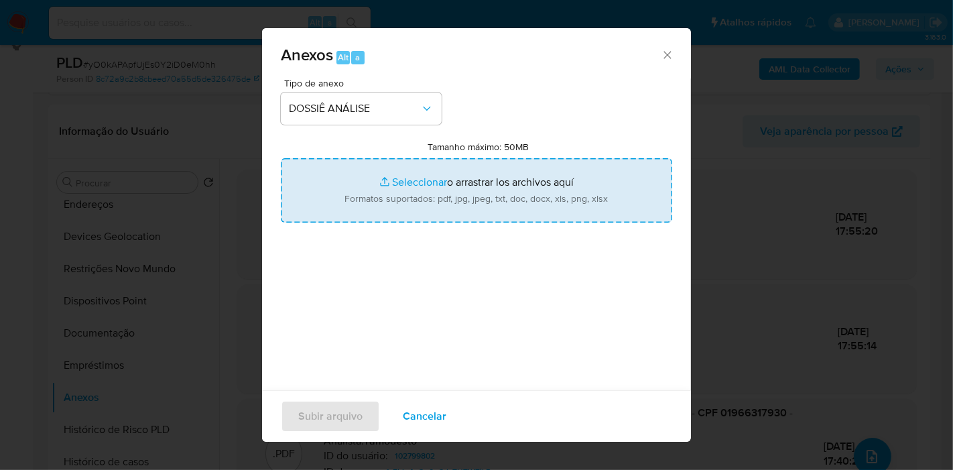
click at [404, 192] on input "Tamanho máximo: 50MB Seleccionar archivos" at bounding box center [477, 190] width 392 height 64
click at [461, 198] on input "Tamanho máximo: 50MB Seleccionar archivos" at bounding box center [477, 190] width 392 height 64
click at [304, 185] on input "Tamanho máximo: 50MB Seleccionar archivos" at bounding box center [477, 190] width 392 height 64
type input "C:\fakepath\Mulan 102799802_2025_10_08_14_38_13.pdf"
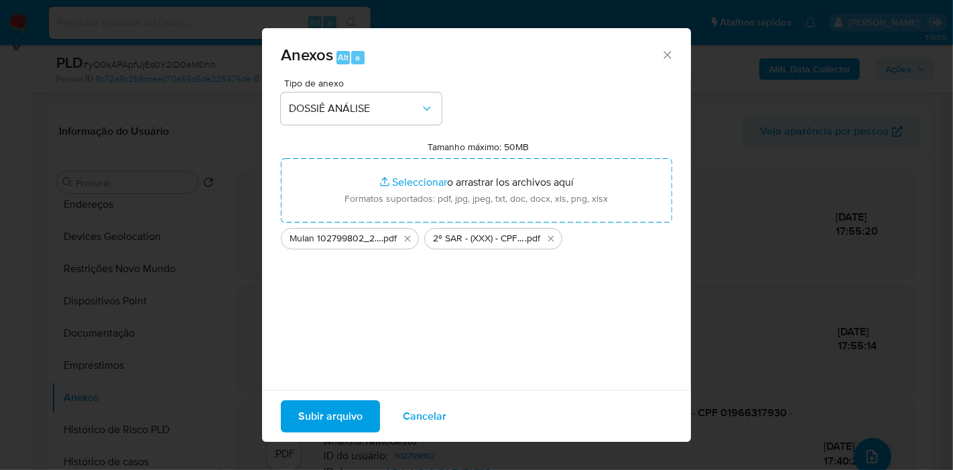
click at [354, 413] on span "Subir arquivo" at bounding box center [330, 417] width 64 height 30
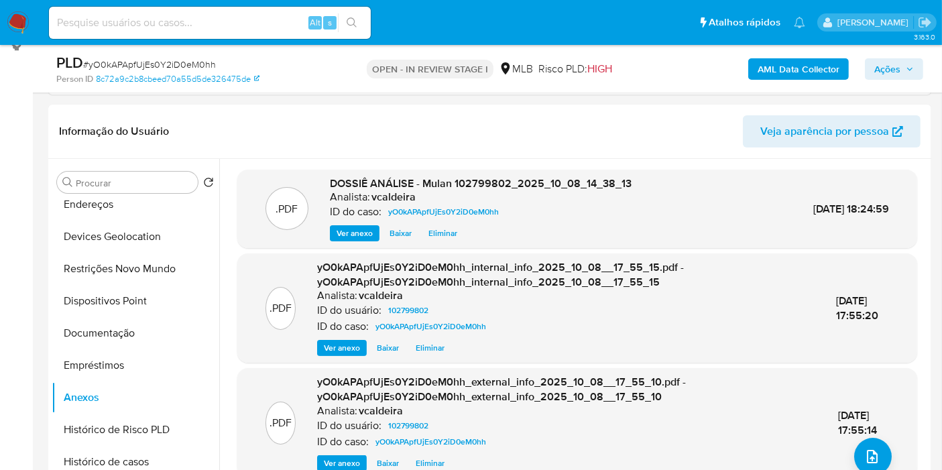
click at [880, 58] on span "Ações" at bounding box center [887, 68] width 26 height 21
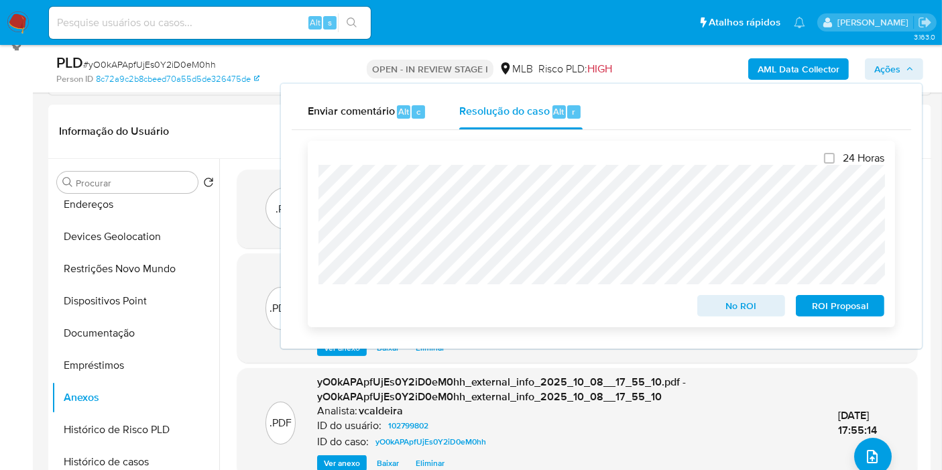
click at [831, 308] on span "ROI Proposal" at bounding box center [840, 305] width 70 height 19
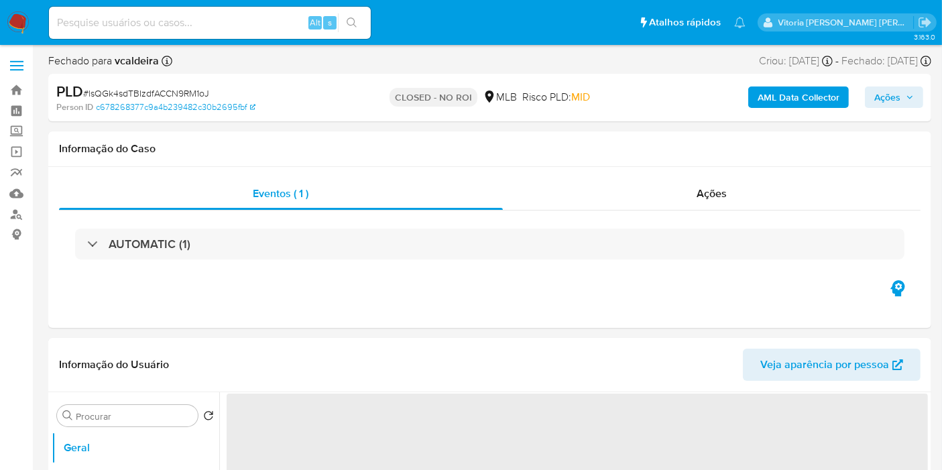
select select "10"
click at [707, 198] on span "Ações" at bounding box center [712, 193] width 30 height 15
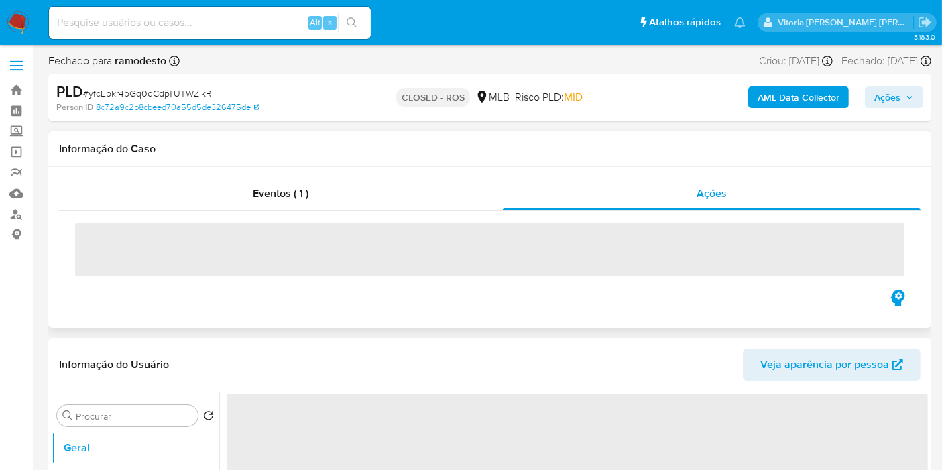
select select "10"
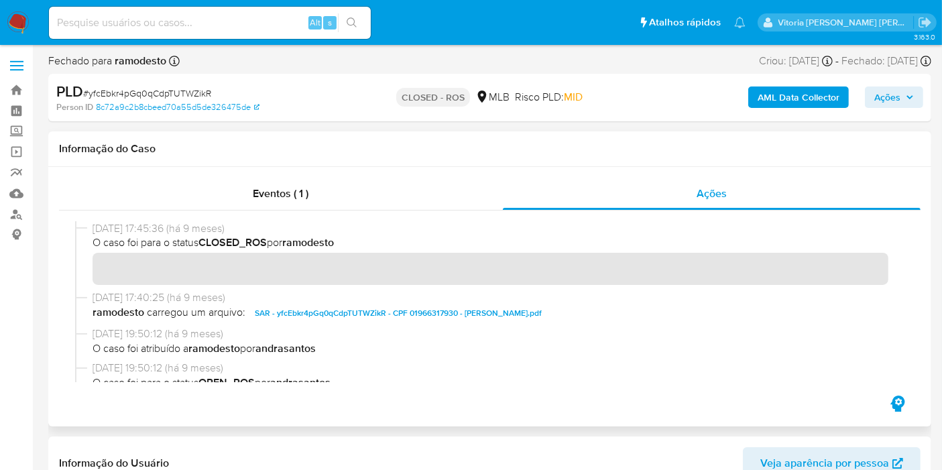
drag, startPoint x: 145, startPoint y: 229, endPoint x: 88, endPoint y: 225, distance: 57.1
click at [88, 225] on div "[DATE] 17:45:36 (há 9 meses) O caso foi para o status CLOSED_ROS por ramodesto" at bounding box center [489, 255] width 829 height 69
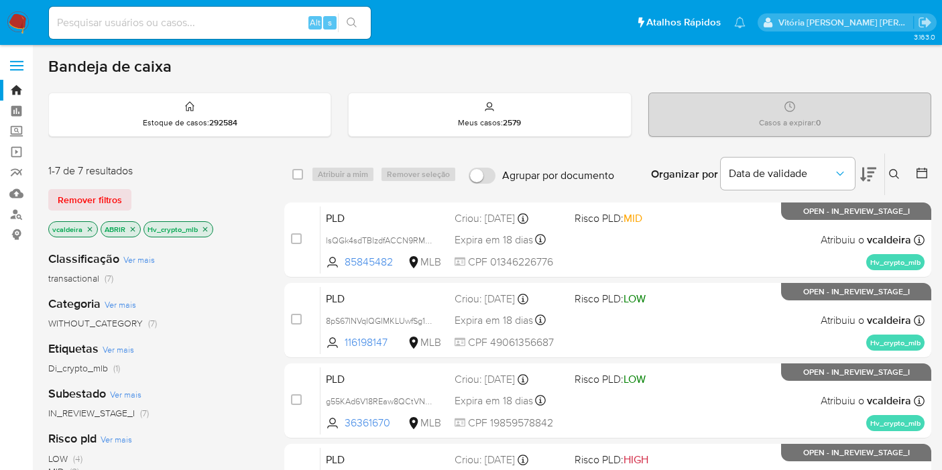
scroll to position [298, 0]
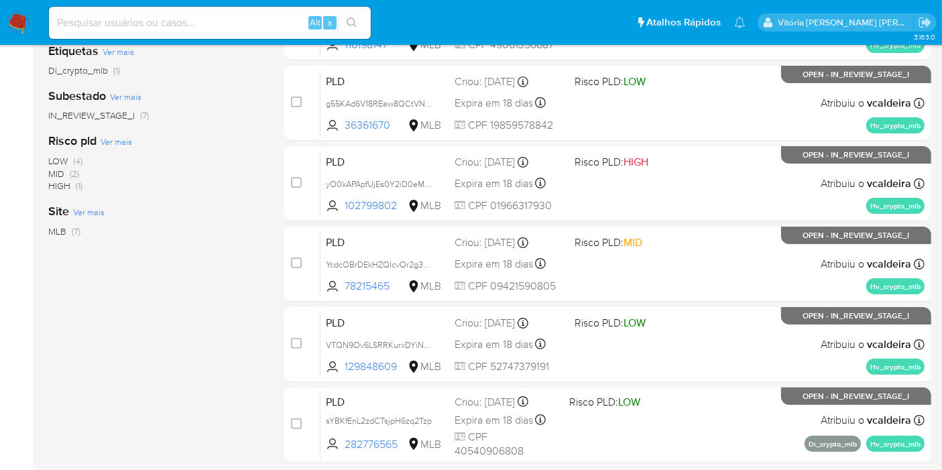
click at [237, 25] on input at bounding box center [210, 22] width 322 height 17
paste input "uQIPrjsQDnsqjol5hxERED0B"
type input "uQIPrjsQDnsqjol5hxERED0B"
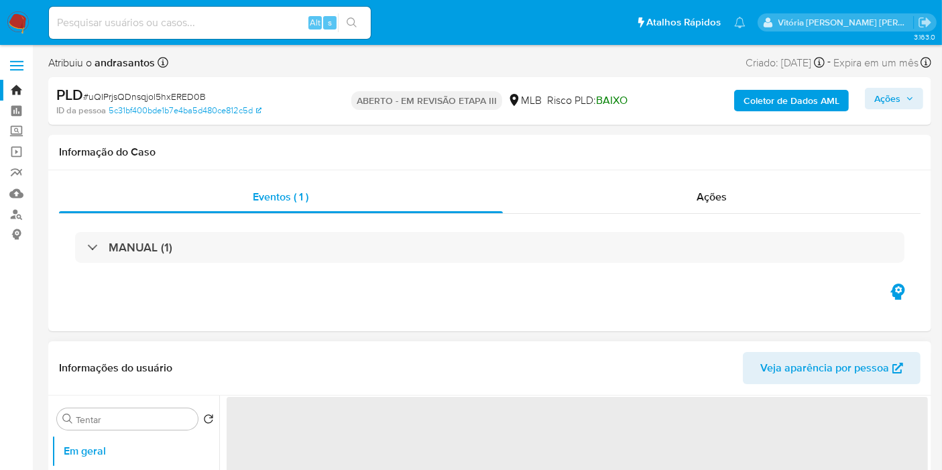
select select "10"
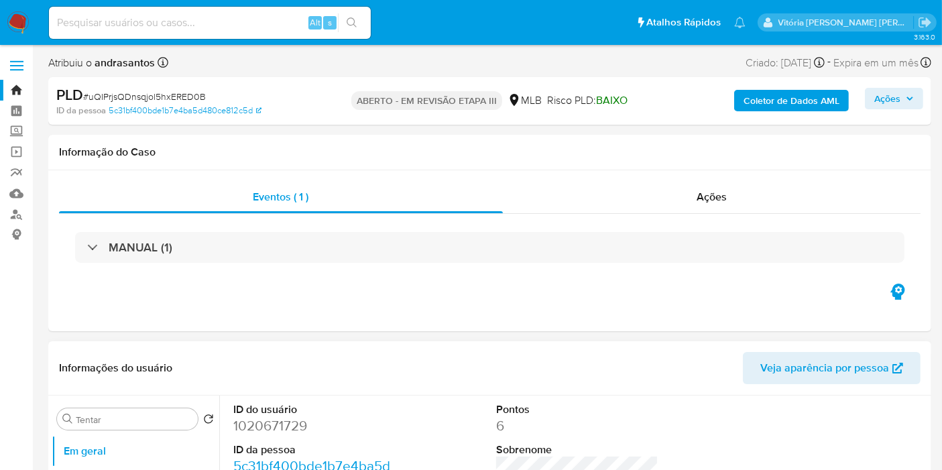
click at [268, 422] on font "1020671729" at bounding box center [270, 425] width 74 height 19
click at [304, 420] on font "1020671729" at bounding box center [270, 425] width 74 height 19
click at [284, 429] on font "1020671729" at bounding box center [270, 425] width 74 height 19
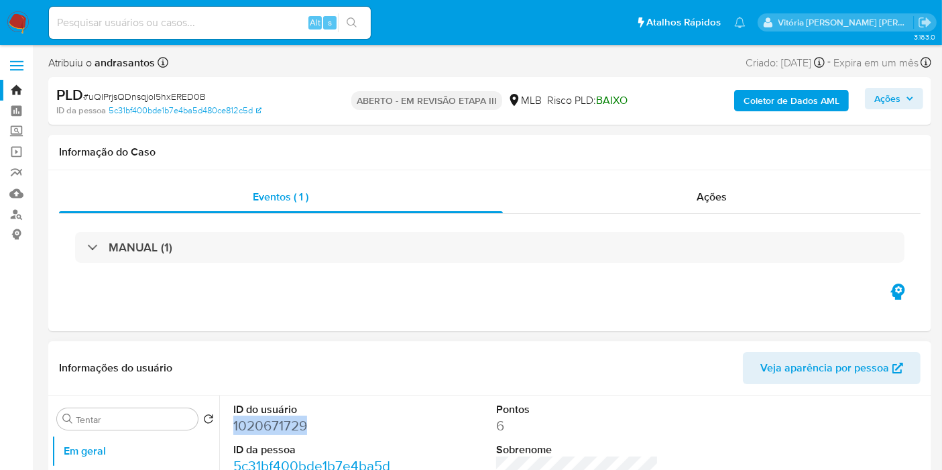
click at [284, 429] on font "1020671729" at bounding box center [270, 425] width 74 height 19
copy font "1020671729"
click at [260, 37] on div "Alt s" at bounding box center [210, 23] width 322 height 32
click at [236, 30] on input at bounding box center [210, 22] width 322 height 17
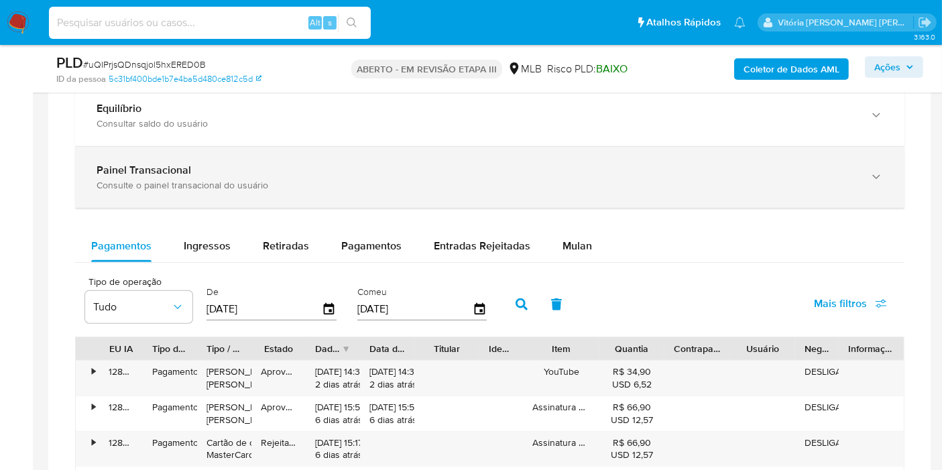
scroll to position [1043, 0]
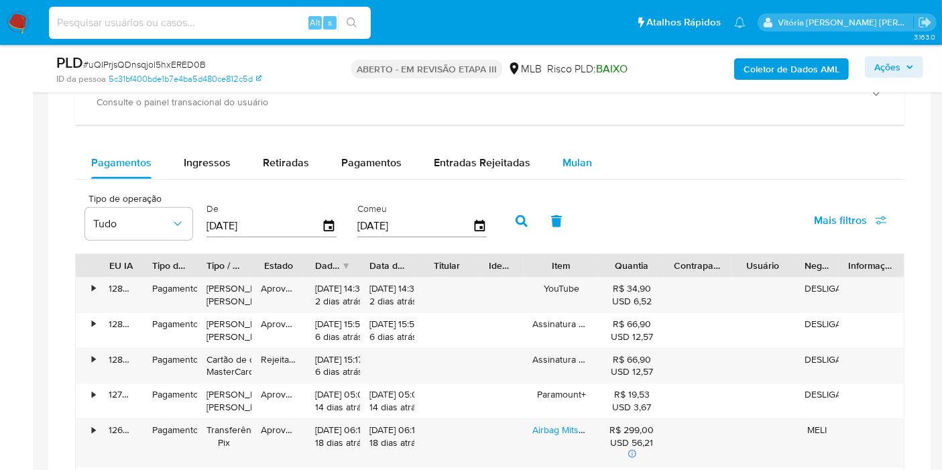
click at [578, 158] on font "Mulan" at bounding box center [578, 162] width 30 height 15
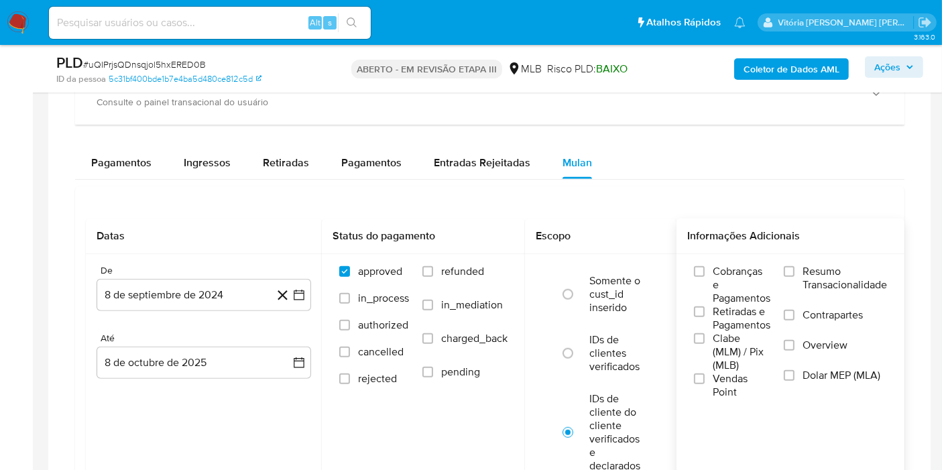
click at [805, 265] on label "Resumo Transacionalidade" at bounding box center [835, 287] width 103 height 44
click at [795, 266] on input "Resumo Transacionalidade" at bounding box center [789, 271] width 11 height 11
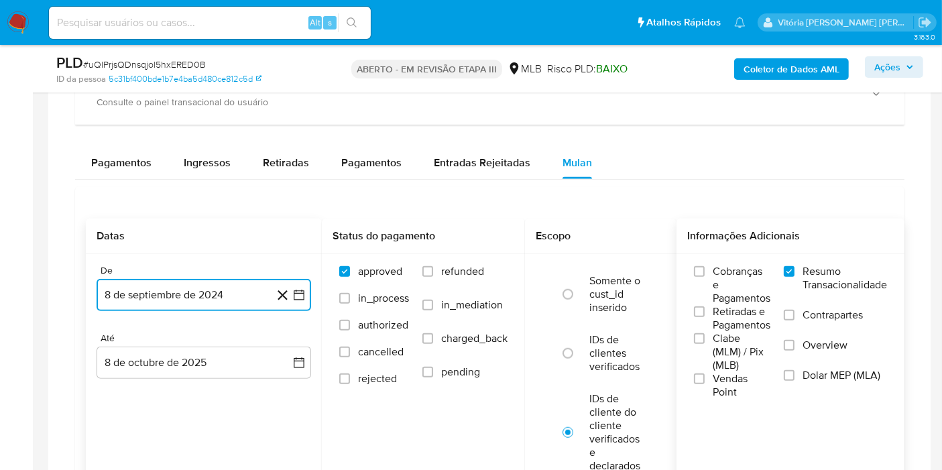
drag, startPoint x: 130, startPoint y: 282, endPoint x: 170, endPoint y: 272, distance: 41.5
click at [129, 282] on button "8 de septiembre de 2024" at bounding box center [204, 295] width 215 height 32
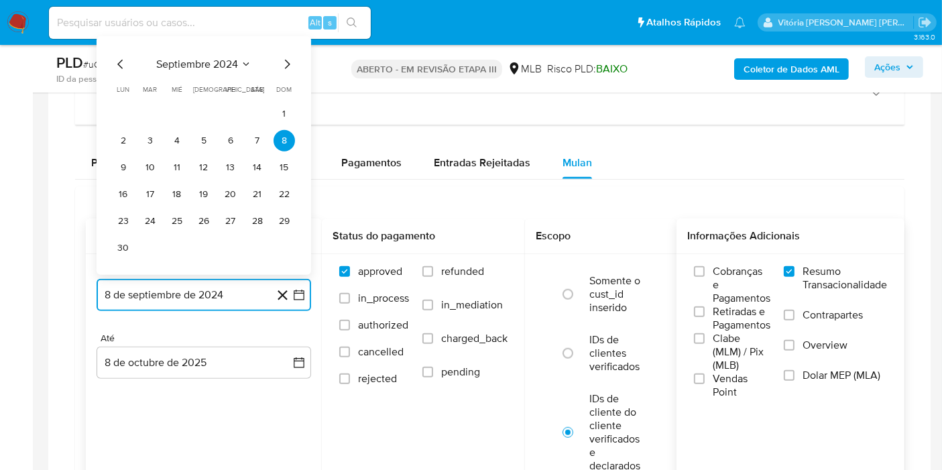
click at [223, 58] on span "septiembre 2024" at bounding box center [197, 64] width 82 height 13
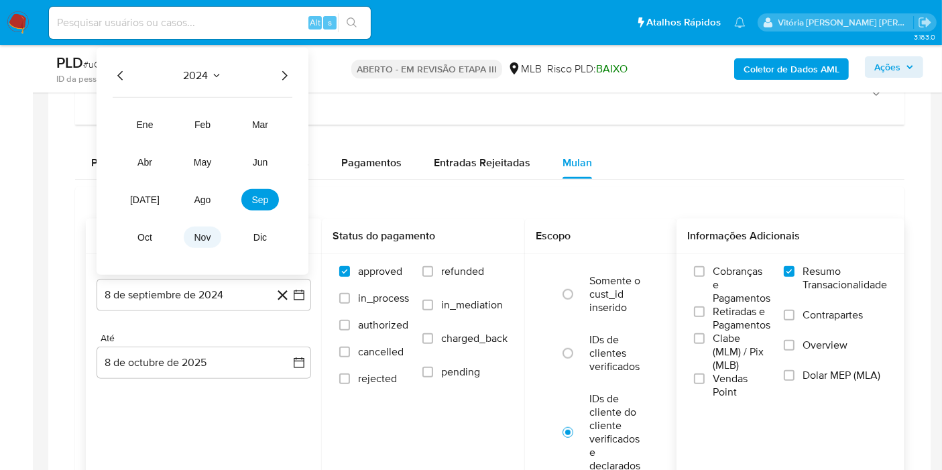
click at [207, 232] on span "nov" at bounding box center [202, 237] width 17 height 11
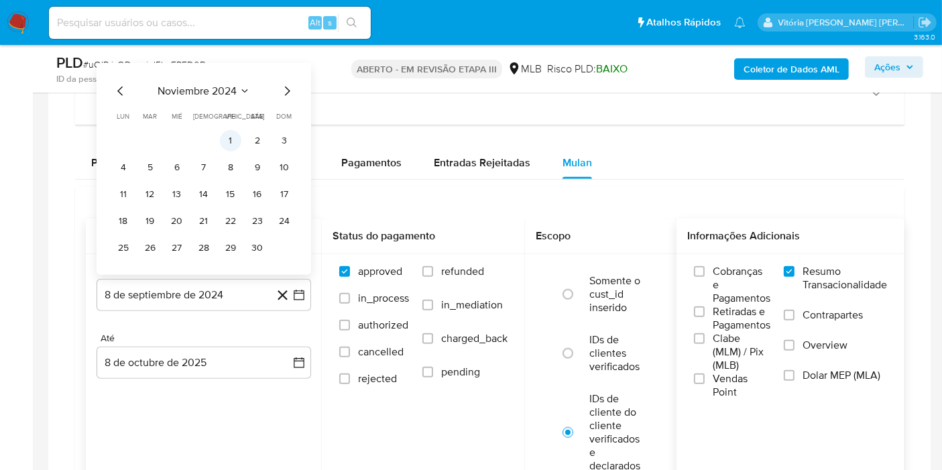
click at [226, 141] on button "1" at bounding box center [230, 140] width 21 height 21
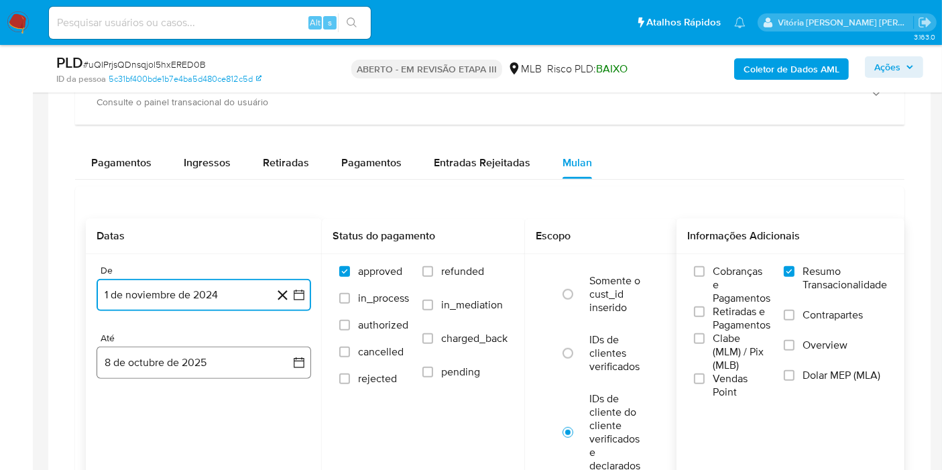
drag, startPoint x: 160, startPoint y: 357, endPoint x: 168, endPoint y: 349, distance: 11.9
click at [160, 359] on button "8 de octubre de 2025" at bounding box center [204, 363] width 215 height 32
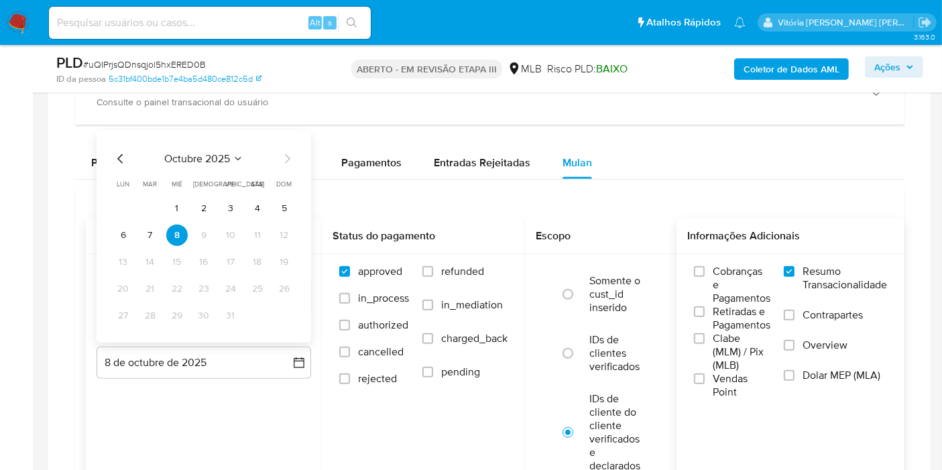
click at [208, 158] on span "octubre 2025" at bounding box center [197, 158] width 66 height 13
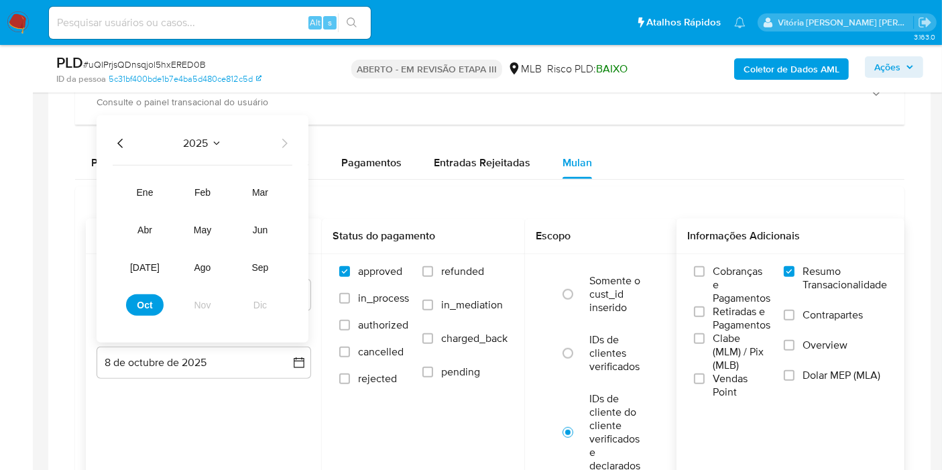
click at [215, 130] on div "2025 2025 ene feb mar abr may jun [DATE] ago sep oct nov dic" at bounding box center [203, 228] width 212 height 227
click at [210, 139] on button "2025" at bounding box center [203, 143] width 38 height 13
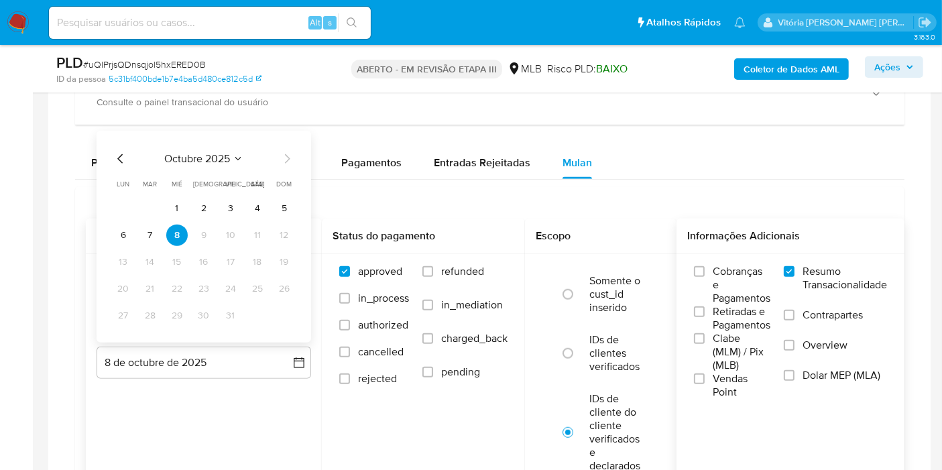
click at [216, 158] on span "octubre 2025" at bounding box center [197, 158] width 66 height 13
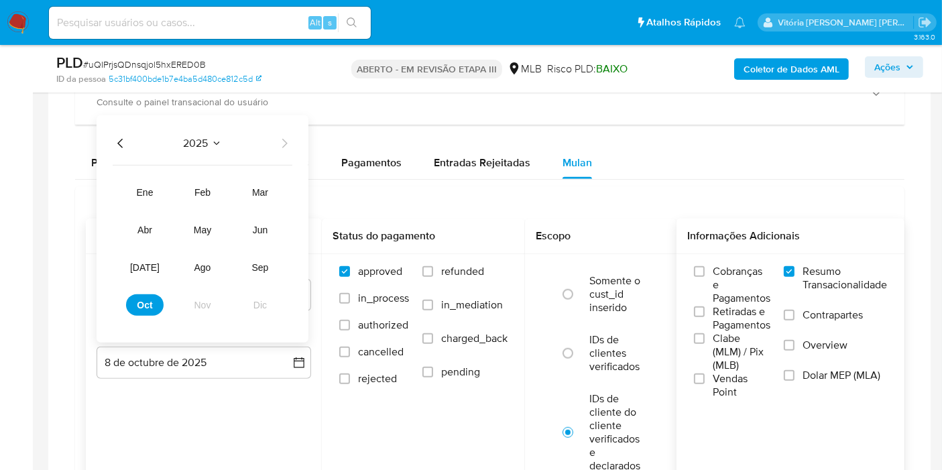
click at [117, 139] on icon "Año anterior" at bounding box center [121, 143] width 16 height 16
click at [205, 305] on span "nov" at bounding box center [202, 305] width 17 height 11
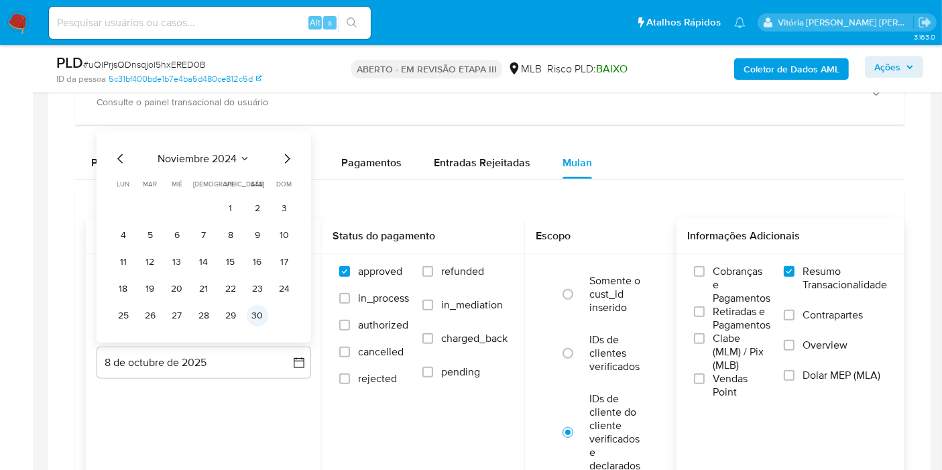
click at [260, 309] on button "30" at bounding box center [257, 315] width 21 height 21
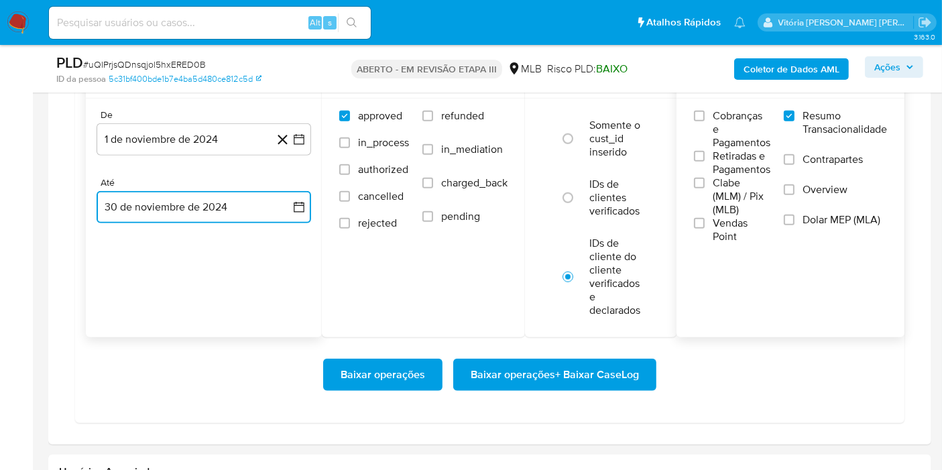
scroll to position [1341, 0]
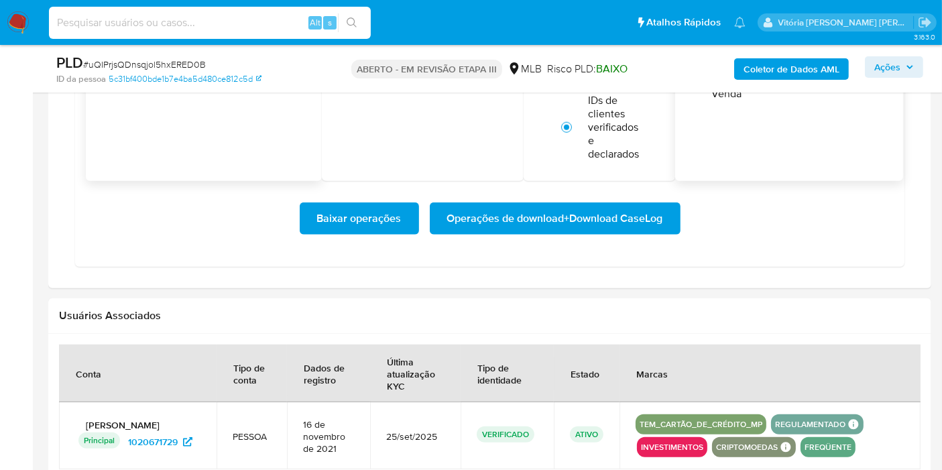
click at [223, 17] on input at bounding box center [210, 22] width 322 height 17
paste input "BLatUf8q6DimntHgnZYh09Qb"
type input "BLatUf8q6DimntHgnZYh09Qb"
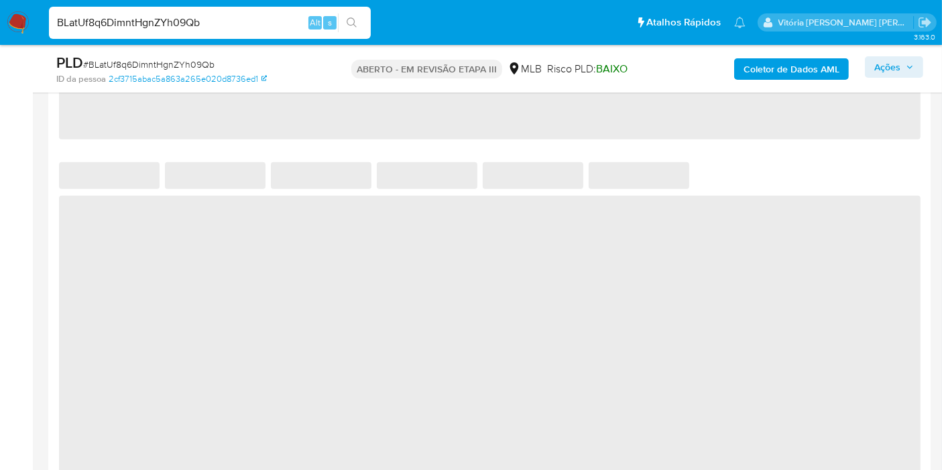
select select "10"
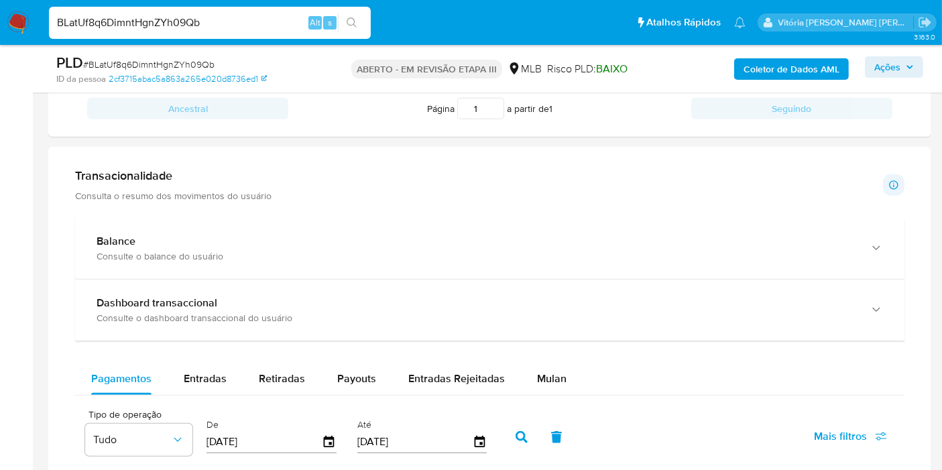
scroll to position [819, 0]
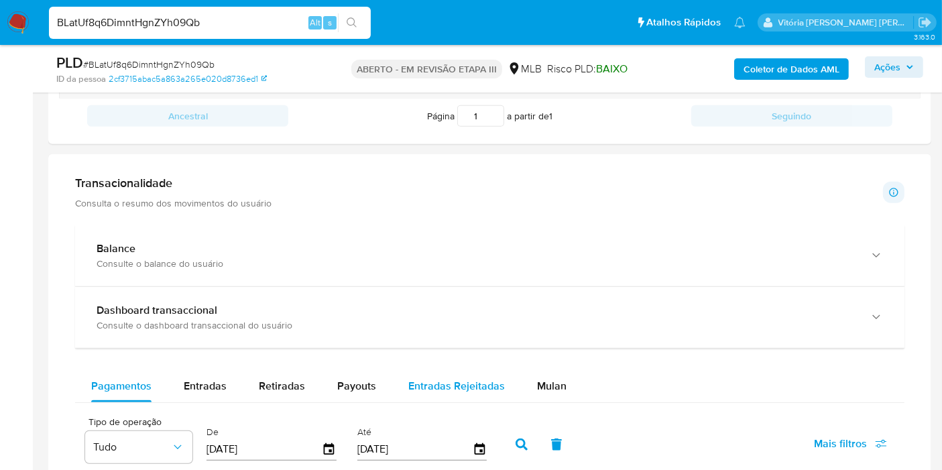
click at [532, 379] on div "Pagamentos Entradas Retiradas Payouts Entradas Rejeitadas Mulan" at bounding box center [489, 386] width 829 height 32
click at [563, 378] on font "Mulan" at bounding box center [578, 385] width 30 height 15
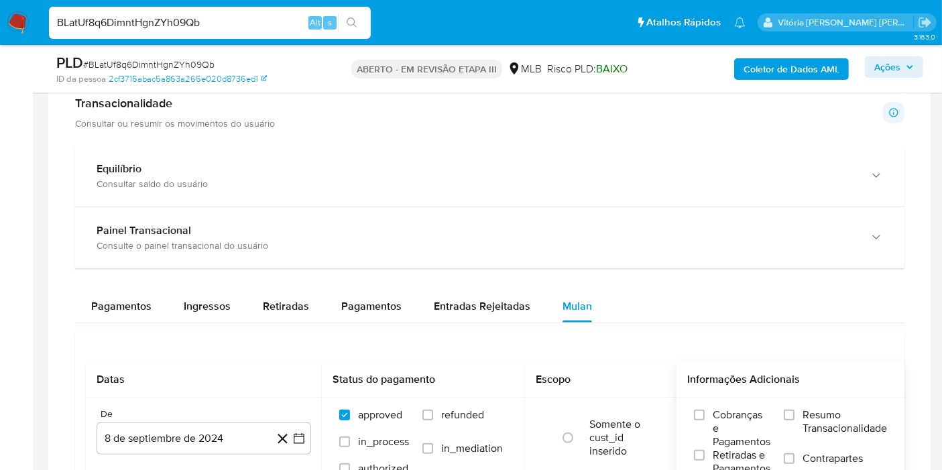
scroll to position [1117, 0]
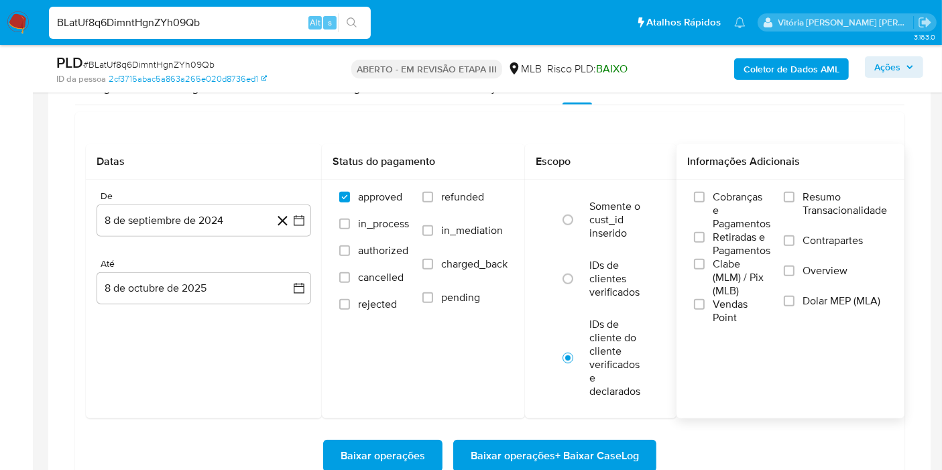
click at [830, 192] on span "Resumo Transacionalidade" at bounding box center [845, 203] width 84 height 27
click at [795, 192] on input "Resumo Transacionalidade" at bounding box center [789, 197] width 11 height 11
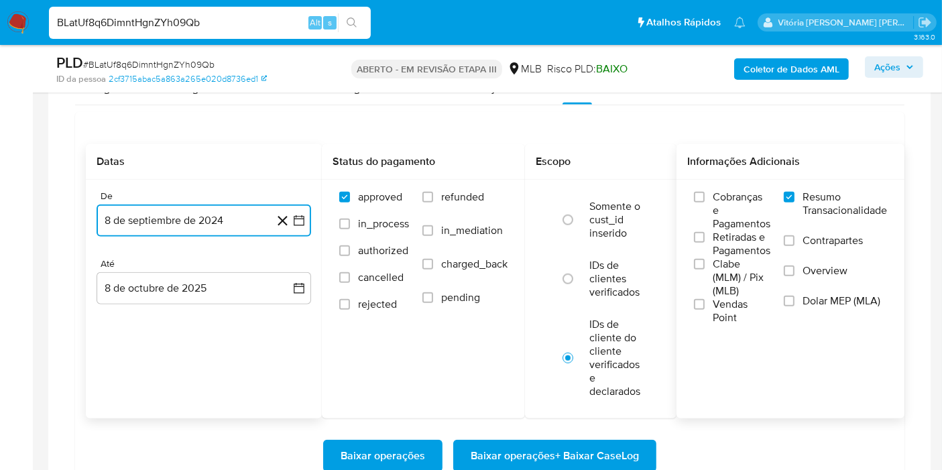
click at [209, 213] on button "8 de septiembre de 2024" at bounding box center [204, 221] width 215 height 32
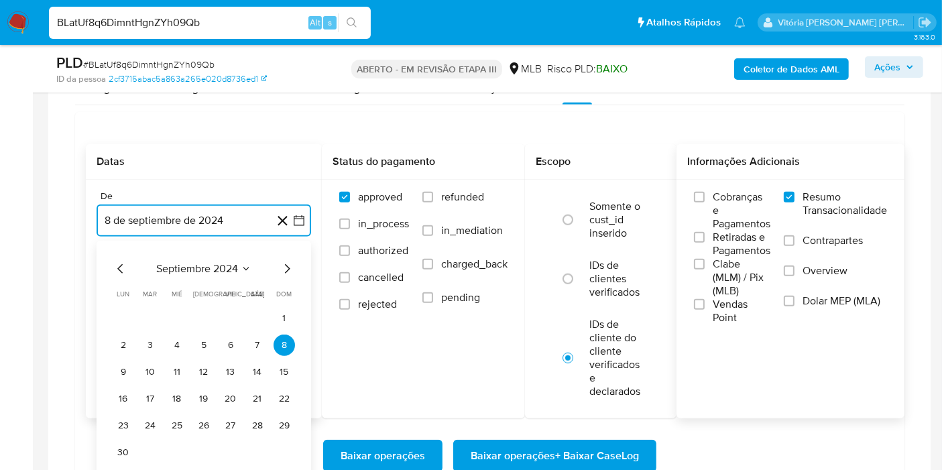
click at [225, 270] on span "septiembre 2024" at bounding box center [197, 268] width 82 height 13
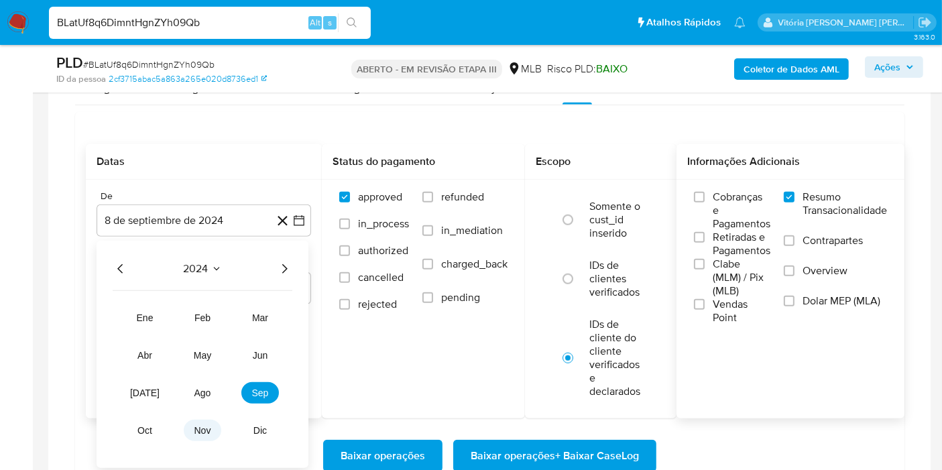
click at [202, 420] on button "nov" at bounding box center [203, 430] width 38 height 21
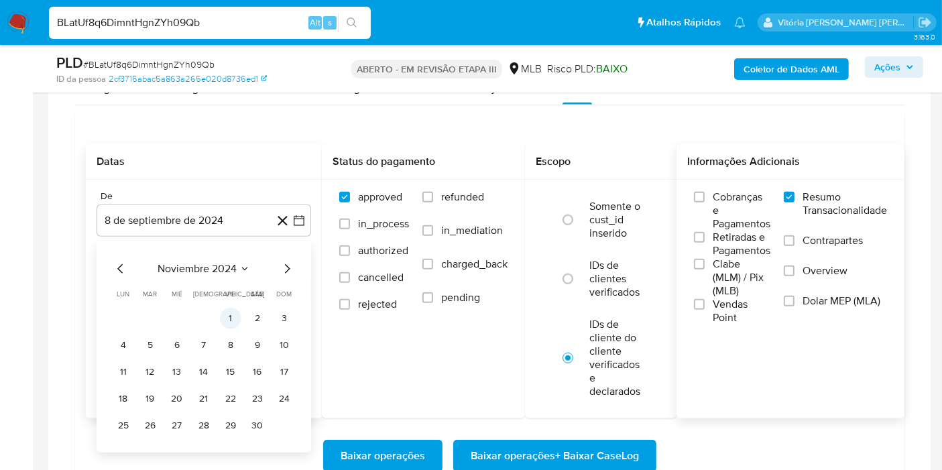
click at [235, 313] on button "1" at bounding box center [230, 318] width 21 height 21
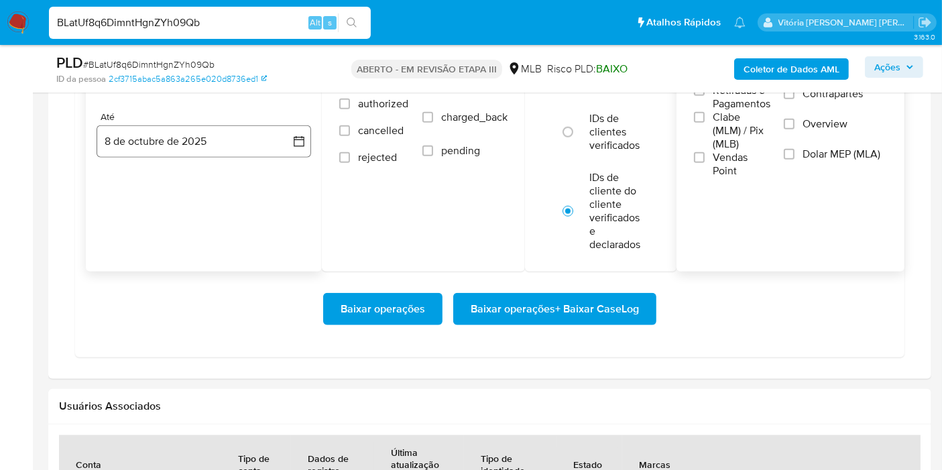
scroll to position [1191, 0]
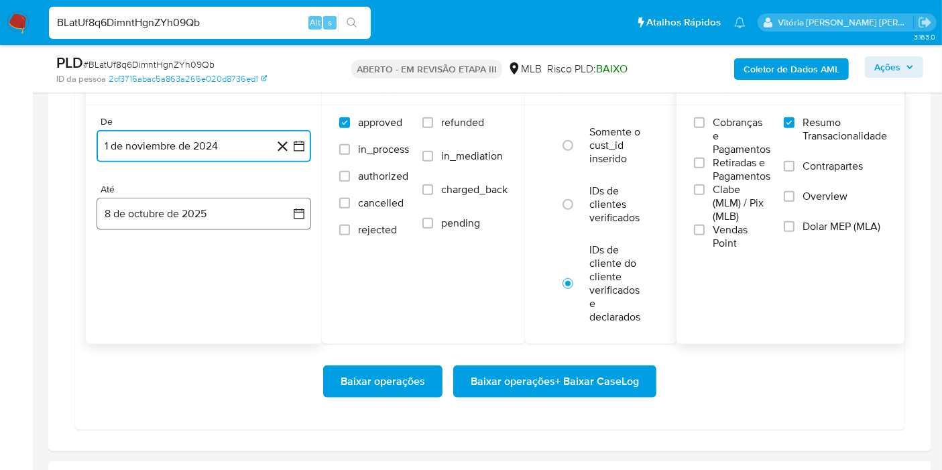
click at [189, 223] on button "8 de octubre de 2025" at bounding box center [204, 214] width 215 height 32
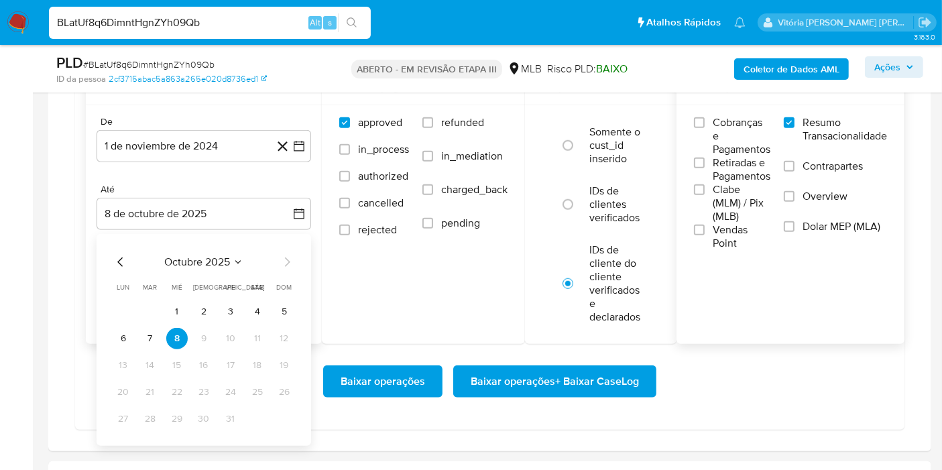
drag, startPoint x: 213, startPoint y: 270, endPoint x: 217, endPoint y: 264, distance: 7.8
click at [213, 272] on div "octubre 2025 octubre 2025 lun lunes mar martes mié miércoles jue jueves vie vie…" at bounding box center [204, 342] width 182 height 176
click at [216, 261] on span "octubre 2025" at bounding box center [197, 261] width 66 height 13
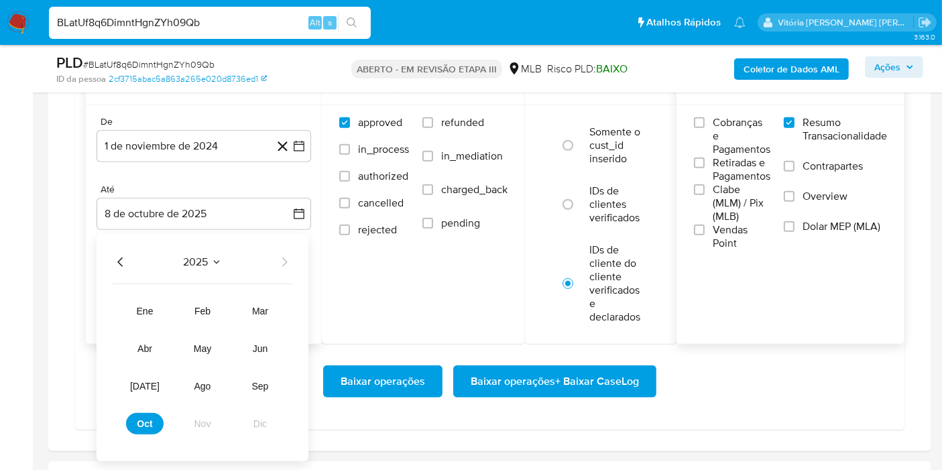
click at [127, 261] on icon "Año anterior" at bounding box center [121, 262] width 16 height 16
click at [195, 418] on span "nov" at bounding box center [202, 423] width 17 height 11
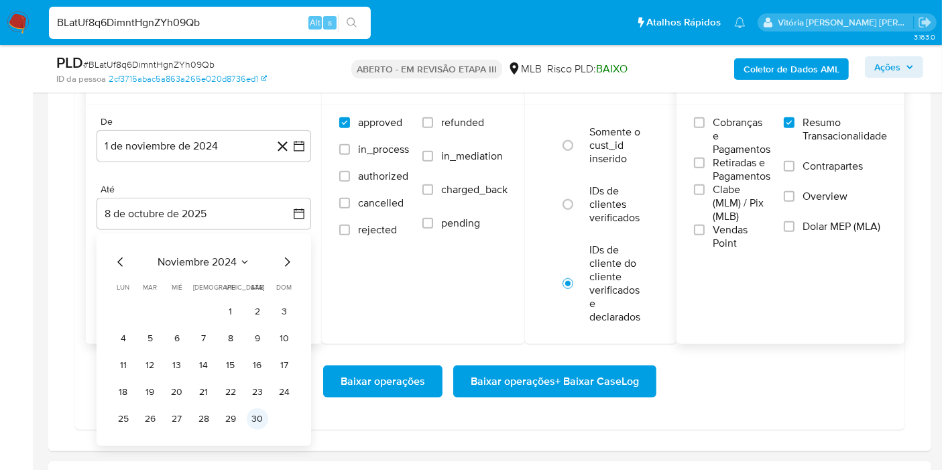
click at [259, 416] on button "30" at bounding box center [257, 418] width 21 height 21
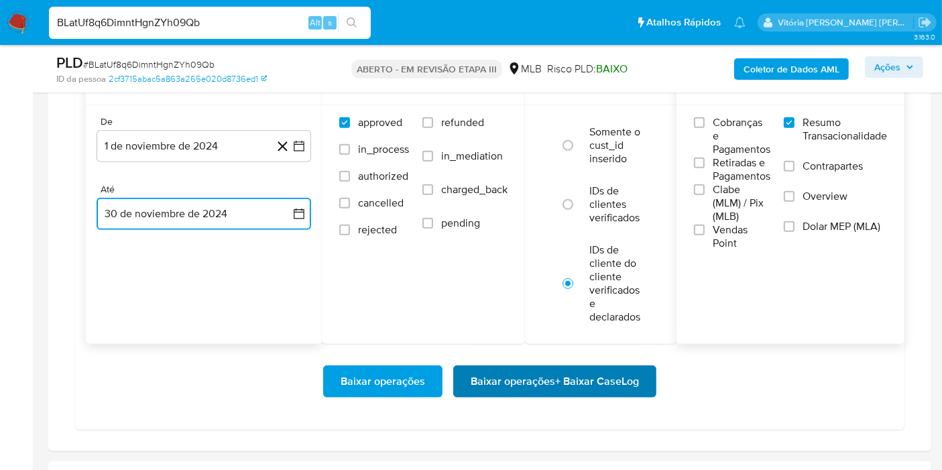
click at [523, 379] on span "Baixar operações + Baixar CaseLog" at bounding box center [555, 382] width 168 height 30
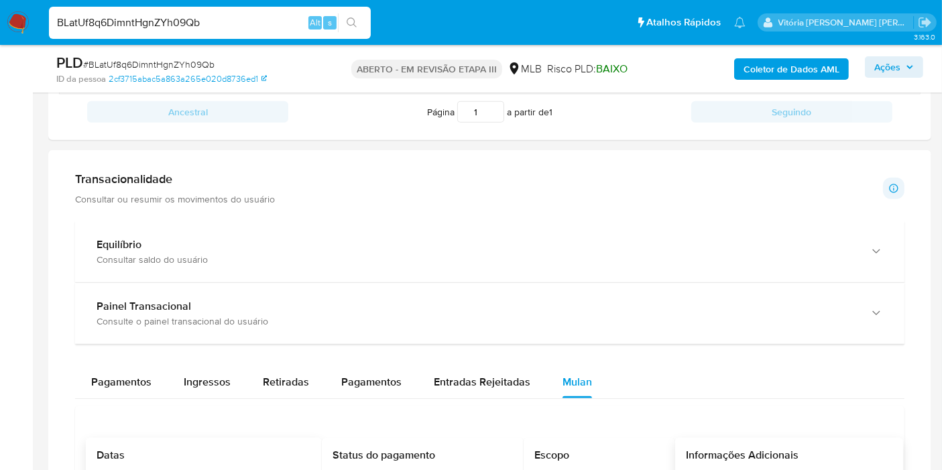
scroll to position [671, 0]
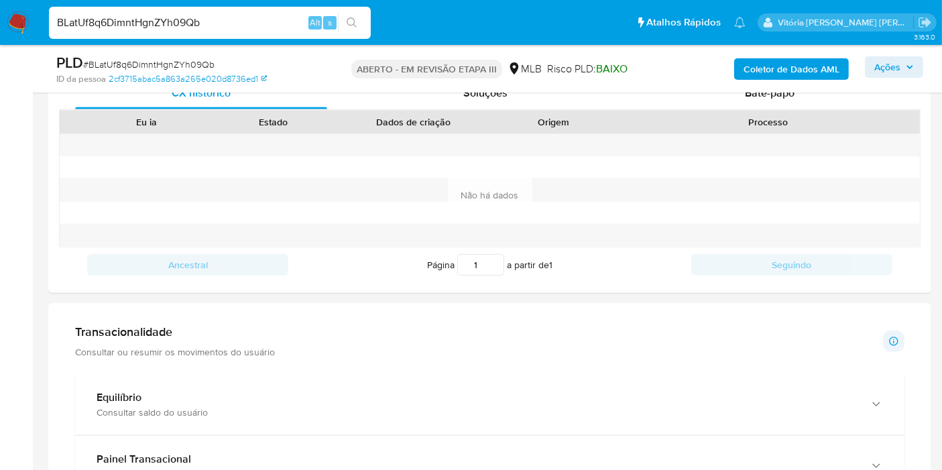
click at [121, 21] on input "BLatUf8q6DimntHgnZYh09Qb" at bounding box center [210, 22] width 322 height 17
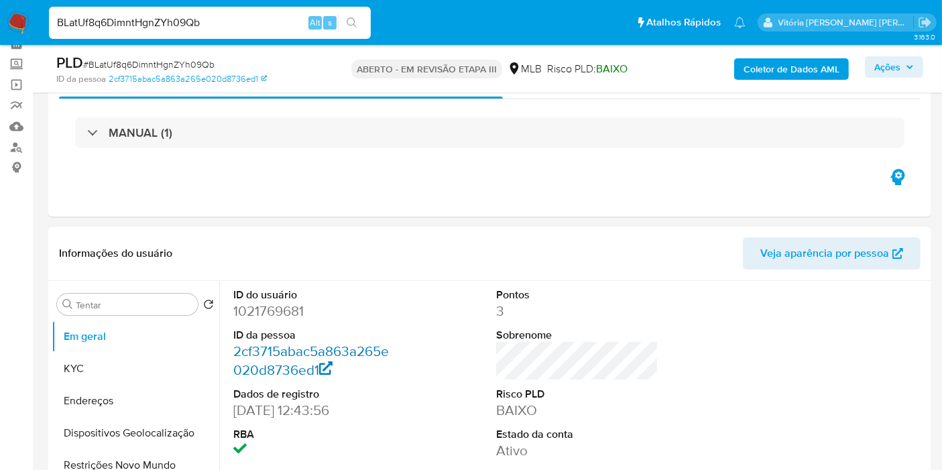
scroll to position [149, 0]
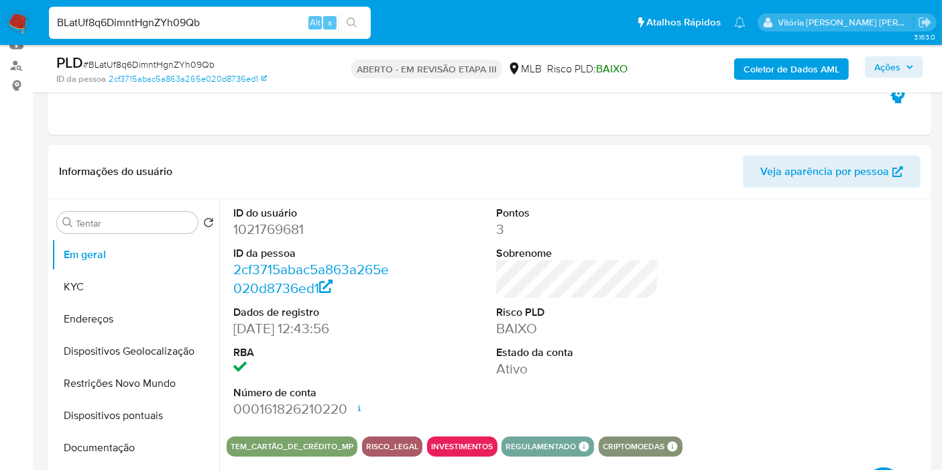
click at [281, 230] on font "1021769681" at bounding box center [268, 228] width 70 height 19
copy font "1021769681"
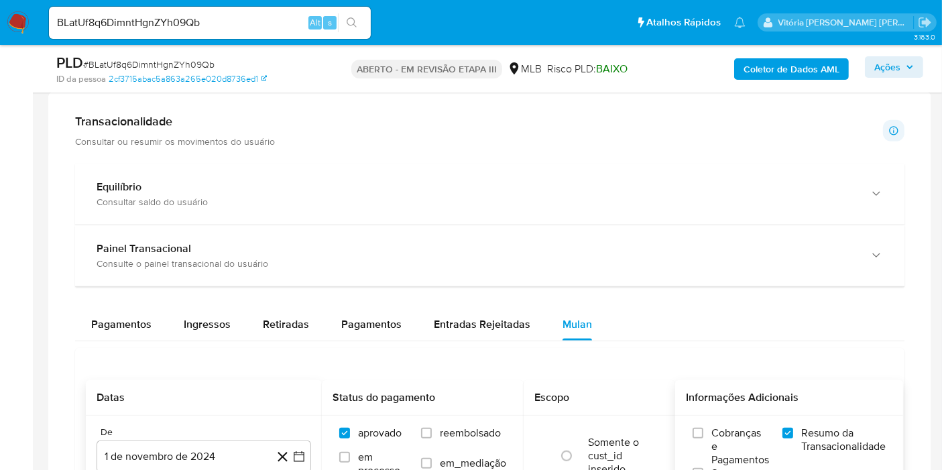
scroll to position [968, 0]
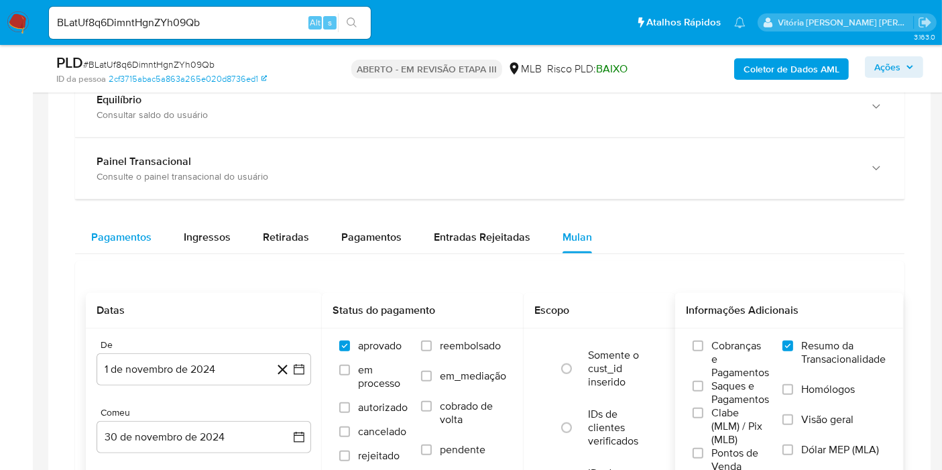
click at [139, 237] on font "Pagamentos" at bounding box center [121, 236] width 60 height 15
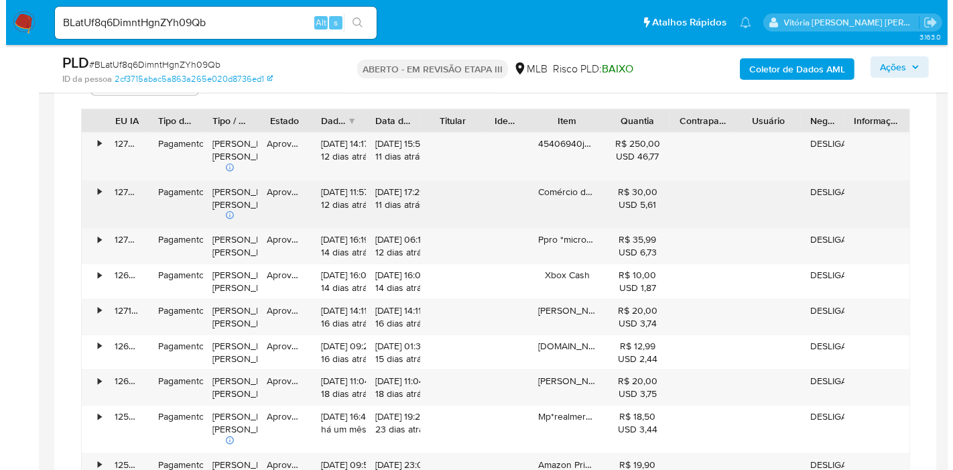
scroll to position [1117, 0]
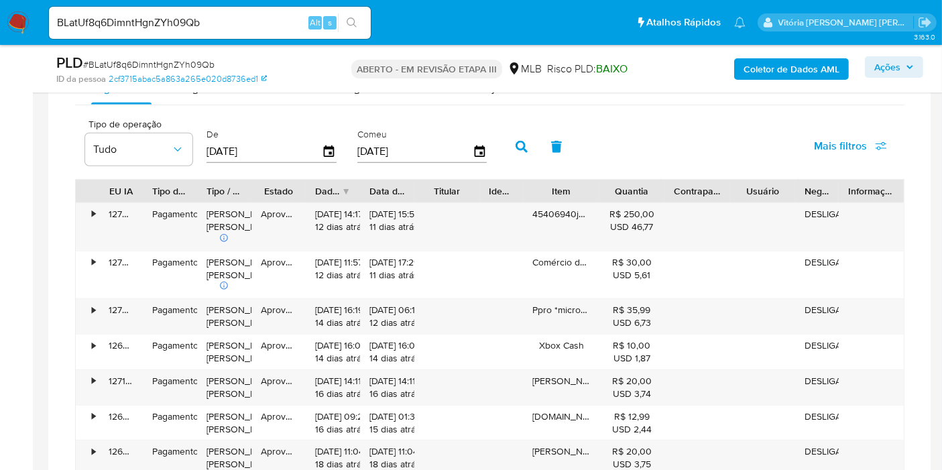
click at [255, 152] on input "[DATE]" at bounding box center [264, 151] width 115 height 21
click at [324, 150] on icon "button" at bounding box center [329, 151] width 11 height 12
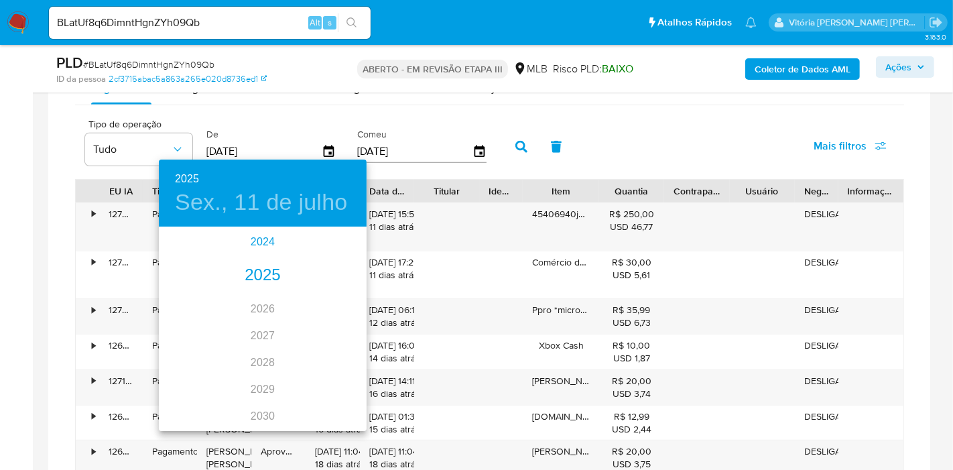
click at [261, 237] on font "2024" at bounding box center [263, 241] width 24 height 11
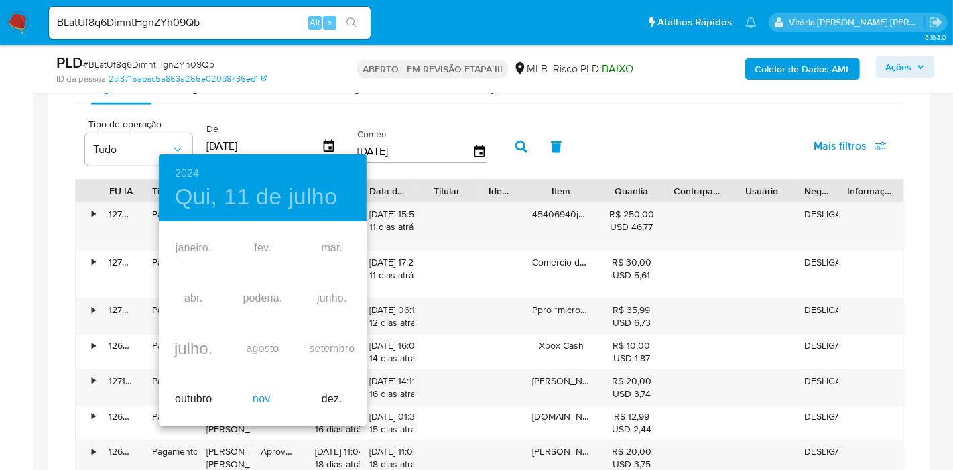
click at [260, 396] on font "nov." at bounding box center [263, 398] width 20 height 11
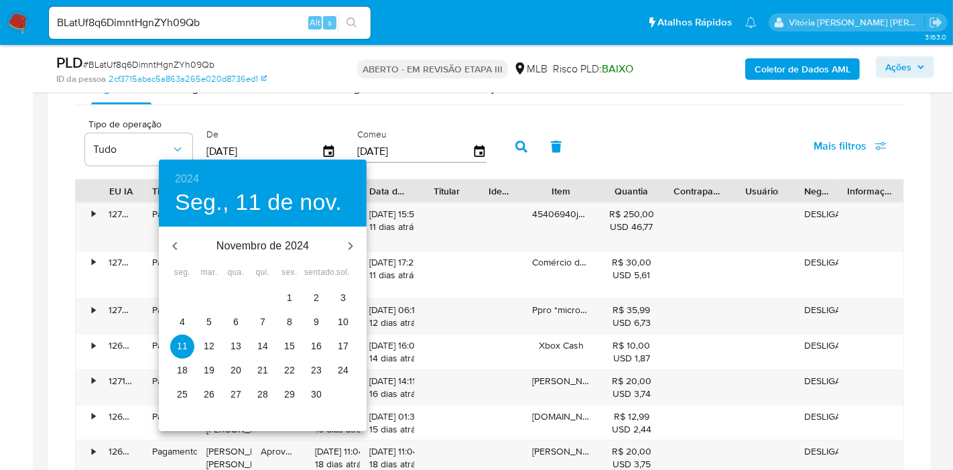
click at [286, 294] on span "1" at bounding box center [290, 297] width 24 height 13
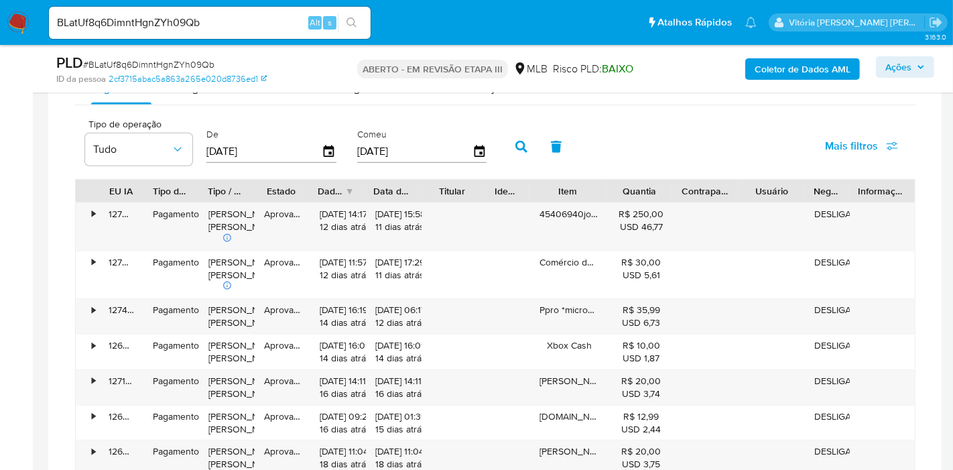
type input "01/11/2024"
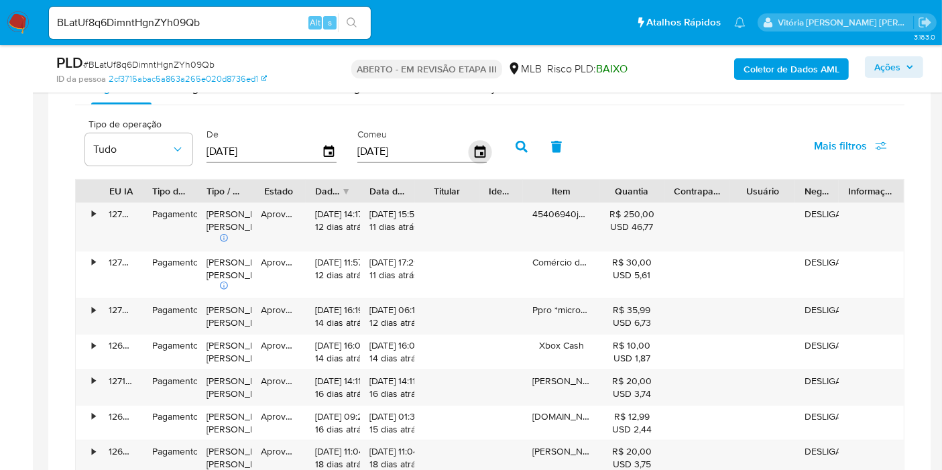
click at [474, 152] on icon "button" at bounding box center [479, 151] width 23 height 23
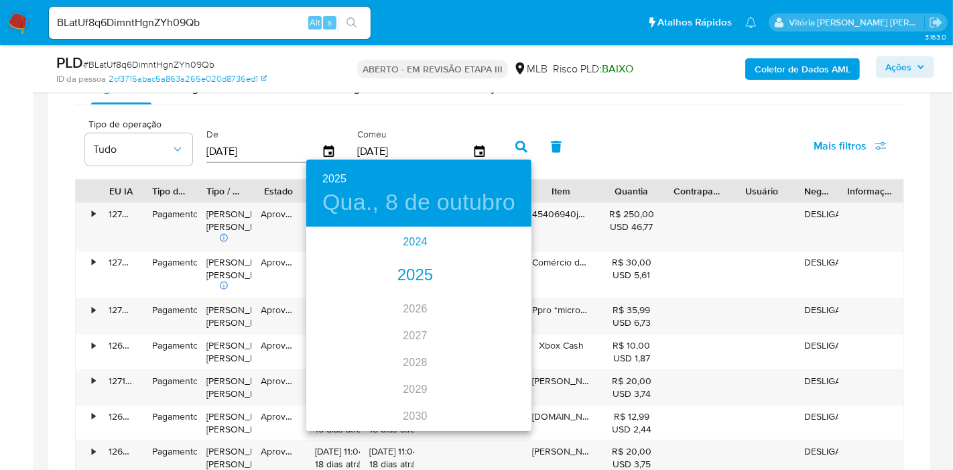
click at [416, 233] on font "2024" at bounding box center [415, 242] width 24 height 19
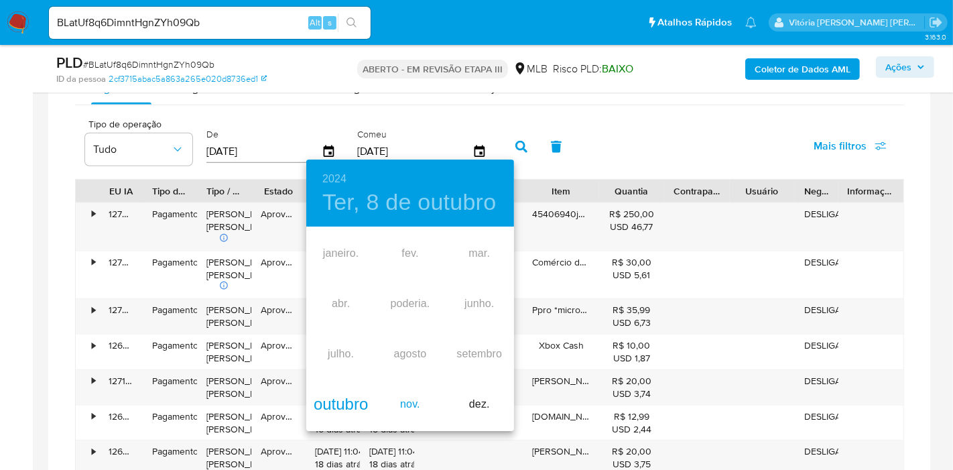
click at [401, 407] on font "nov." at bounding box center [410, 403] width 20 height 11
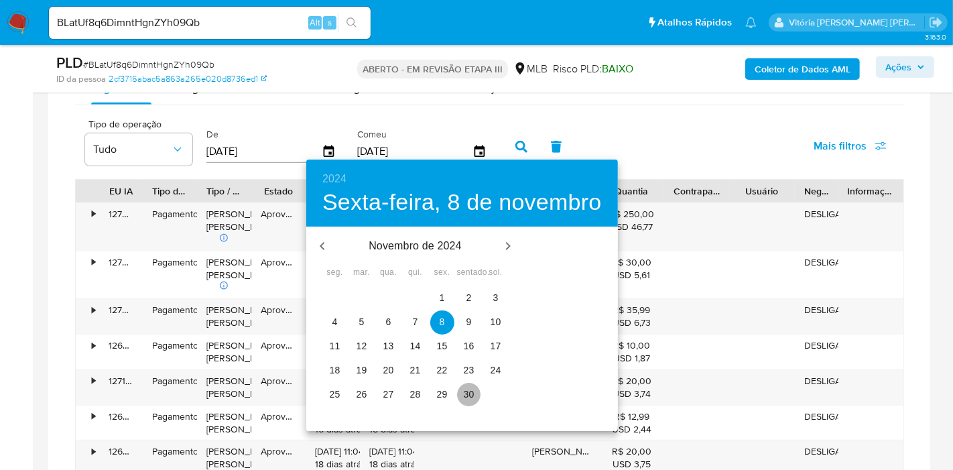
click at [475, 397] on span "30" at bounding box center [469, 394] width 24 height 13
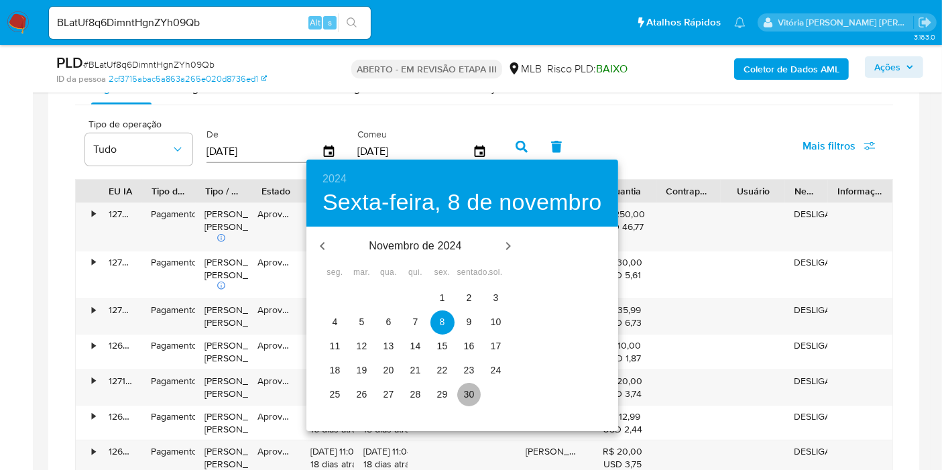
type input "30/11/2024"
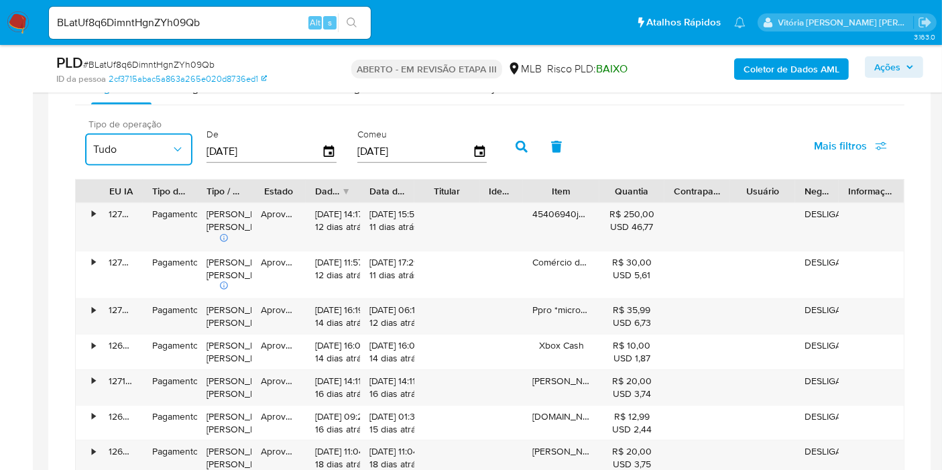
click at [148, 157] on button "Tudo" at bounding box center [138, 149] width 107 height 32
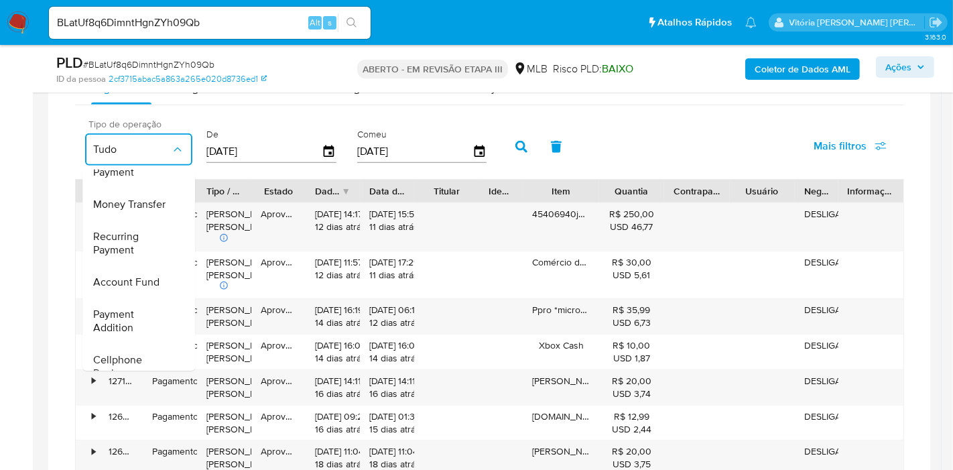
scroll to position [50, 0]
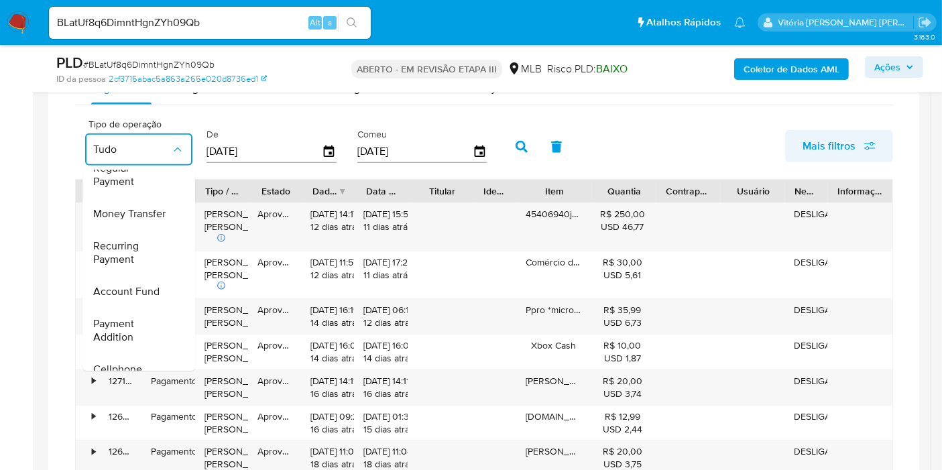
click at [834, 137] on font "Mais filtros" at bounding box center [829, 146] width 53 height 32
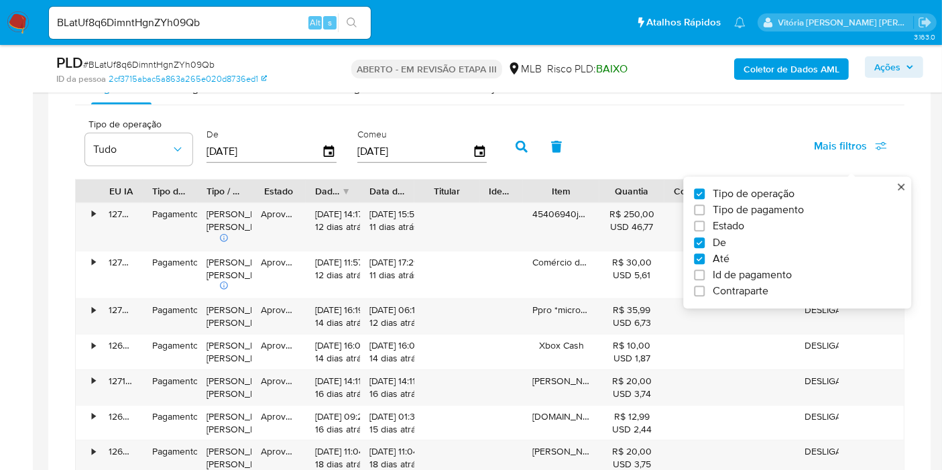
click at [719, 211] on span "Tipo de pagamento" at bounding box center [758, 210] width 91 height 13
click at [705, 211] on input "Tipo de pagamento" at bounding box center [699, 210] width 11 height 11
checkbox input "true"
type input "01/11/2024"
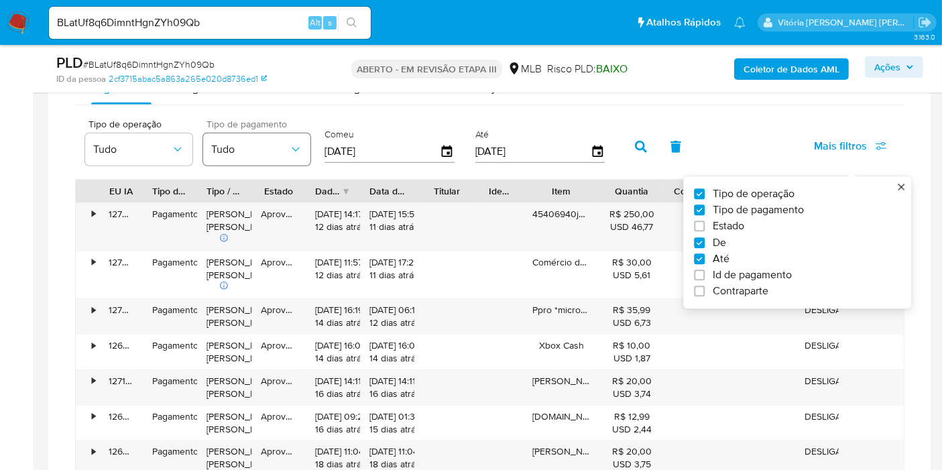
click at [253, 150] on span "Tudo" at bounding box center [250, 149] width 78 height 13
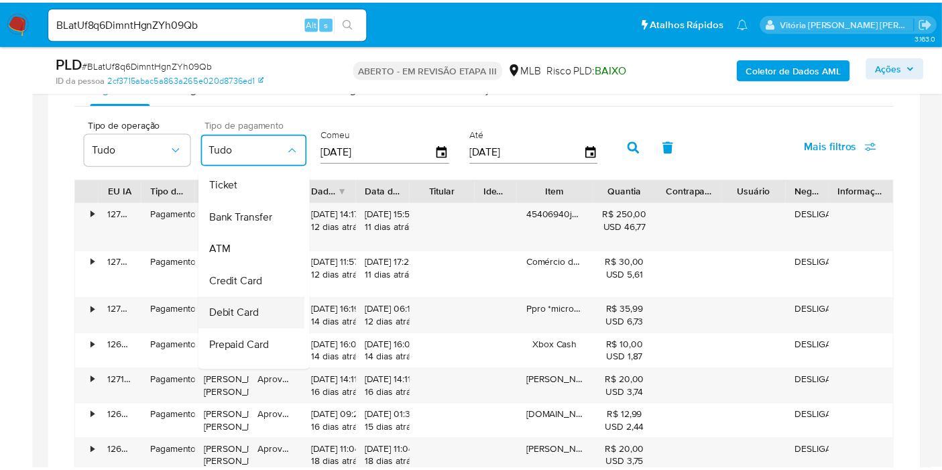
scroll to position [132, 0]
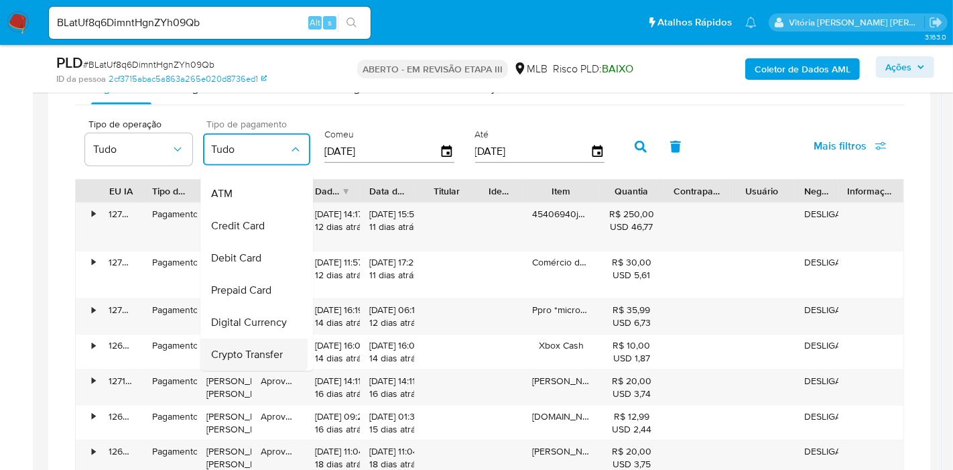
click at [258, 349] on span "Crypto Transfer" at bounding box center [247, 355] width 72 height 13
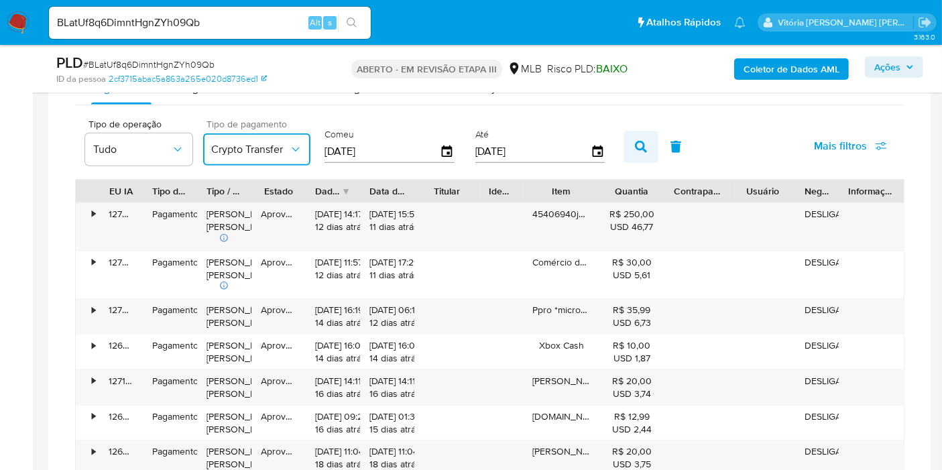
click at [635, 145] on icon "button" at bounding box center [641, 147] width 12 height 12
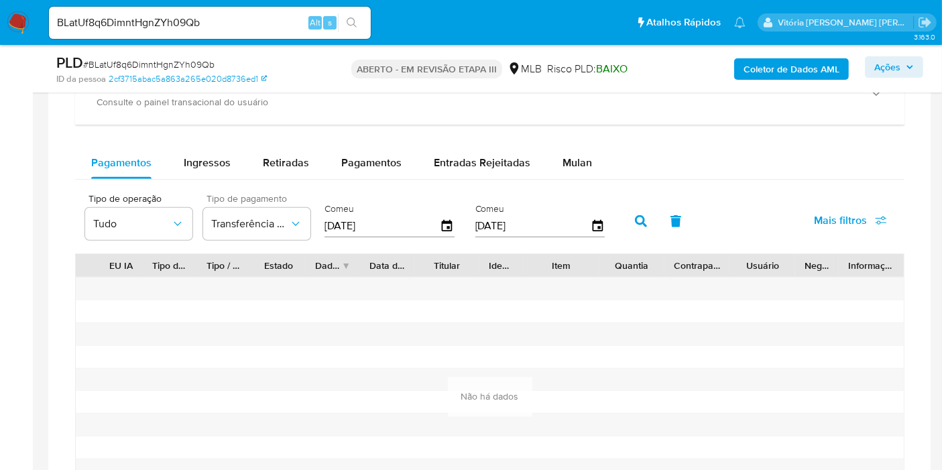
scroll to position [968, 0]
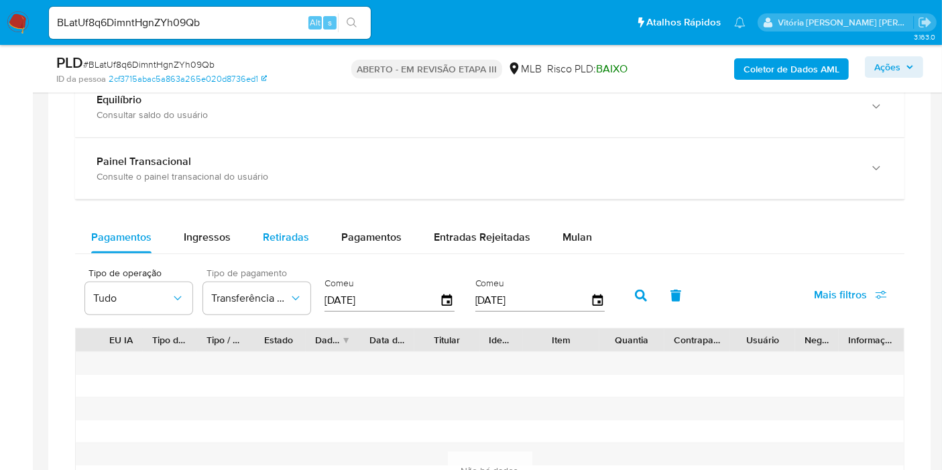
click at [285, 240] on font "Retiradas" at bounding box center [286, 236] width 46 height 15
select select "10"
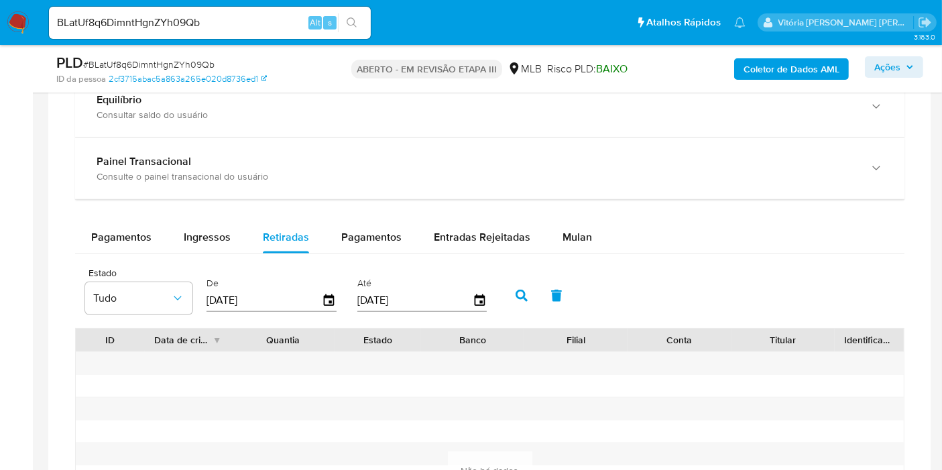
click at [288, 302] on input "[DATE]" at bounding box center [264, 300] width 115 height 21
click at [329, 294] on icon "button" at bounding box center [329, 300] width 11 height 12
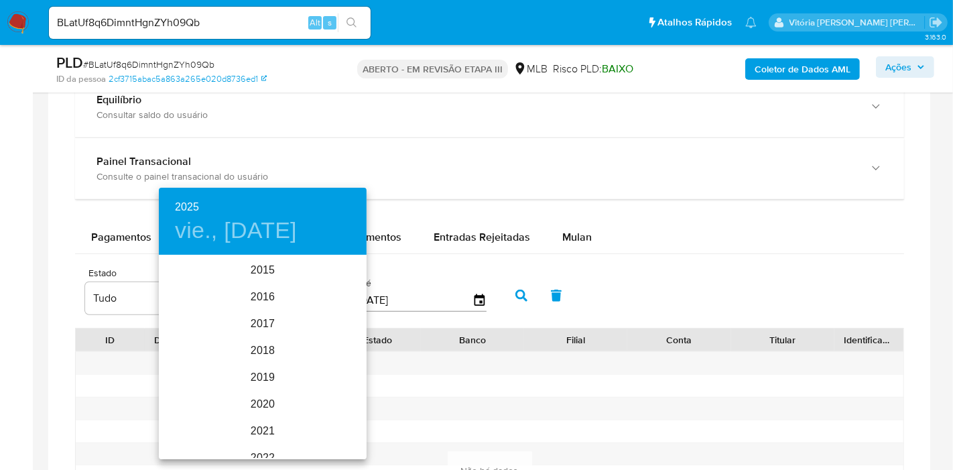
scroll to position [188, 0]
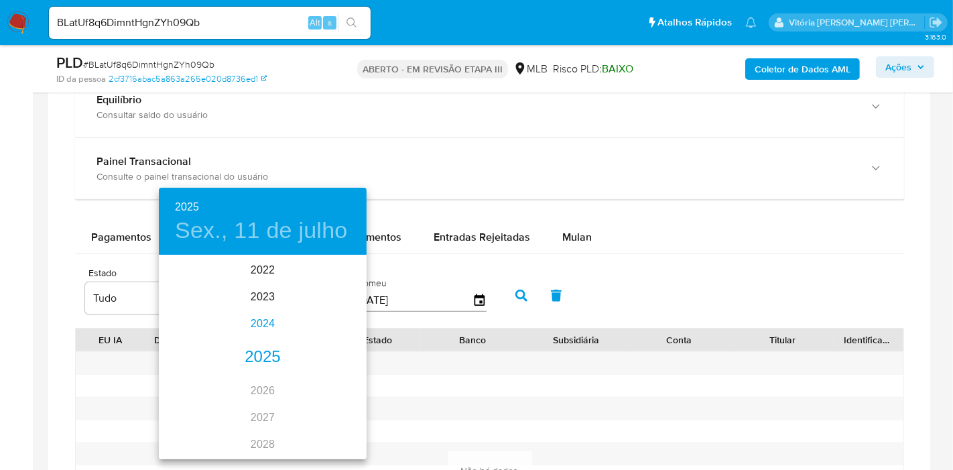
click at [255, 327] on font "2024" at bounding box center [263, 323] width 24 height 11
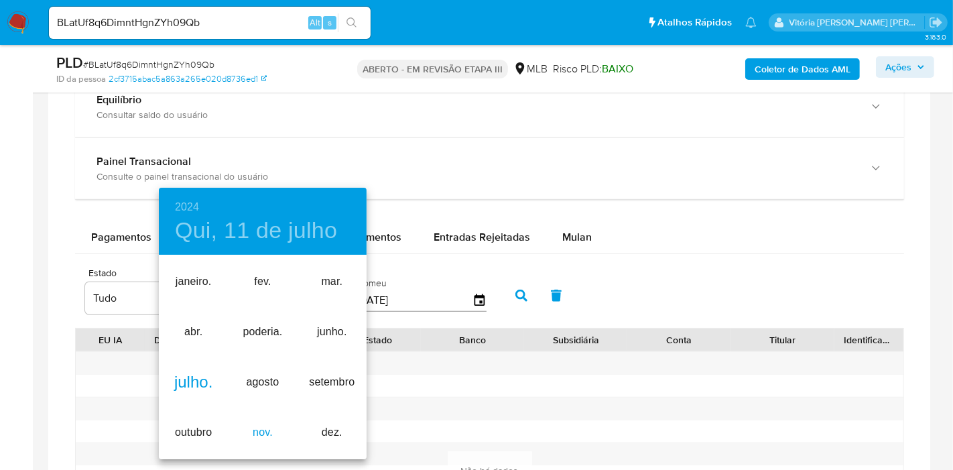
click at [261, 434] on font "nov." at bounding box center [263, 431] width 20 height 11
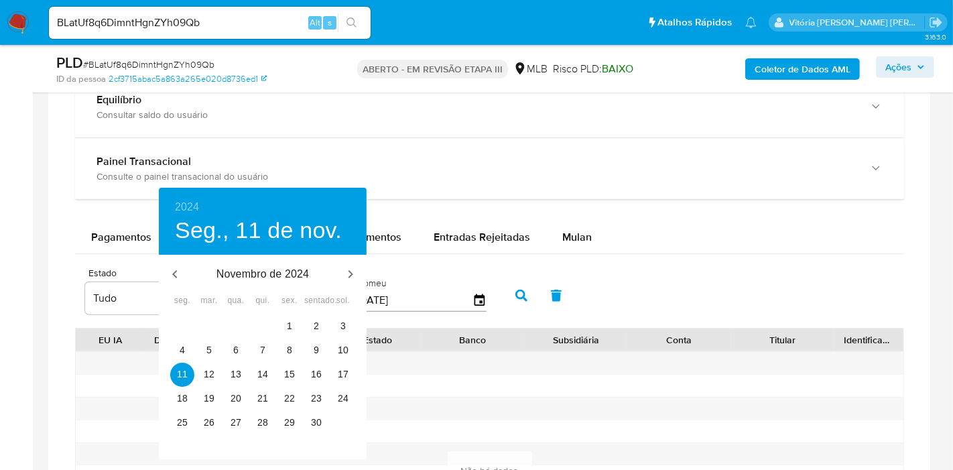
click at [479, 233] on div at bounding box center [476, 235] width 953 height 470
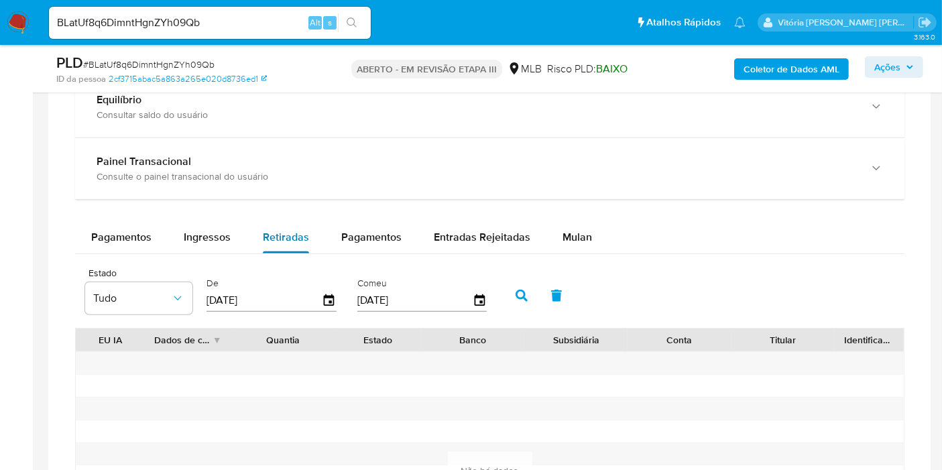
click at [263, 241] on font "Retiradas" at bounding box center [286, 236] width 46 height 15
click at [275, 300] on input "11/11/2024" at bounding box center [264, 300] width 115 height 21
click at [266, 294] on input "11/11/2024" at bounding box center [264, 300] width 115 height 21
click at [329, 296] on icon "button" at bounding box center [329, 300] width 23 height 23
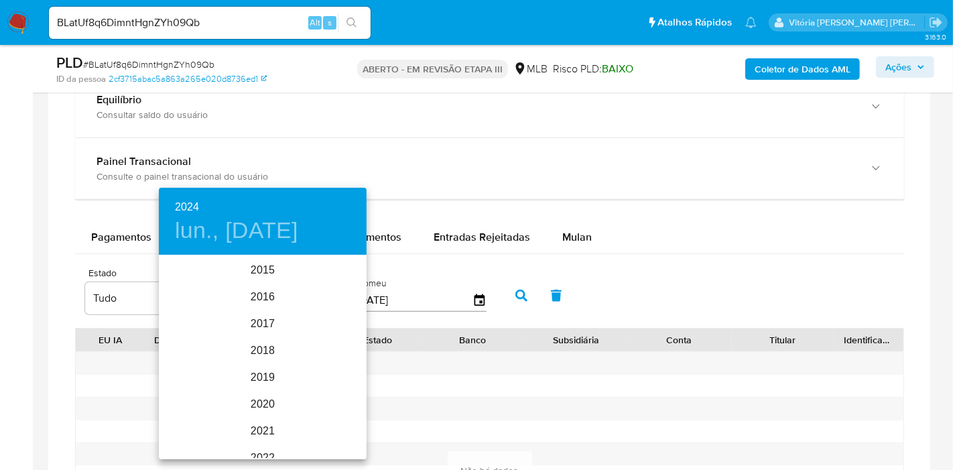
scroll to position [161, 0]
click at [266, 347] on font "2024" at bounding box center [263, 356] width 36 height 21
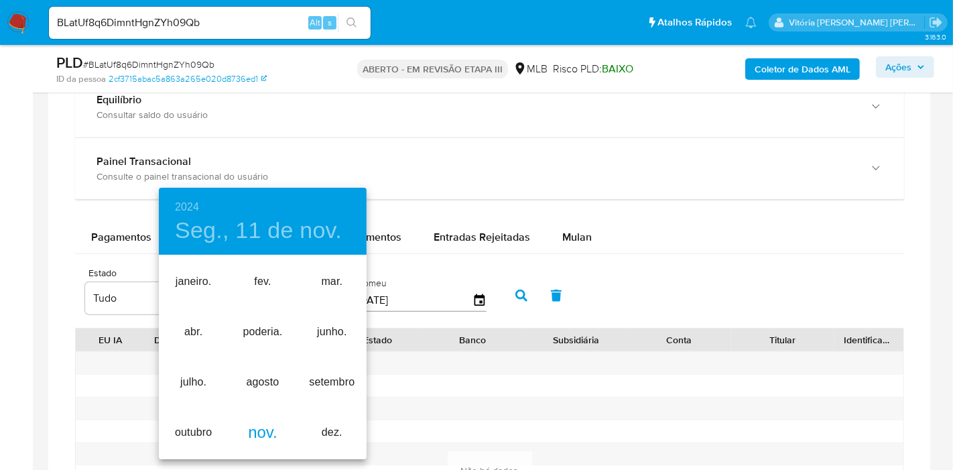
click at [255, 434] on font "nov." at bounding box center [263, 432] width 30 height 18
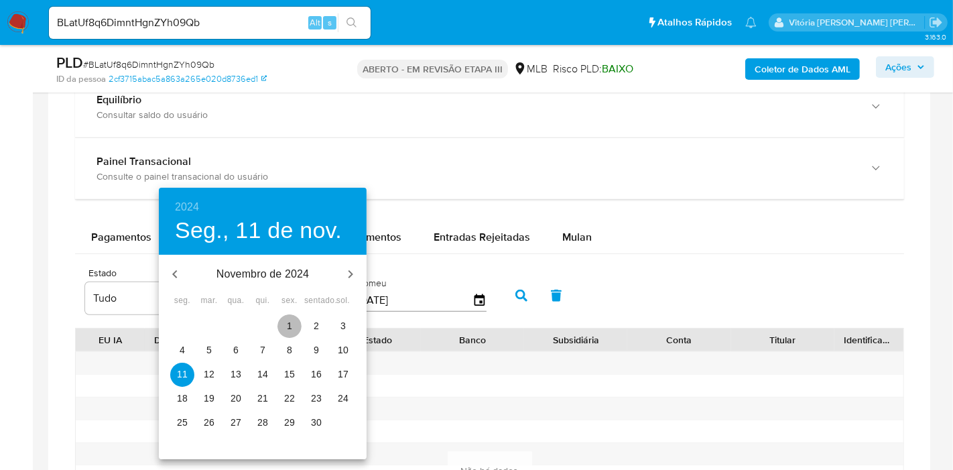
click at [290, 325] on font "1" at bounding box center [289, 326] width 5 height 11
type input "01/11/2024"
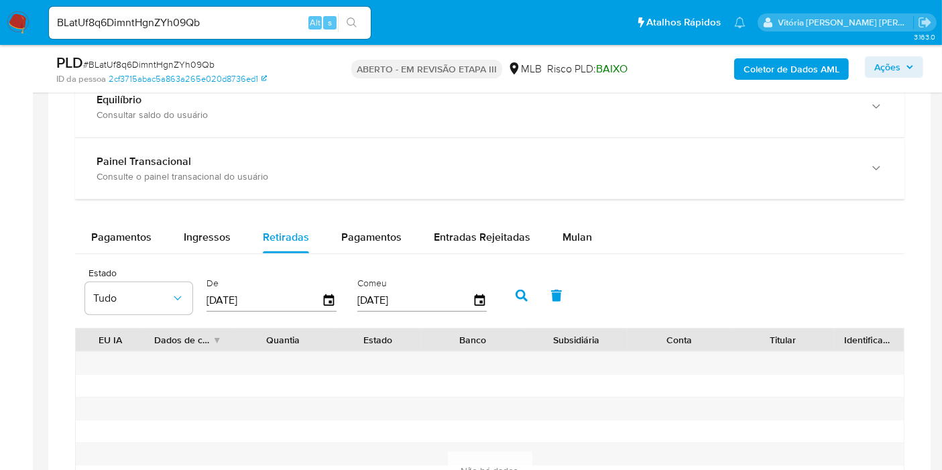
click at [398, 300] on input "[DATE]" at bounding box center [414, 300] width 115 height 21
click at [471, 296] on icon "button" at bounding box center [479, 300] width 23 height 23
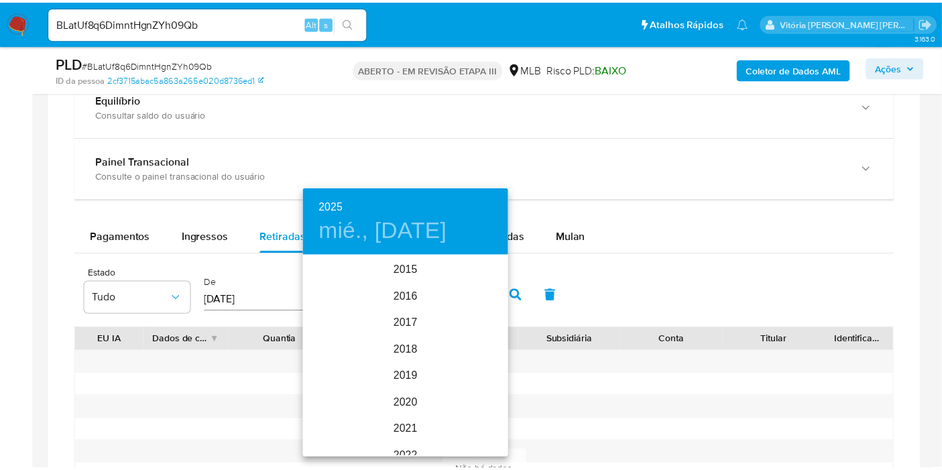
scroll to position [188, 0]
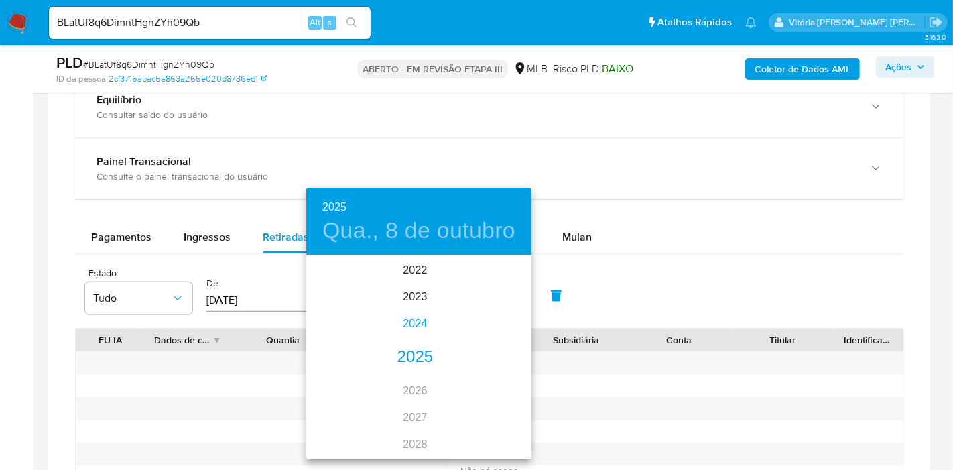
click at [404, 327] on font "2024" at bounding box center [415, 323] width 24 height 11
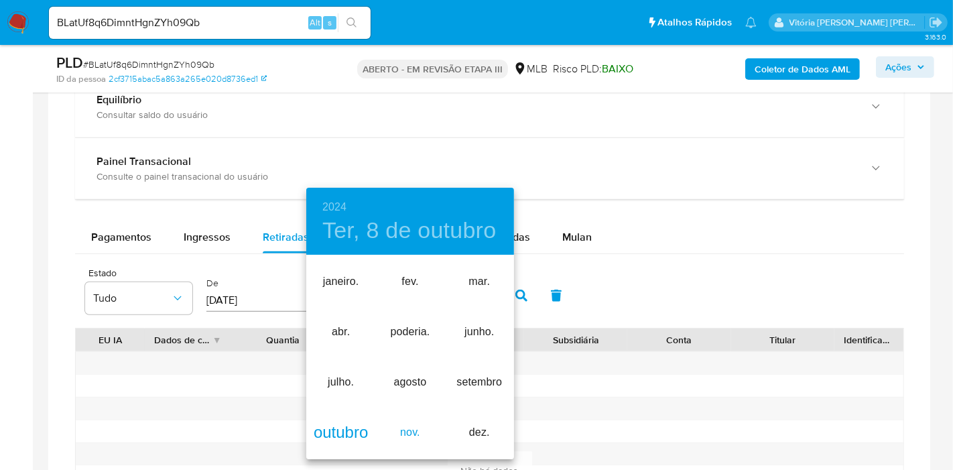
click at [410, 439] on font "nov." at bounding box center [410, 432] width 20 height 19
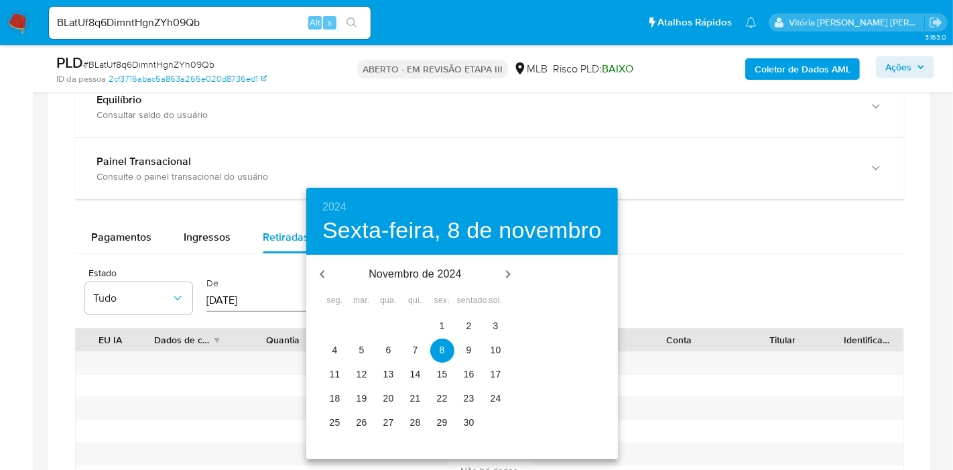
click at [477, 419] on span "30" at bounding box center [469, 422] width 24 height 13
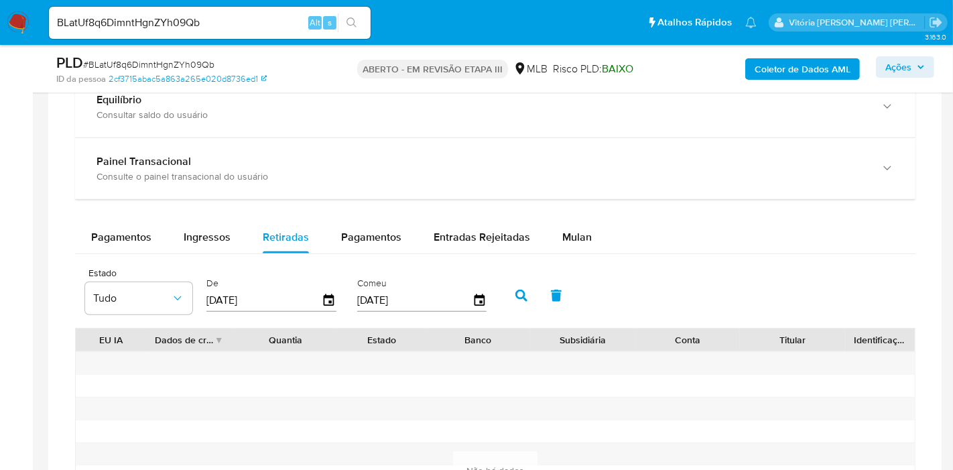
type input "30/11/2024"
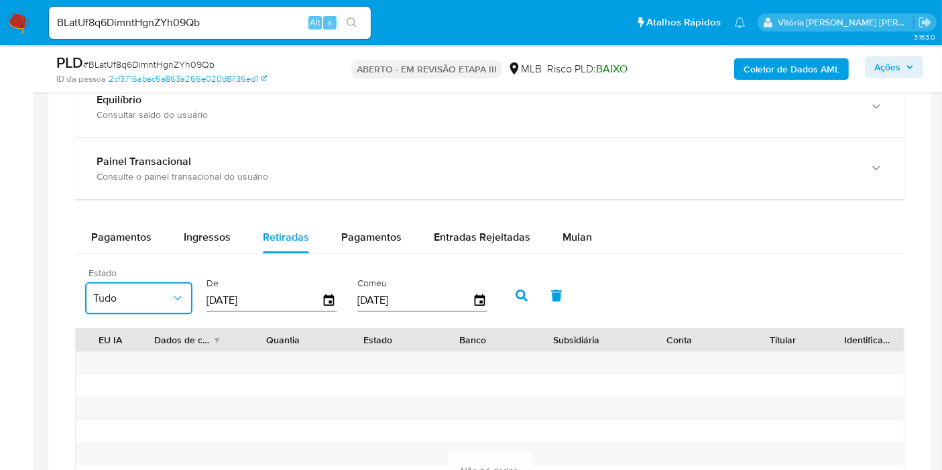
click at [179, 299] on icon "button" at bounding box center [177, 298] width 13 height 13
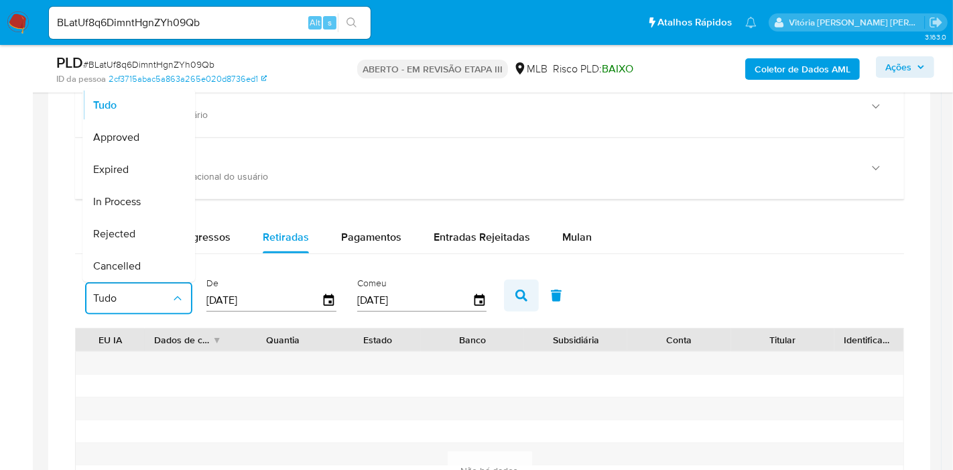
click at [515, 299] on button "button" at bounding box center [521, 296] width 35 height 32
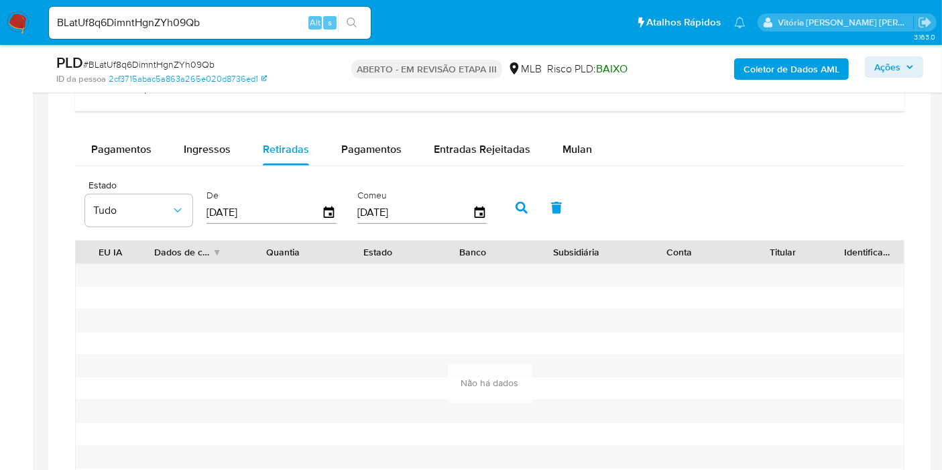
scroll to position [894, 0]
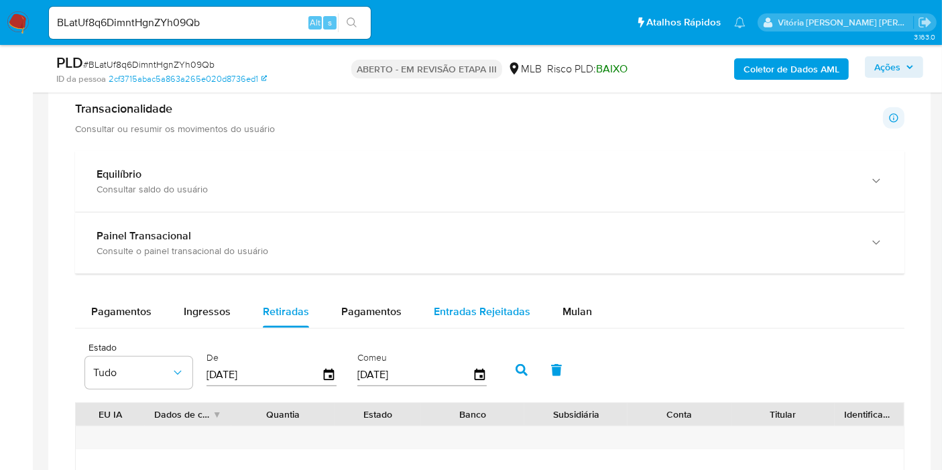
click at [500, 307] on font "Entradas Rejeitadas" at bounding box center [482, 311] width 97 height 15
select select "10"
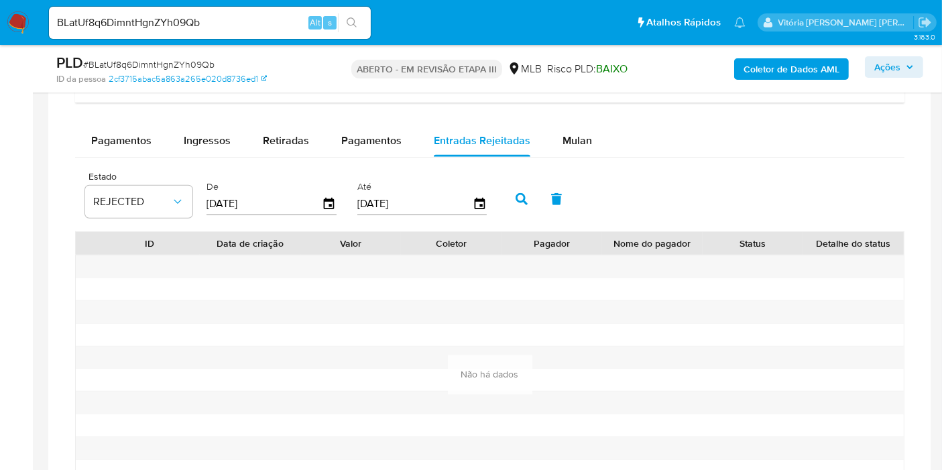
scroll to position [1043, 0]
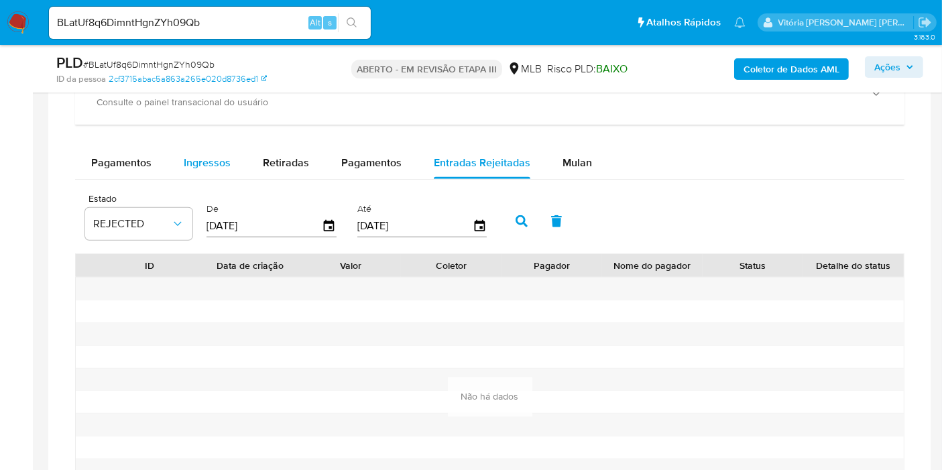
click at [220, 158] on font "Ingressos" at bounding box center [207, 162] width 47 height 15
select select "10"
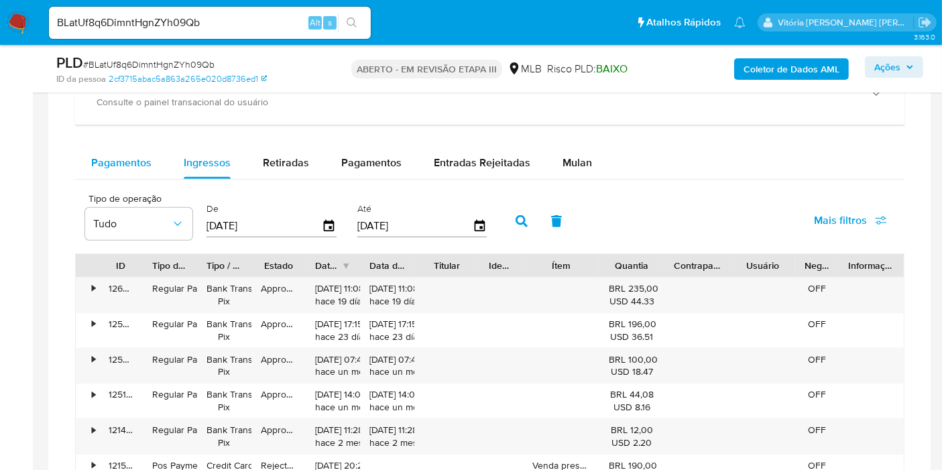
click at [139, 164] on font "Pagamentos" at bounding box center [121, 162] width 60 height 15
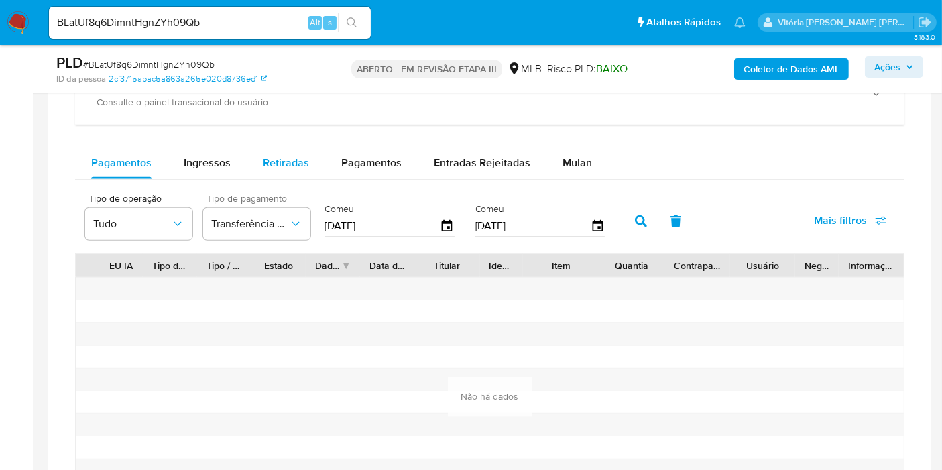
click at [290, 162] on font "Retiradas" at bounding box center [286, 162] width 46 height 15
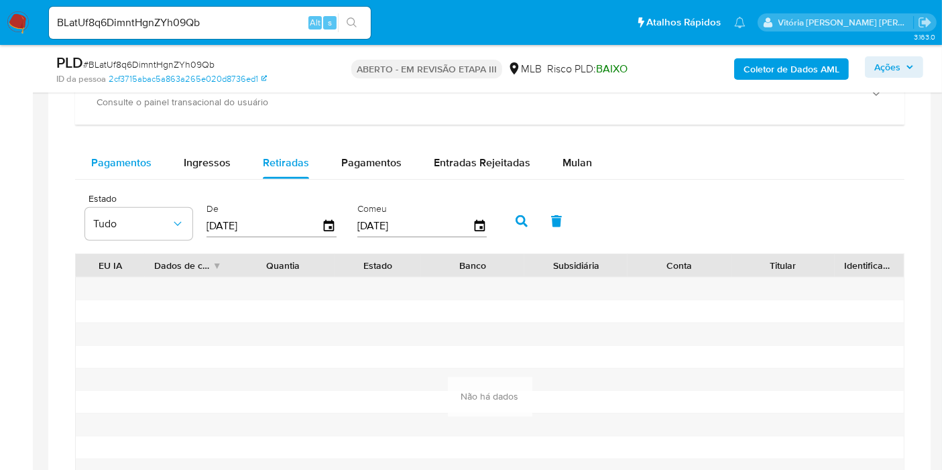
click at [131, 161] on font "Pagamentos" at bounding box center [121, 162] width 60 height 15
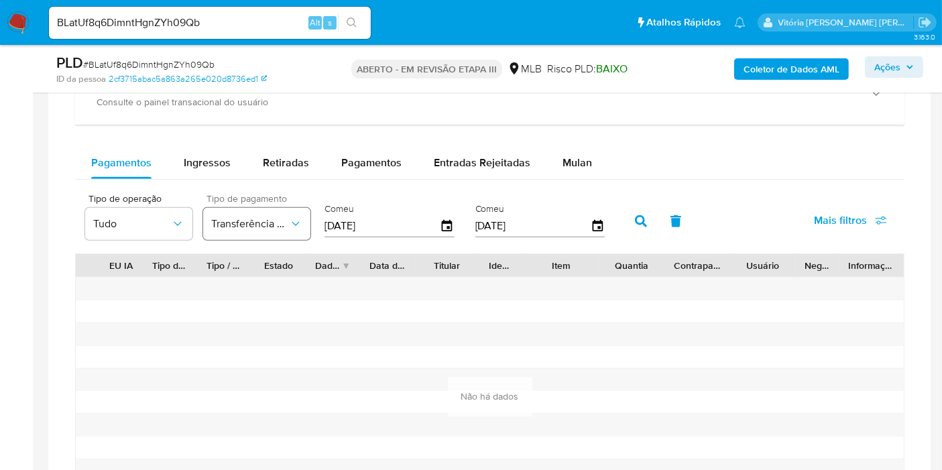
click at [239, 225] on font "Transferência de Criptomoedas" at bounding box center [284, 223] width 146 height 15
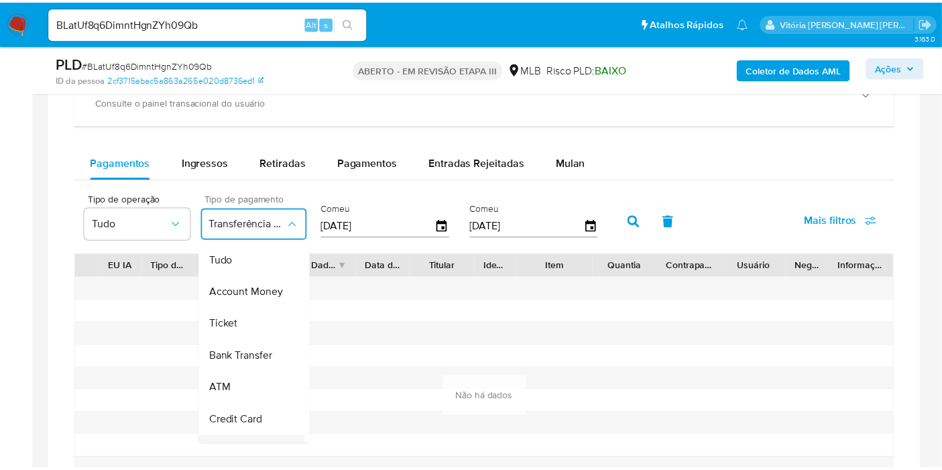
scroll to position [132, 0]
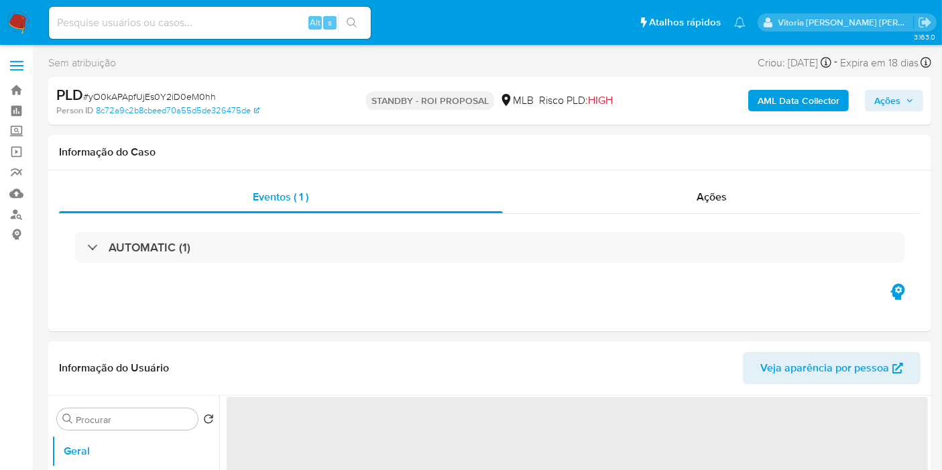
select select "10"
